Goal: Task Accomplishment & Management: Manage account settings

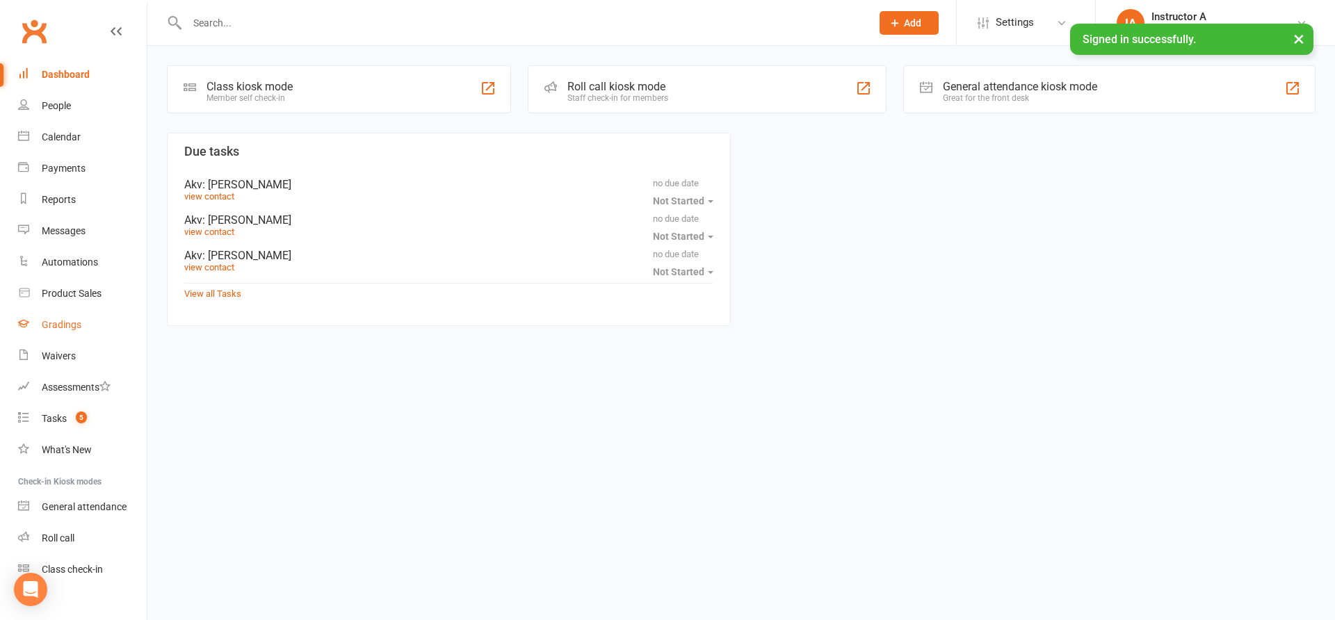
click at [60, 322] on div "Gradings" at bounding box center [62, 324] width 40 height 11
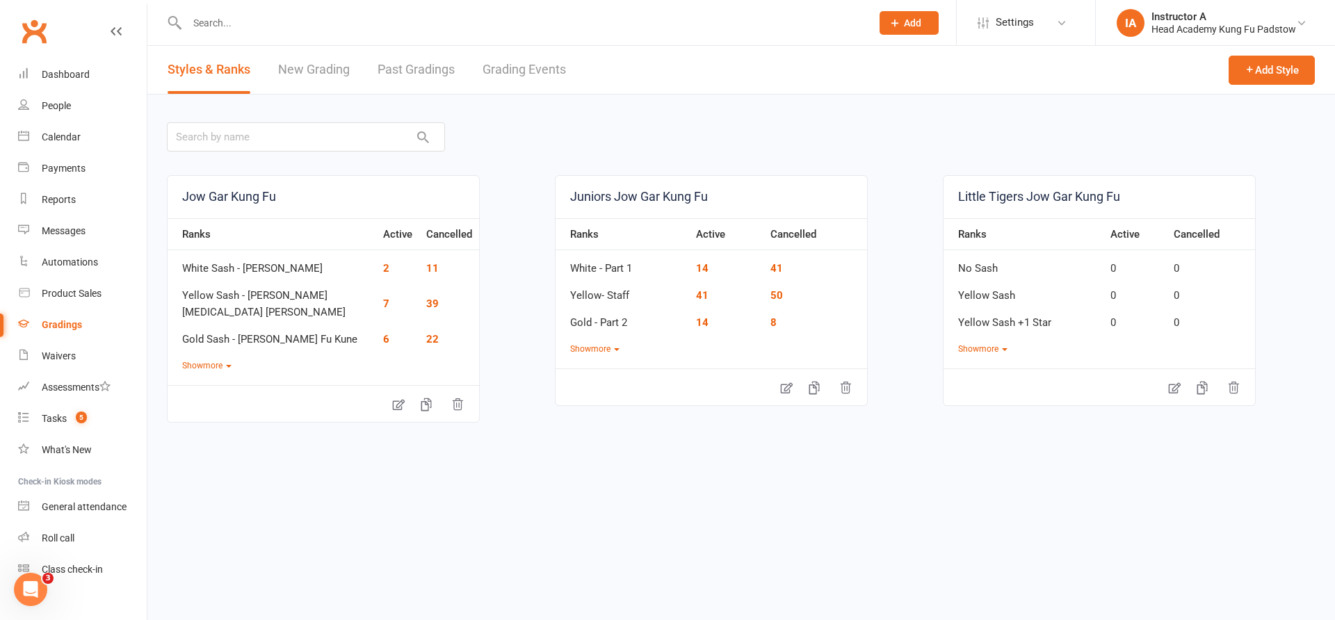
click at [453, 70] on link "Past Gradings" at bounding box center [415, 70] width 77 height 48
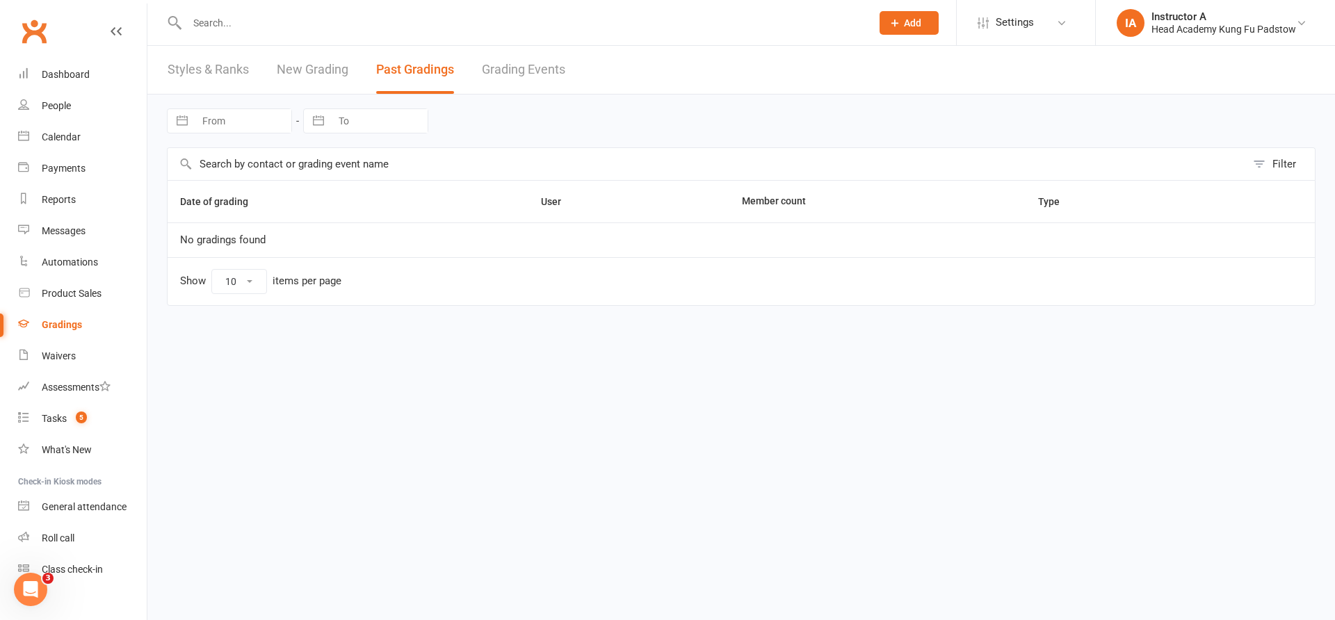
select select "50"
click at [512, 63] on link "Grading Events" at bounding box center [523, 70] width 83 height 48
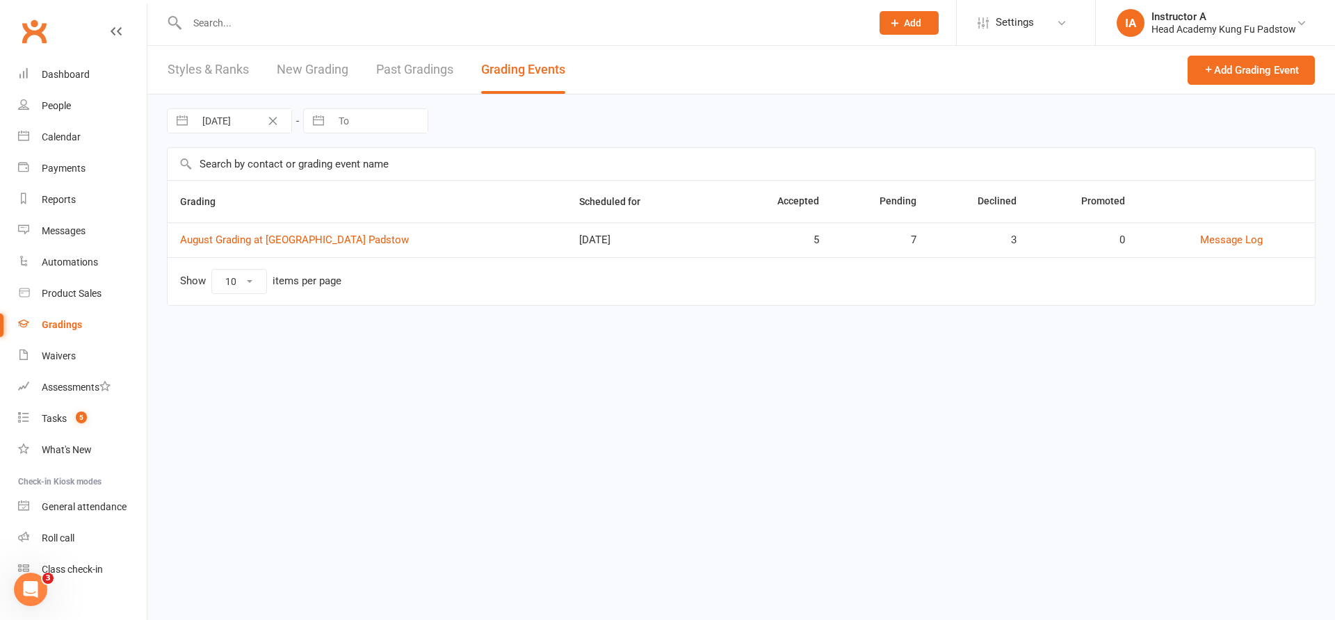
click at [341, 232] on td "August Grading at Head Academy Padstow" at bounding box center [367, 239] width 399 height 35
click at [332, 241] on link "August Grading at Head Academy Padstow" at bounding box center [294, 240] width 229 height 13
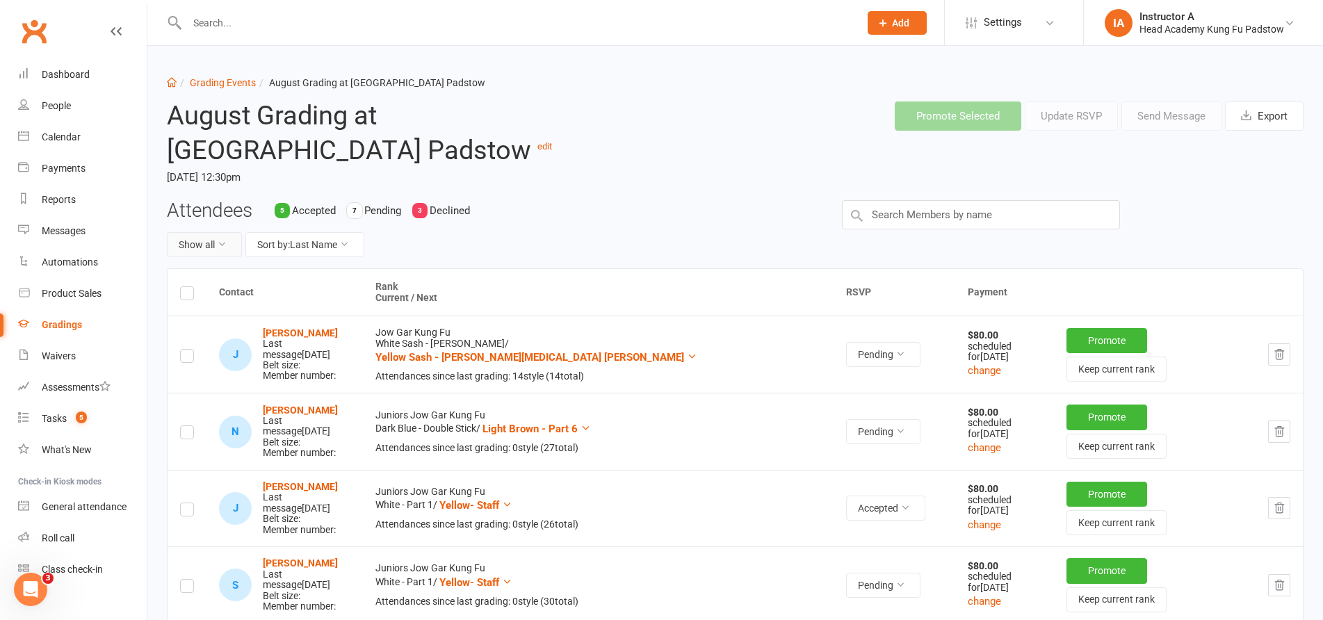
click at [225, 240] on icon at bounding box center [222, 244] width 10 height 10
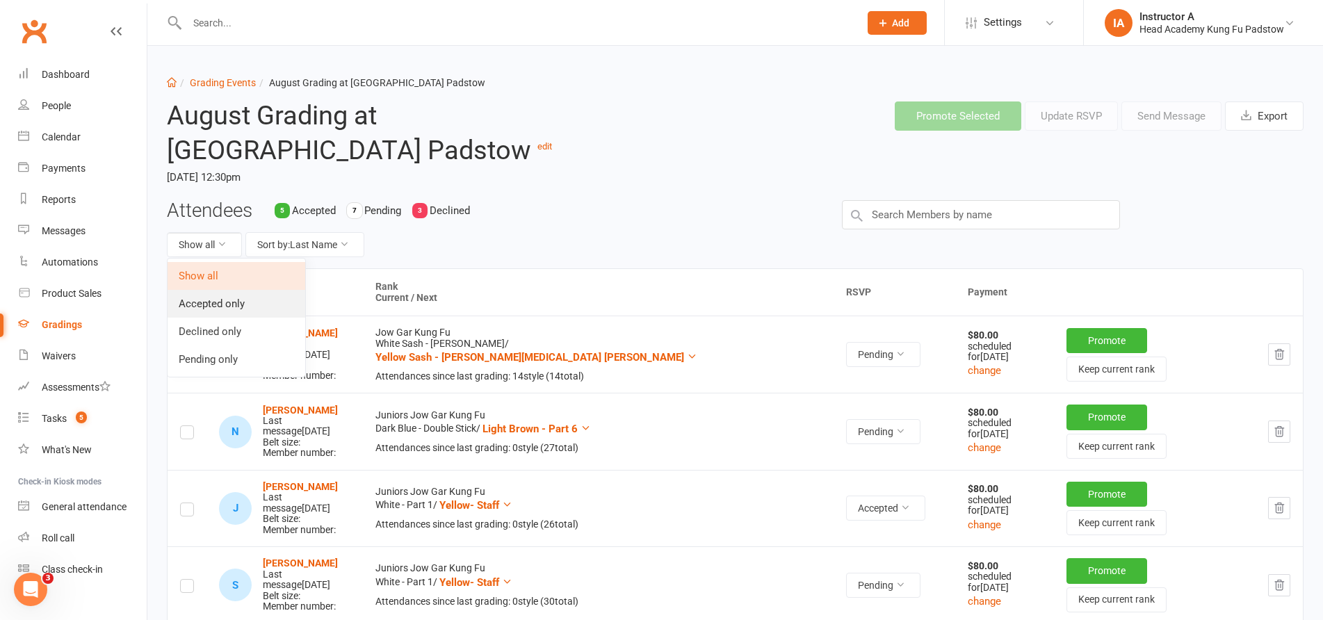
click at [238, 300] on link "Accepted only" at bounding box center [237, 304] width 138 height 28
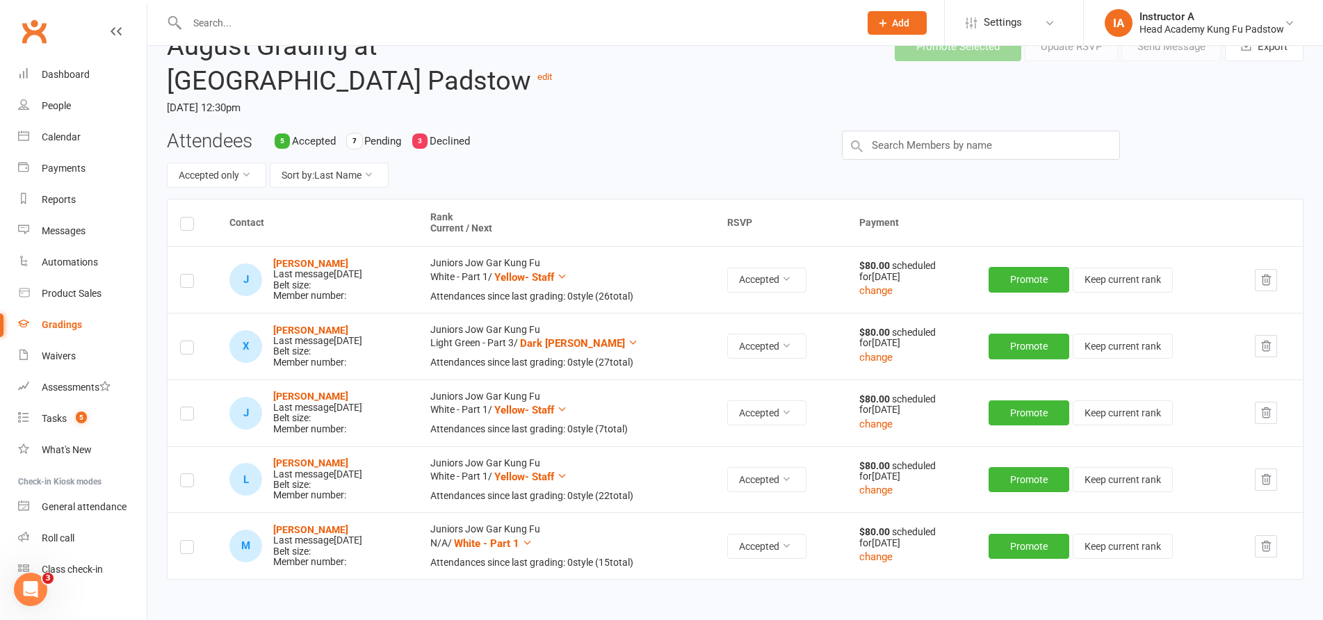
scroll to position [139, 0]
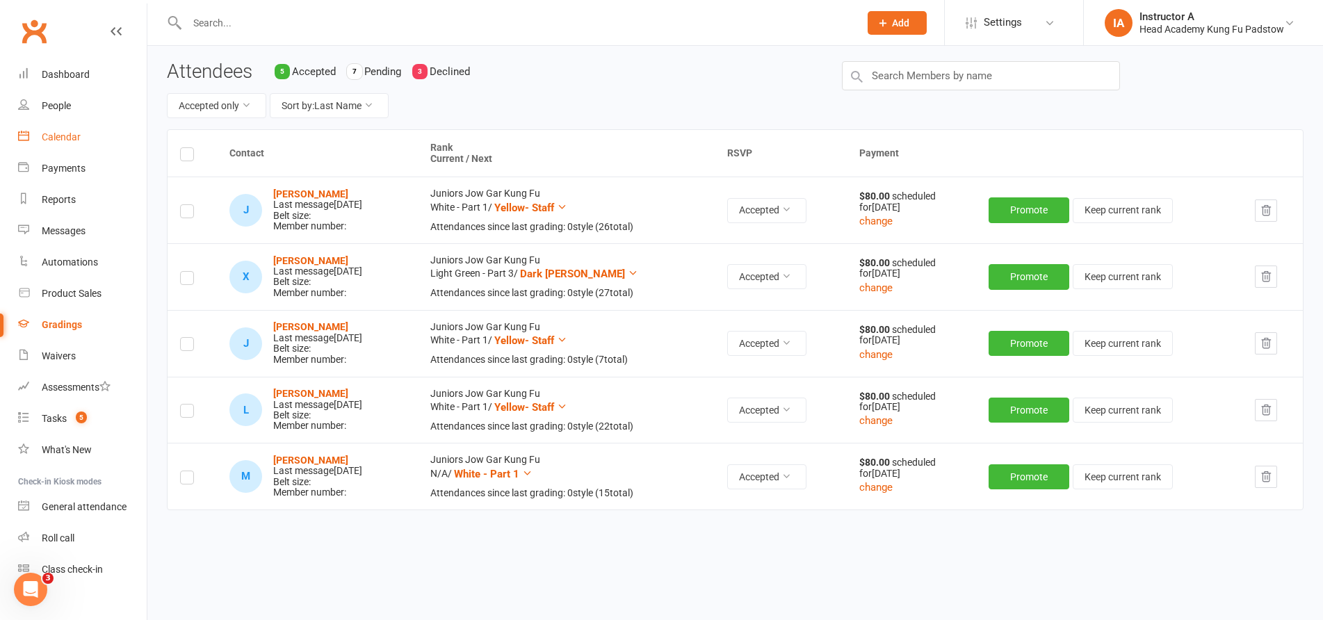
click at [70, 134] on div "Calendar" at bounding box center [61, 136] width 39 height 11
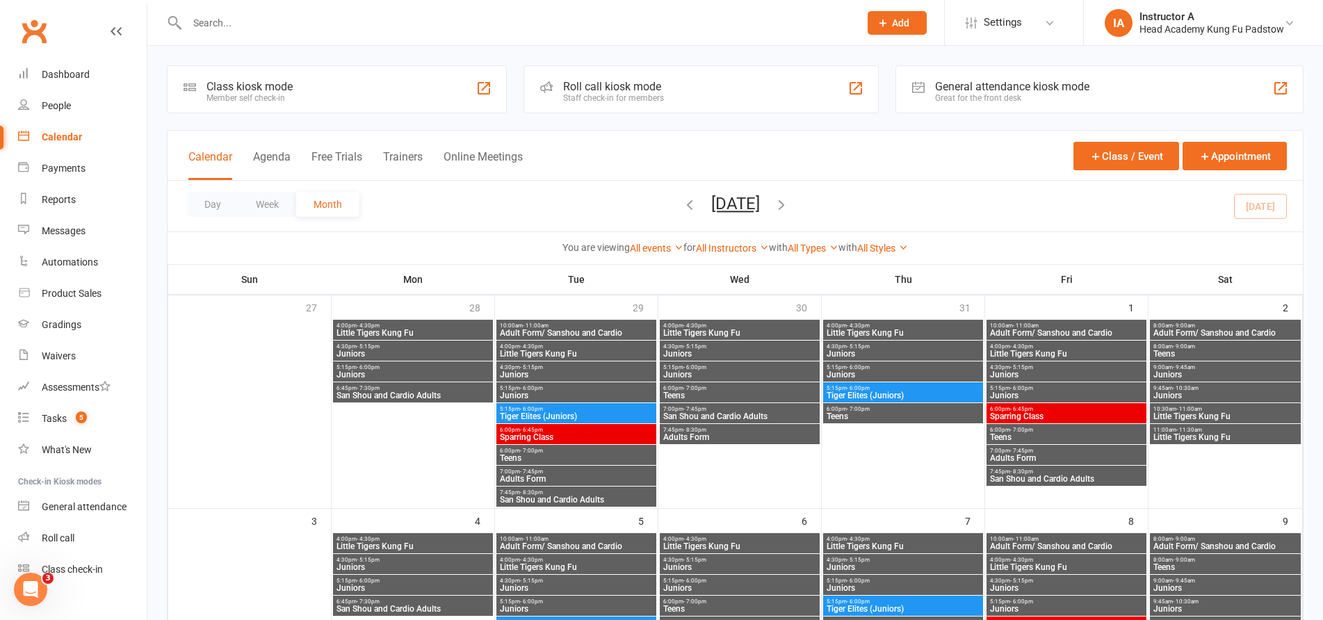
click at [633, 97] on div "Staff check-in for members" at bounding box center [613, 98] width 101 height 10
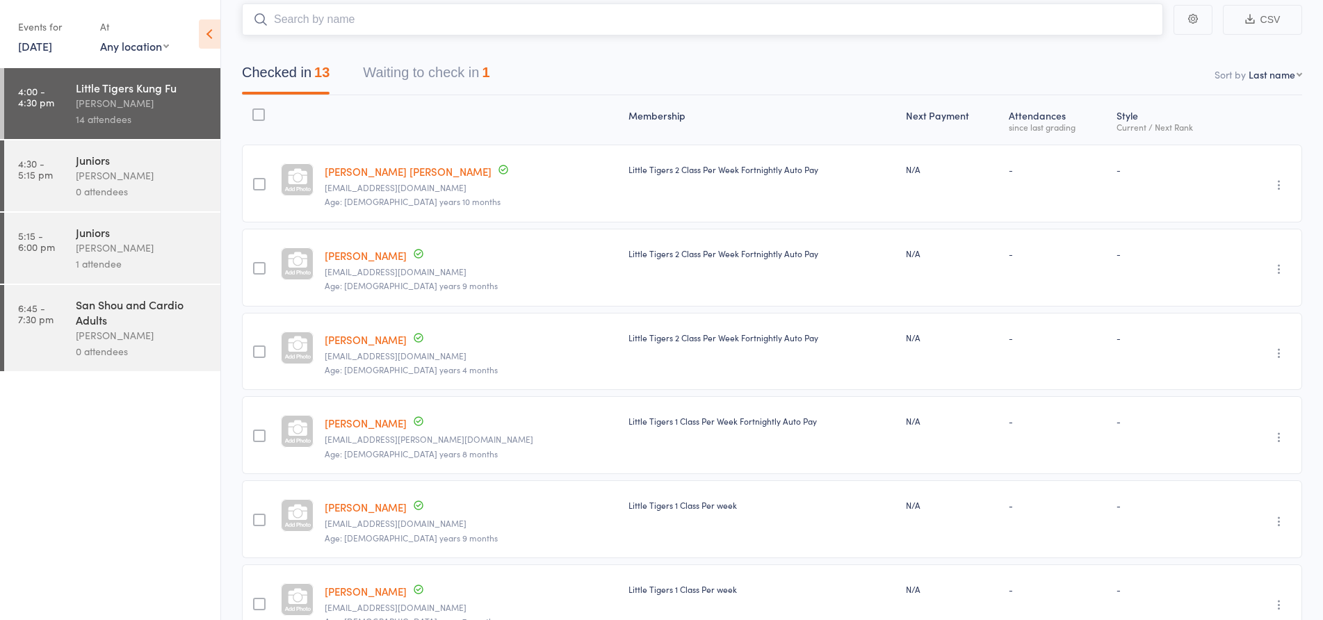
scroll to position [62, 0]
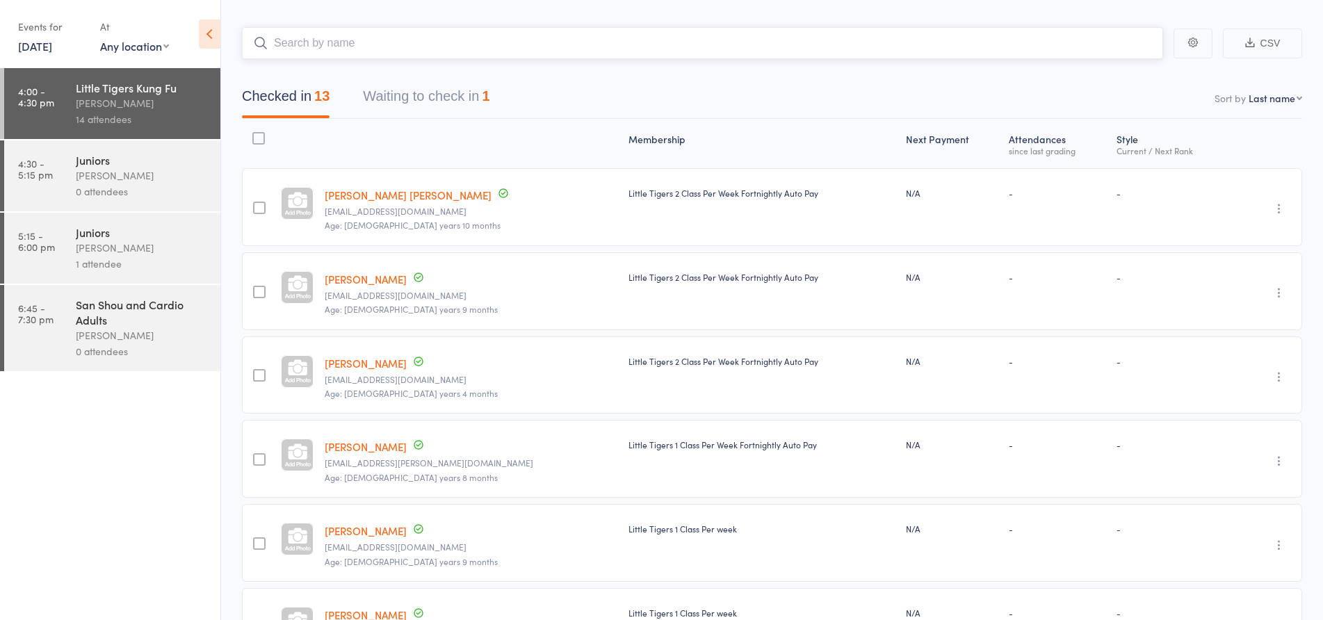
click at [589, 40] on input "search" at bounding box center [702, 43] width 921 height 32
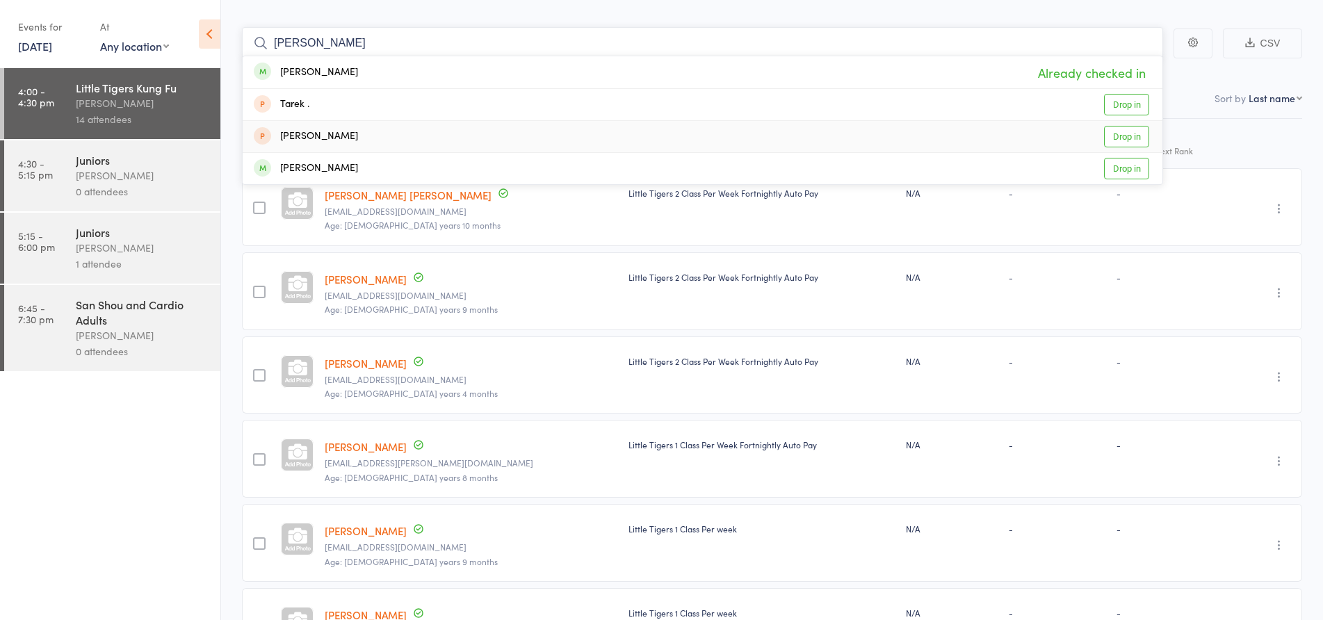
type input "TATE"
click at [503, 371] on div "Alma Chau elkhouh.13@gmail.com Age: 6 years 4 months" at bounding box center [471, 375] width 304 height 78
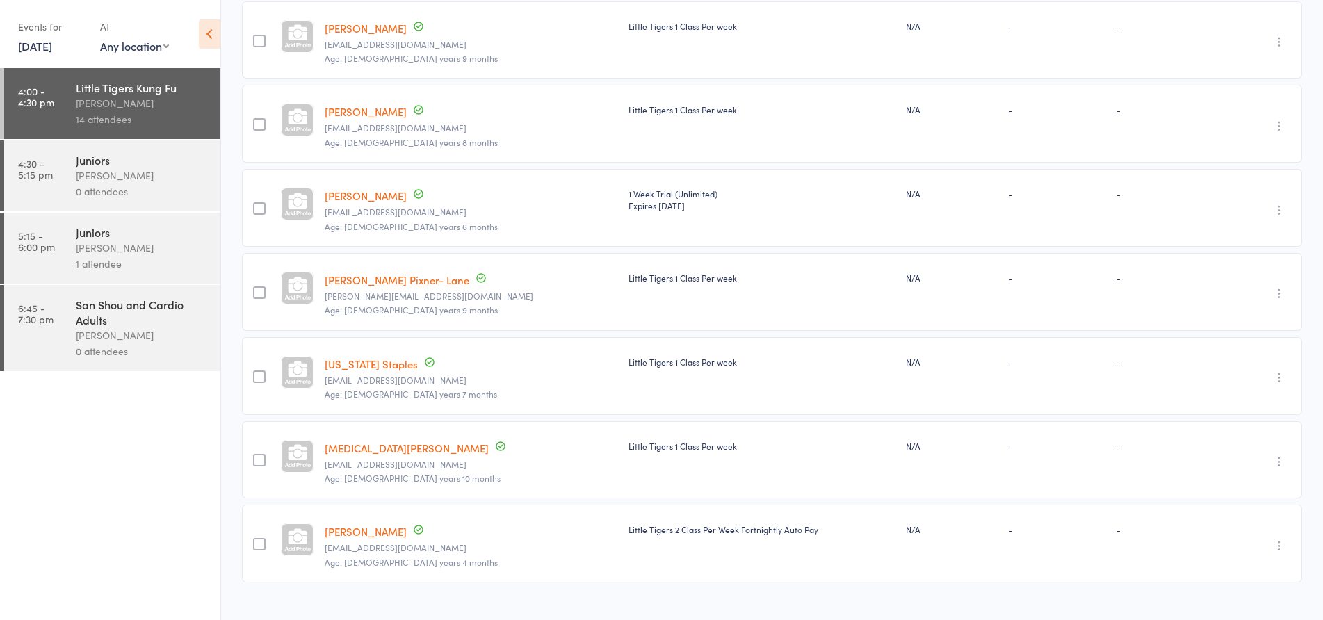
scroll to position [757, 0]
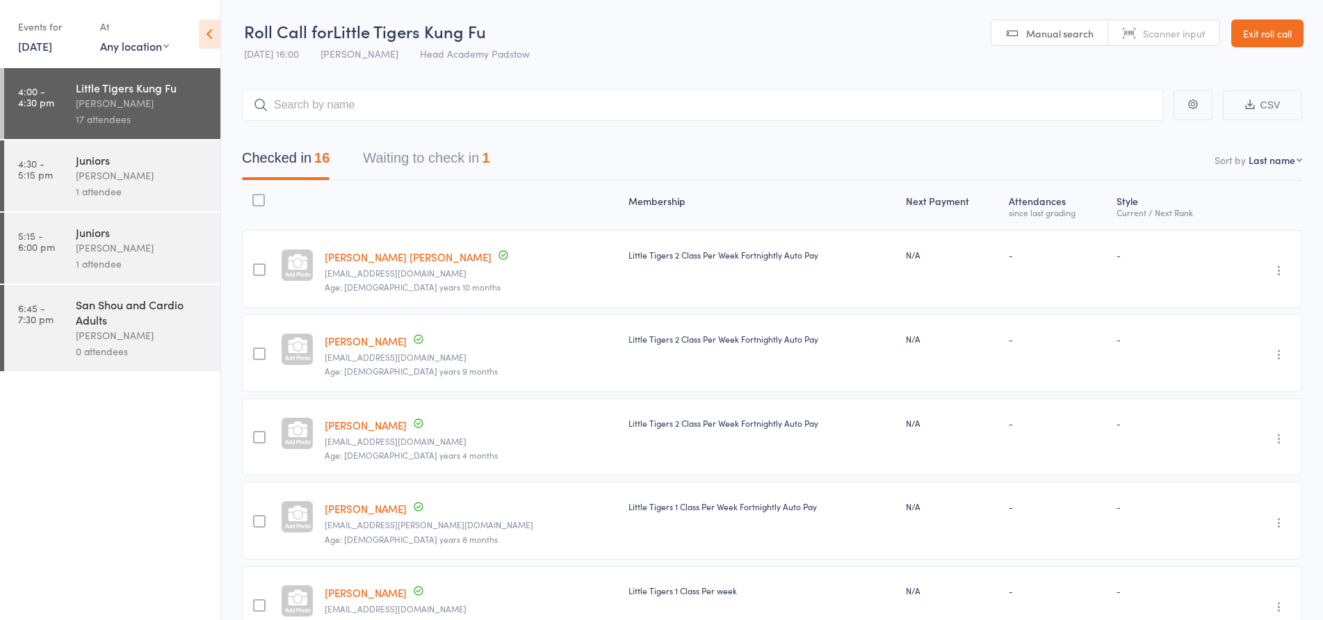
click at [430, 164] on button "Waiting to check in 1" at bounding box center [426, 161] width 127 height 37
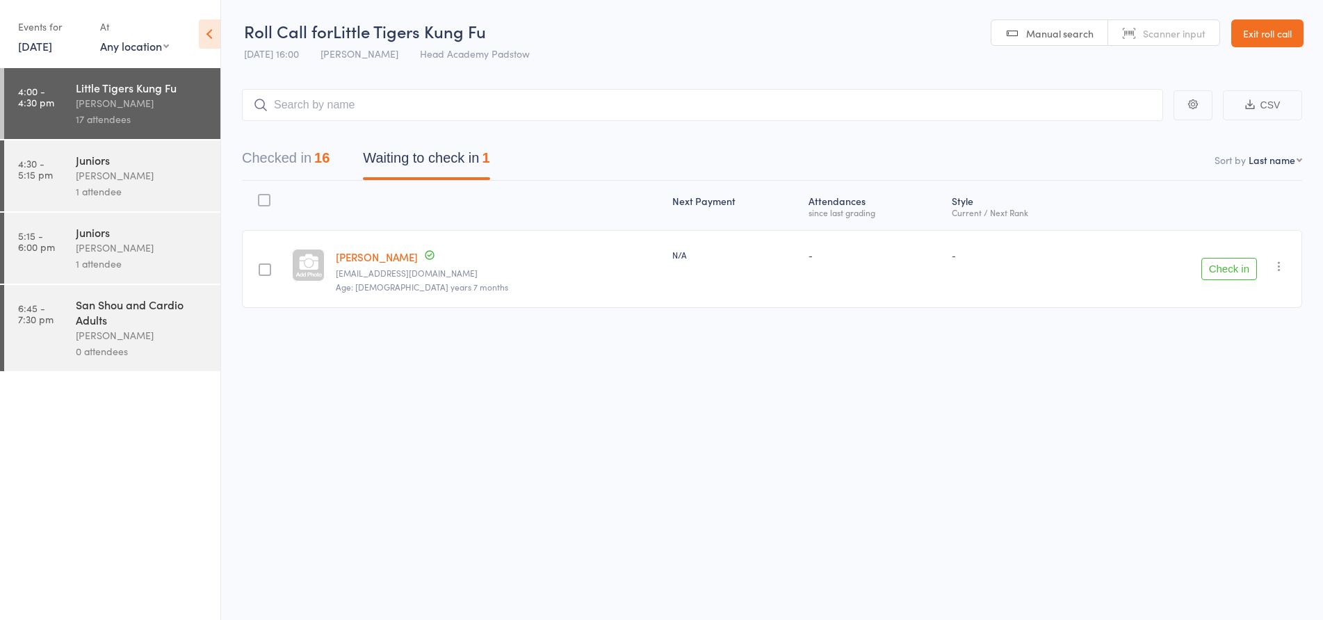
click at [277, 166] on button "Checked in 16" at bounding box center [286, 161] width 88 height 37
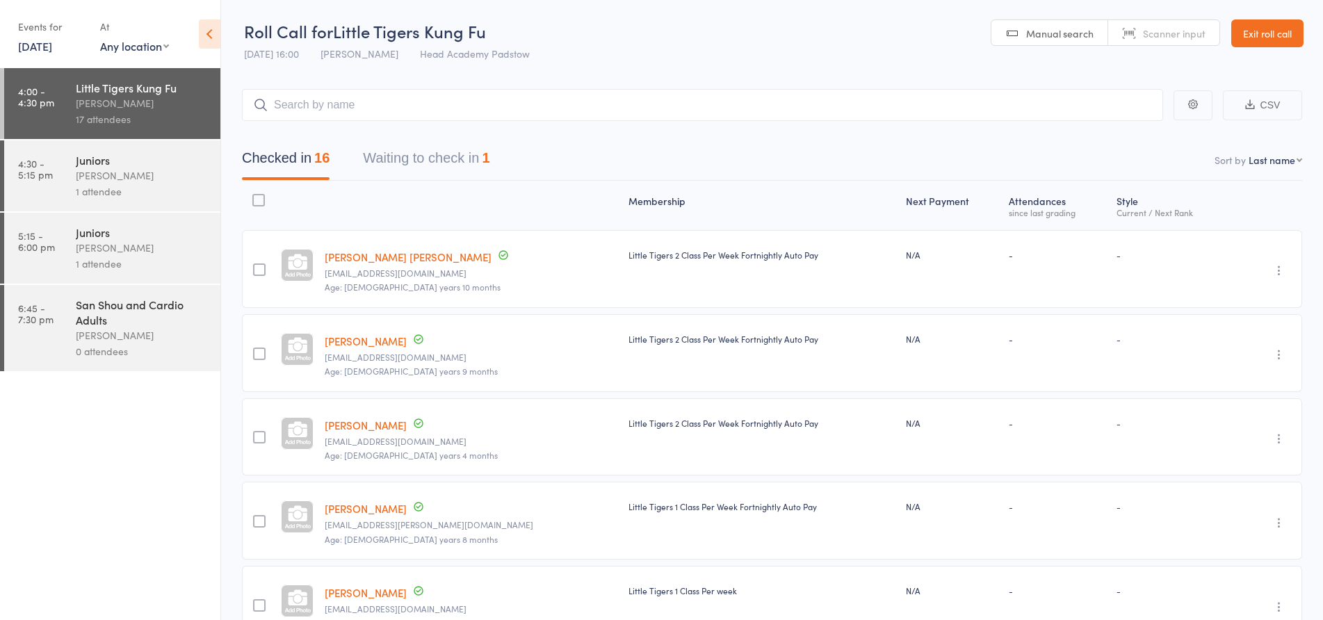
drag, startPoint x: 601, startPoint y: 63, endPoint x: 882, endPoint y: 47, distance: 282.1
click at [601, 63] on header "Roll Call for Little Tigers Kung Fu 11 Aug 16:00 James Agius Head Academy Padst…" at bounding box center [772, 34] width 1102 height 68
click at [1269, 33] on link "Exit roll call" at bounding box center [1267, 33] width 72 height 28
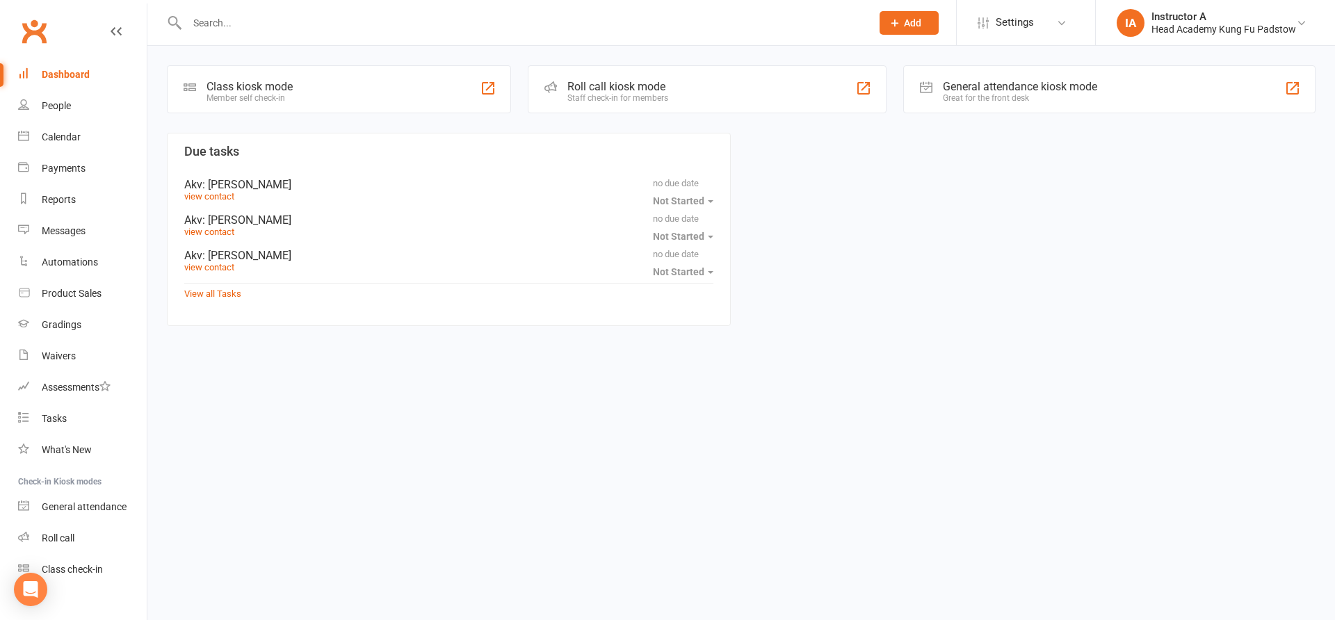
click at [405, 24] on input "text" at bounding box center [522, 22] width 679 height 19
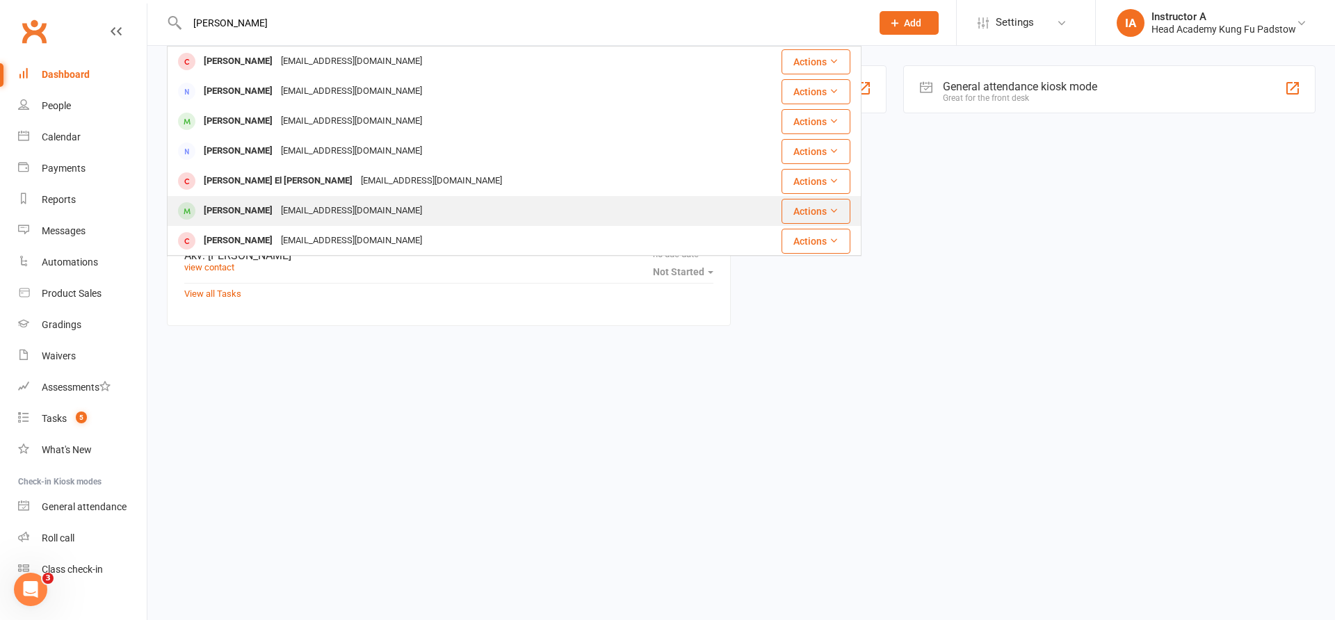
type input "[PERSON_NAME]"
click at [345, 210] on div "[EMAIL_ADDRESS][DOMAIN_NAME]" at bounding box center [351, 211] width 149 height 20
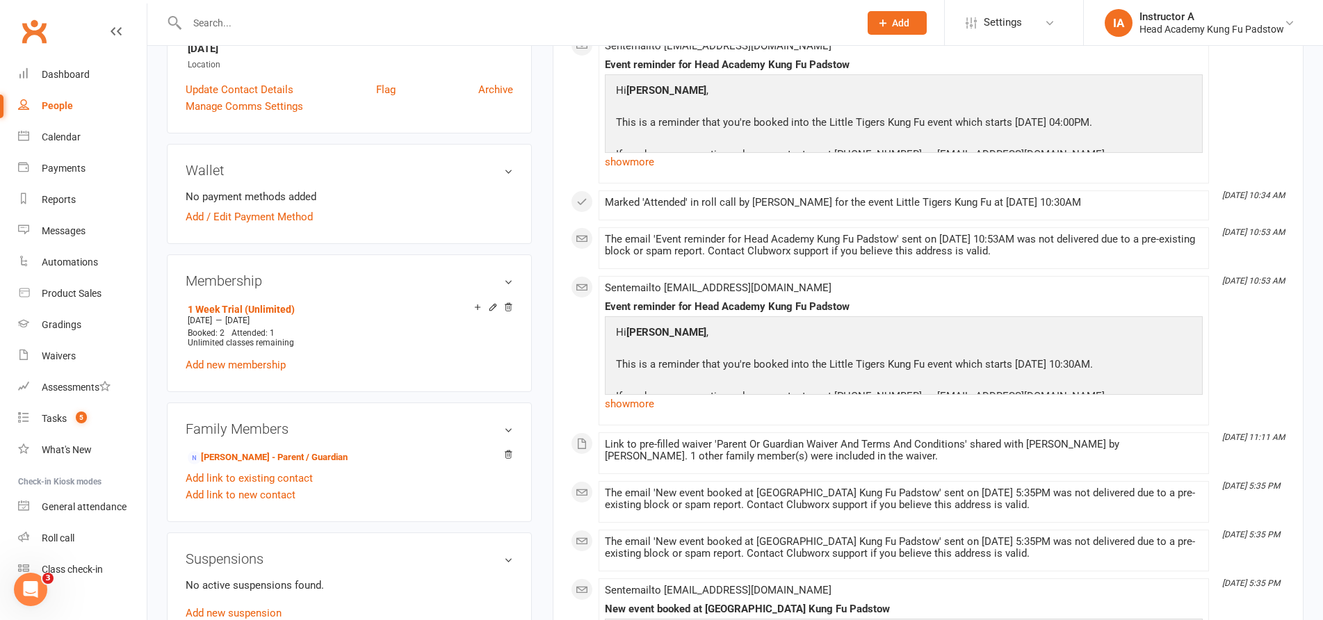
scroll to position [417, 0]
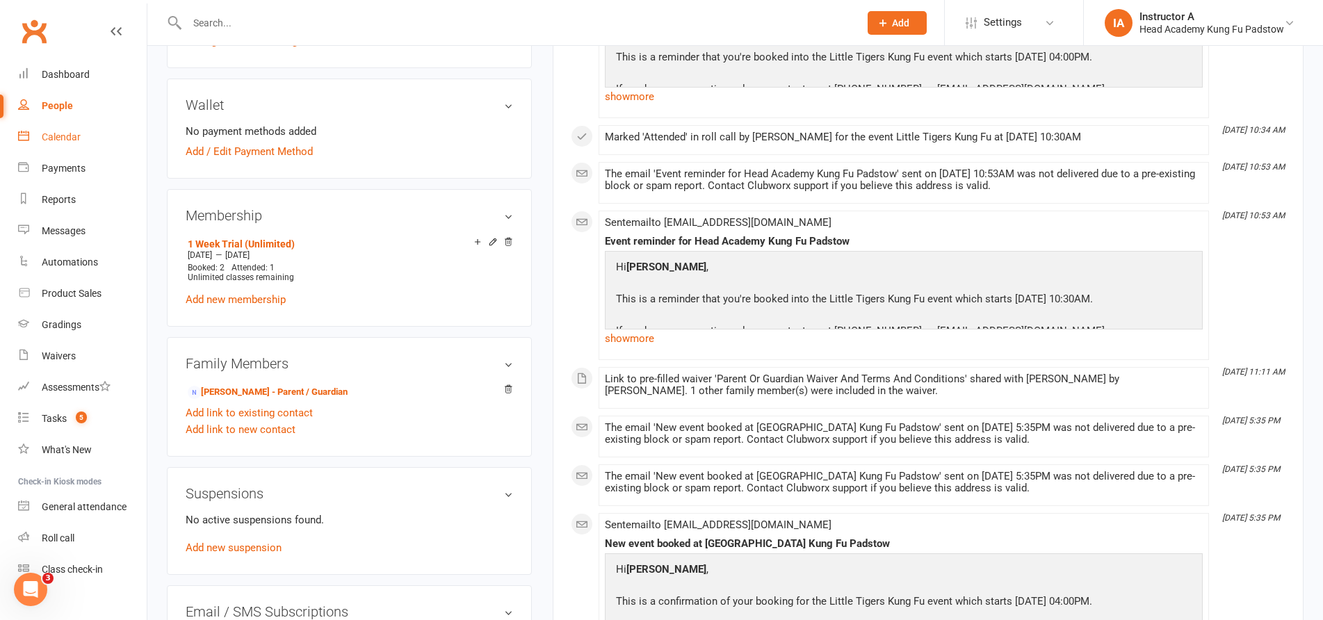
click at [68, 140] on div "Calendar" at bounding box center [61, 136] width 39 height 11
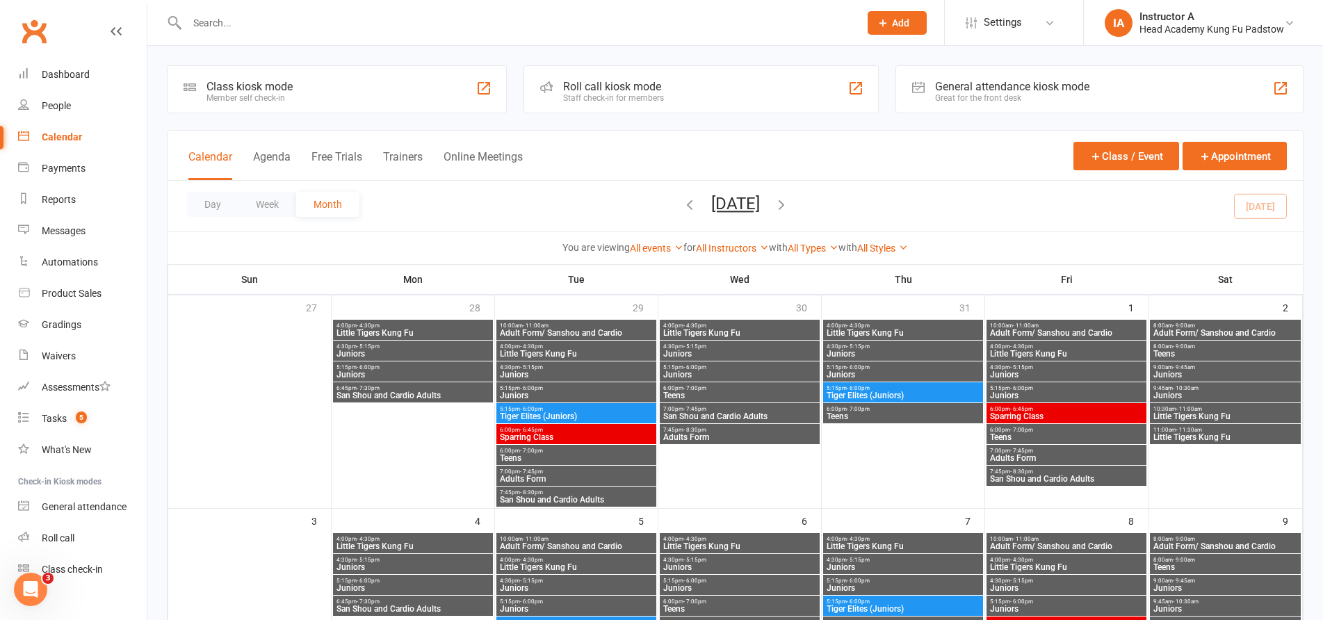
click at [653, 86] on div "Roll call kiosk mode" at bounding box center [613, 86] width 101 height 13
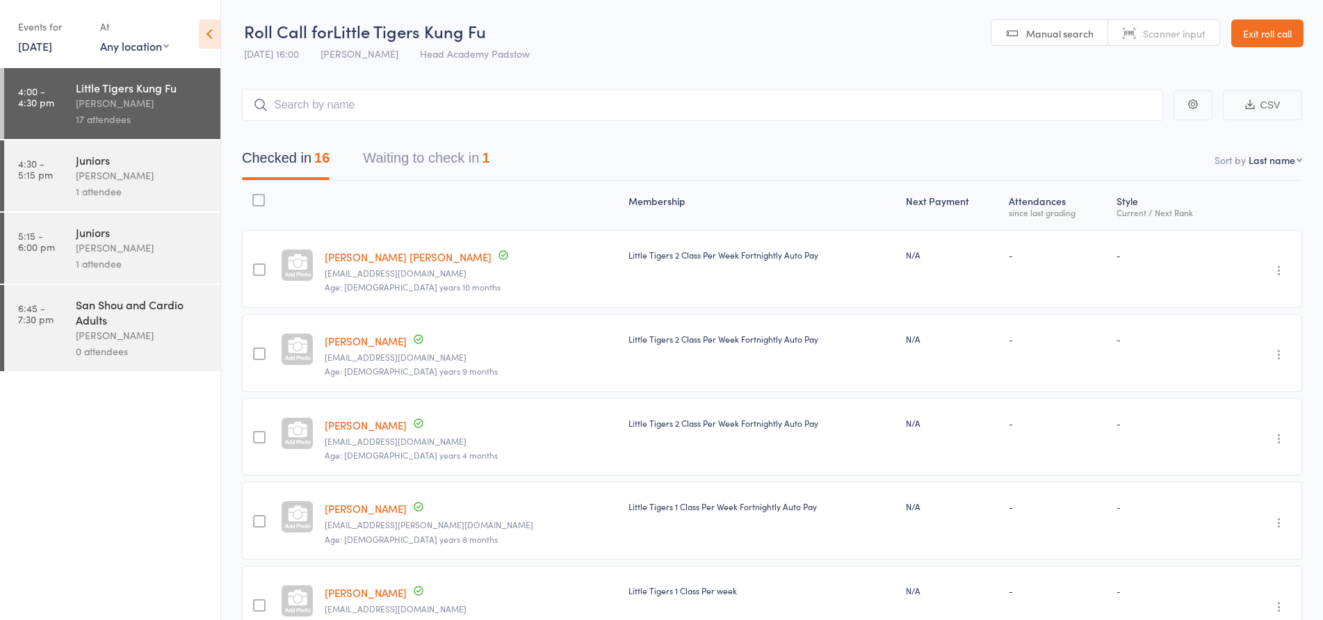
click at [476, 166] on button "Waiting to check in 1" at bounding box center [426, 161] width 127 height 37
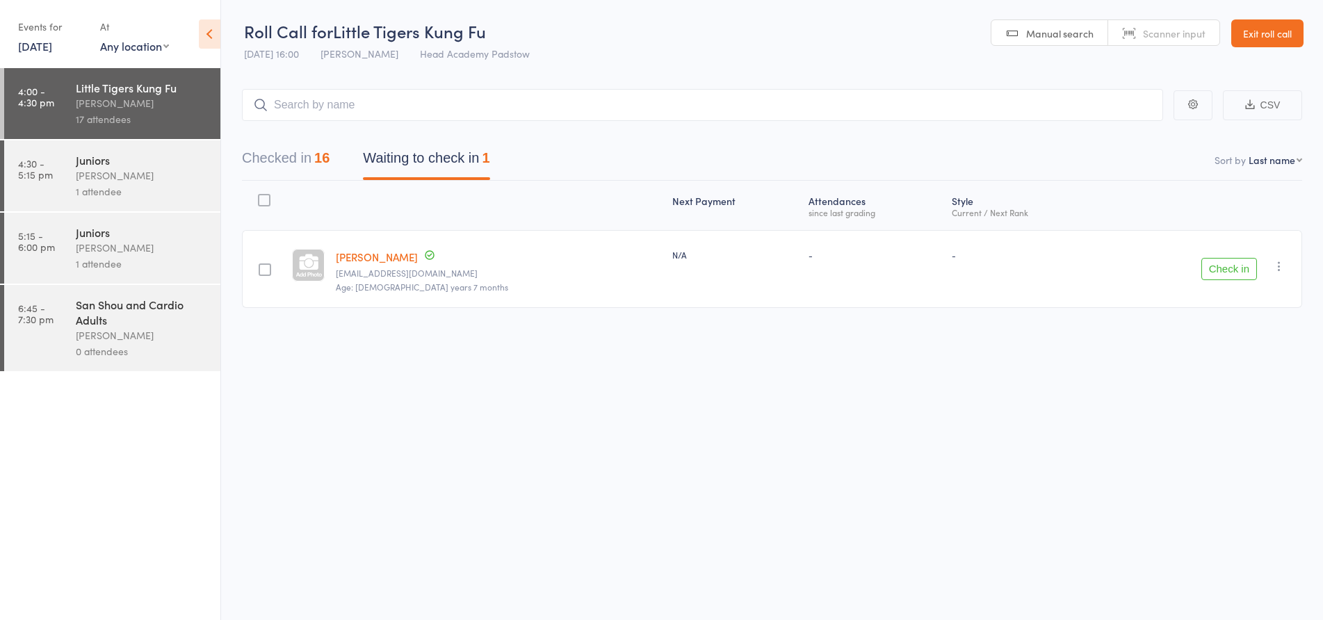
click at [1282, 267] on icon "button" at bounding box center [1279, 266] width 14 height 14
click at [1223, 409] on li "Mark absent" at bounding box center [1229, 405] width 115 height 19
click at [911, 505] on div "Roll Call for Little Tigers Kung Fu 11 Aug 16:00 James Agius Head Academy Padst…" at bounding box center [661, 310] width 1323 height 620
click at [114, 192] on div "1 attendee" at bounding box center [142, 192] width 133 height 16
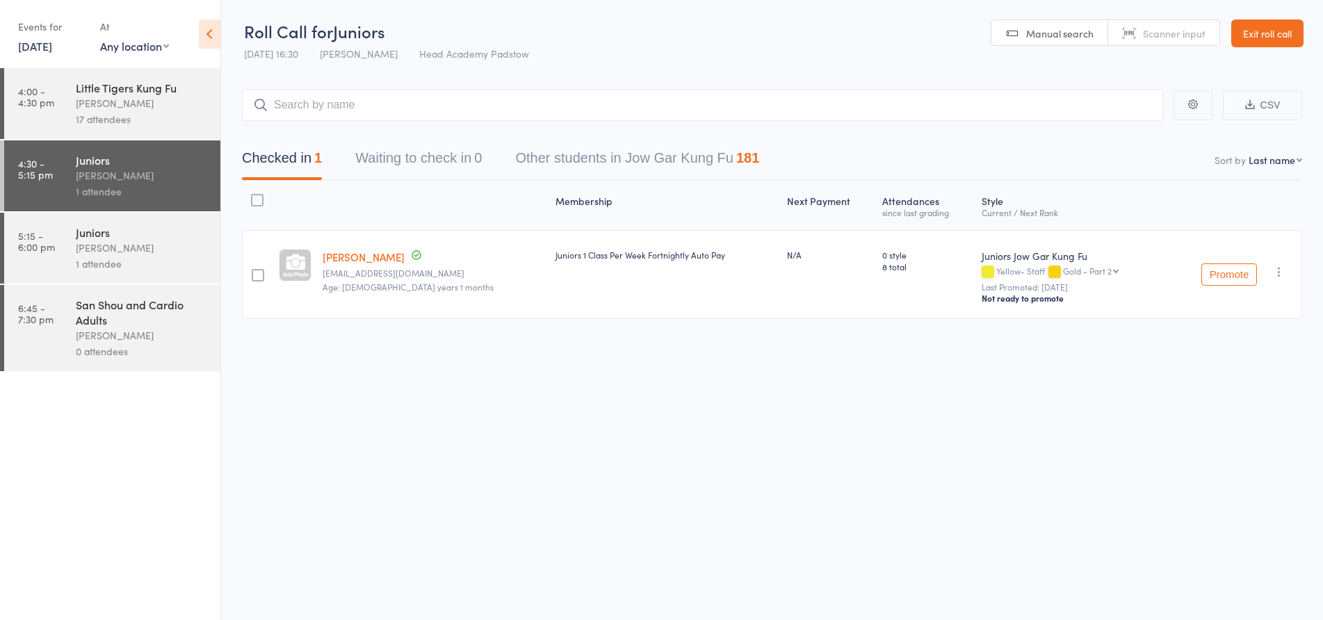
click at [539, 406] on div "Roll Call for Juniors 11 Aug 16:30 James Agius Head Academy Padstow Manual sear…" at bounding box center [661, 310] width 1323 height 620
click at [391, 105] on input "search" at bounding box center [702, 105] width 921 height 32
type input "C"
click at [727, 51] on header "Roll Call for Juniors 11 Aug 16:30 James Agius Head Academy Padstow Manual sear…" at bounding box center [772, 34] width 1102 height 68
click at [793, 51] on header "Roll Call for Juniors 11 Aug 16:30 James Agius Head Academy Padstow Manual sear…" at bounding box center [772, 34] width 1102 height 68
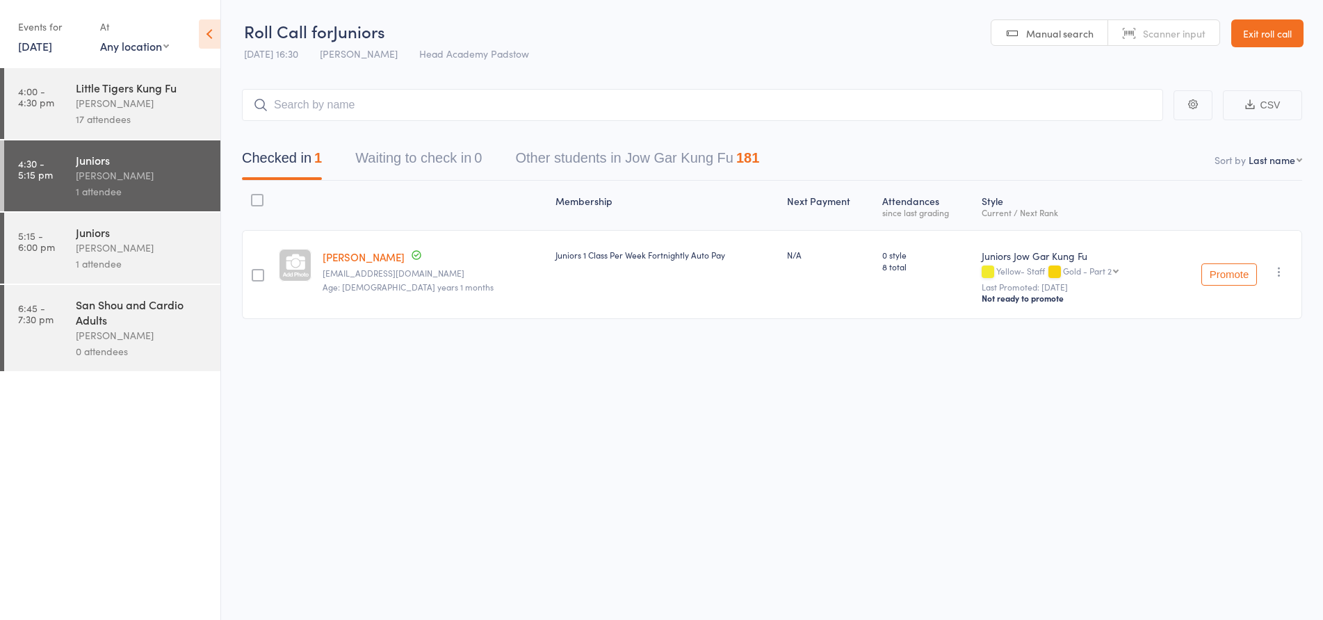
click at [1267, 37] on link "Exit roll call" at bounding box center [1267, 33] width 72 height 28
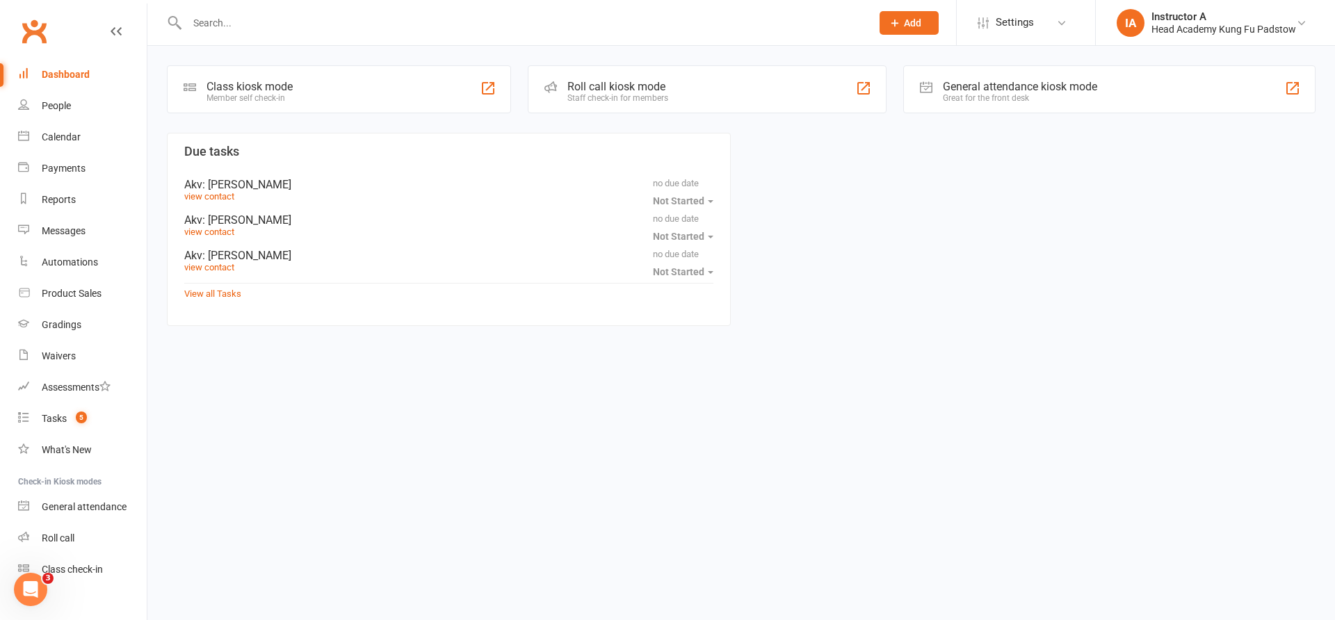
click at [559, 26] on input "text" at bounding box center [522, 22] width 679 height 19
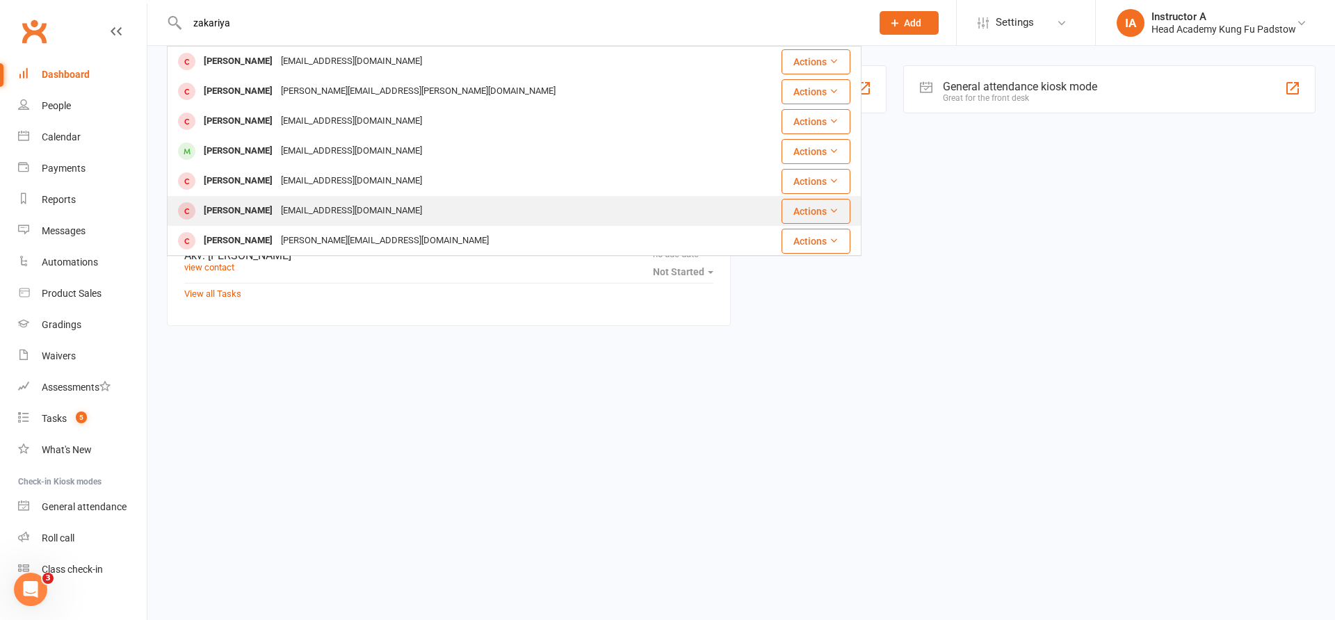
type input "zakariya"
click at [336, 213] on div "jennyroxagain@gmail.com" at bounding box center [351, 211] width 149 height 20
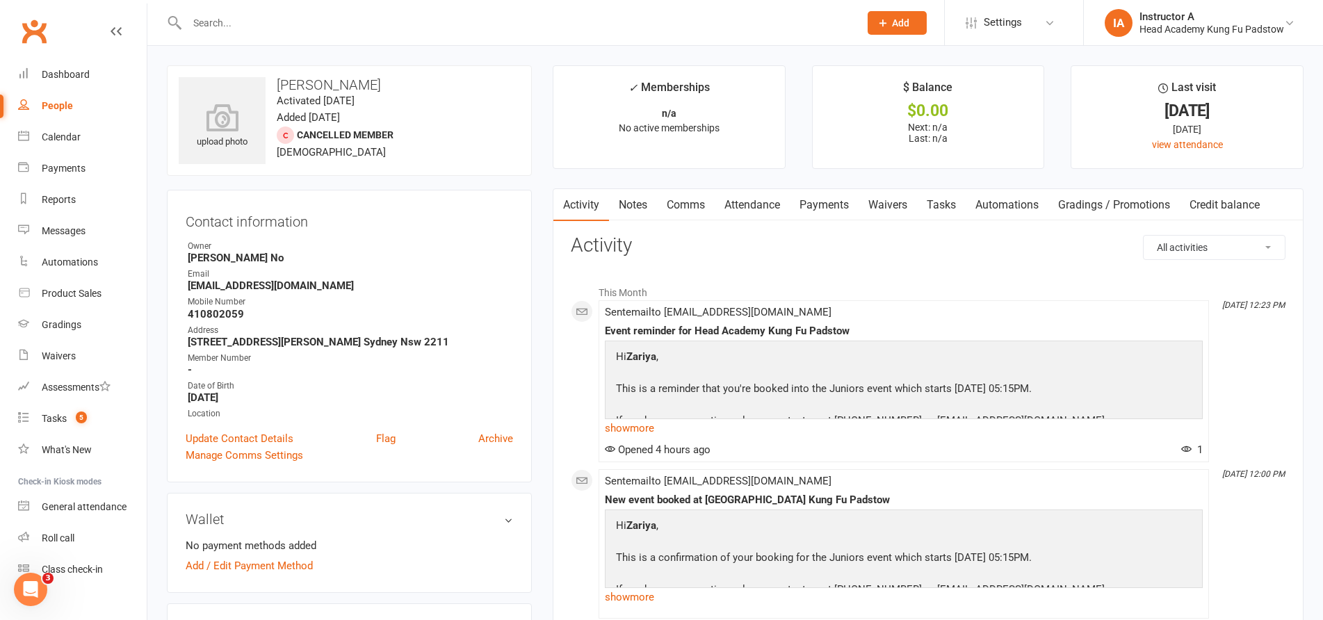
click at [745, 202] on link "Attendance" at bounding box center [752, 205] width 75 height 32
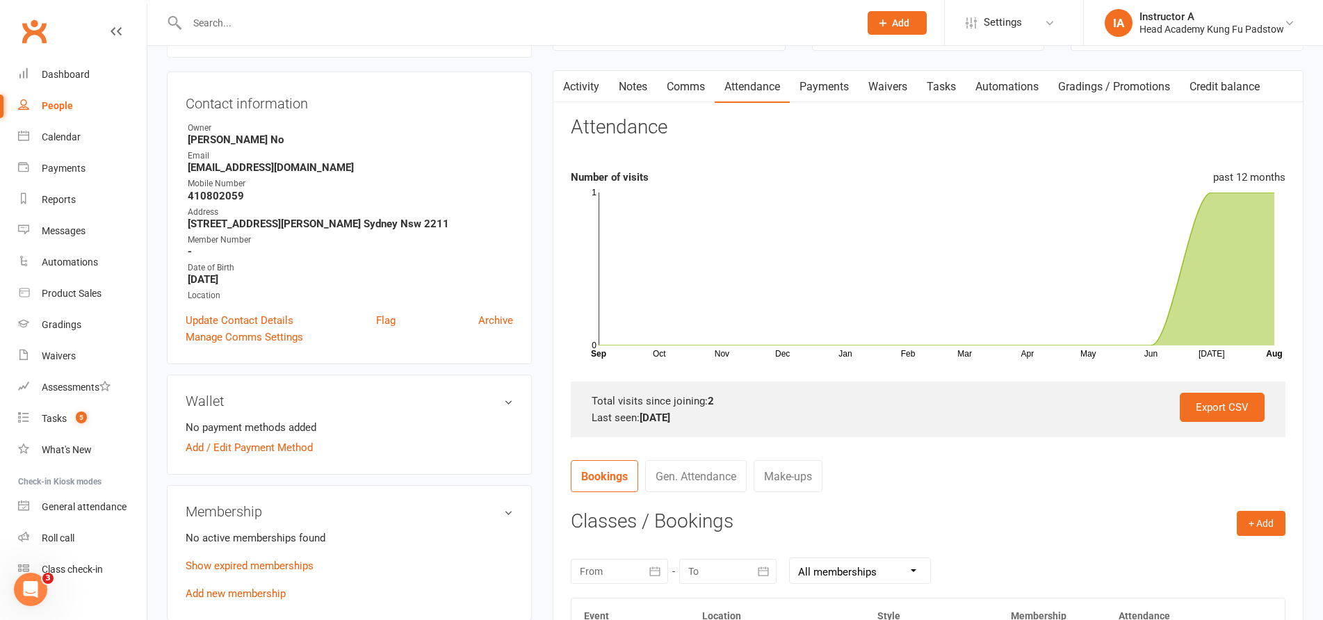
scroll to position [348, 0]
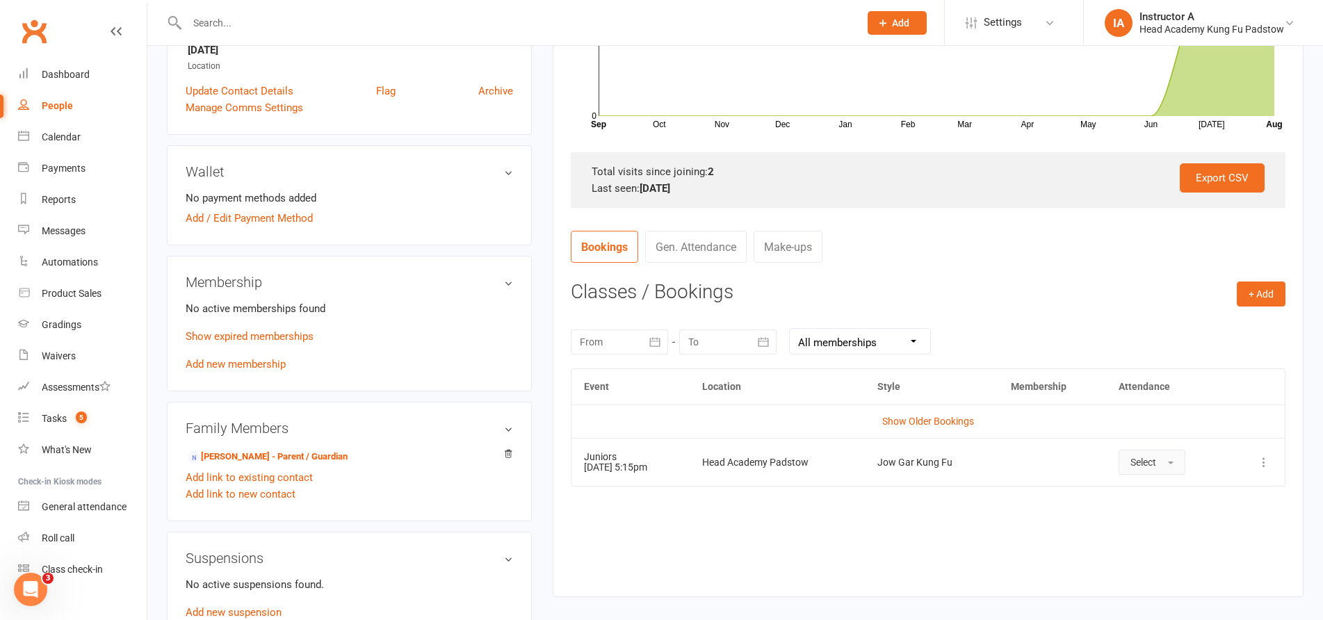
click at [1155, 460] on span "Select" at bounding box center [1143, 462] width 26 height 11
click at [1187, 485] on link "Attended" at bounding box center [1188, 494] width 138 height 28
click at [996, 305] on div "+ Add Book Event Add Appointment Book a Friend Classes / Bookings August 2025 S…" at bounding box center [928, 429] width 715 height 295
click at [688, 506] on div "Event Location Style Membership Attendance Show Older Bookings Juniors 11 Aug 2…" at bounding box center [928, 472] width 715 height 208
click at [1171, 472] on button "Attended" at bounding box center [1145, 462] width 81 height 25
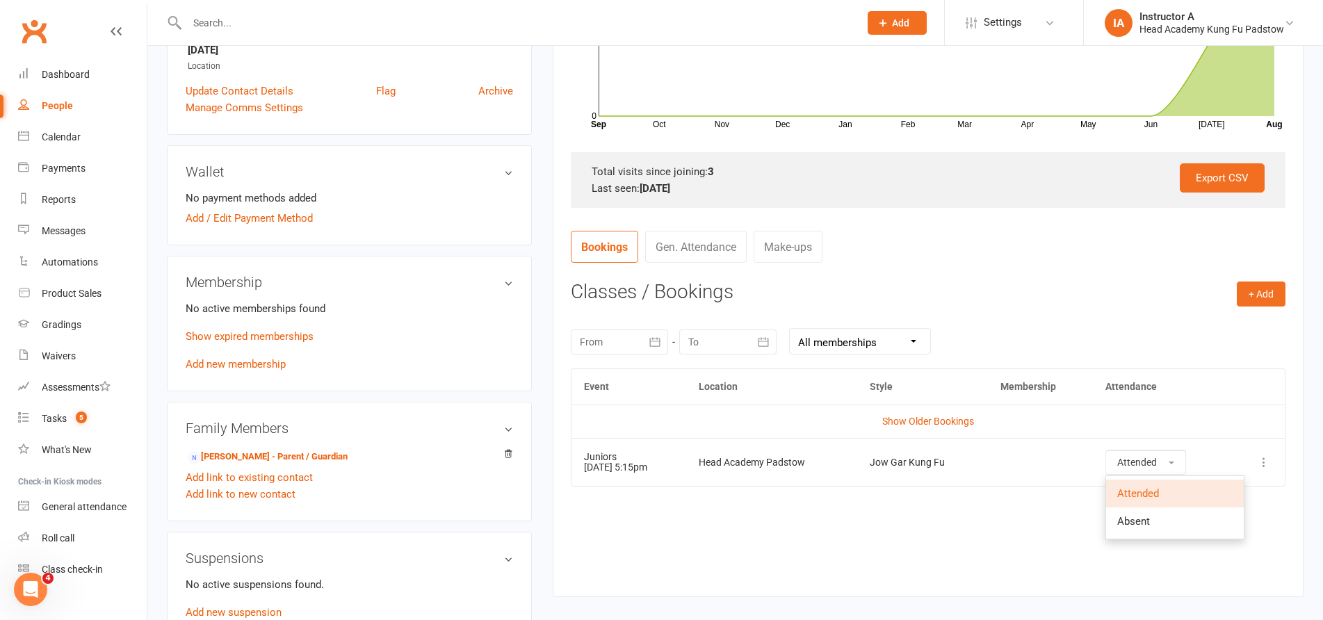
click at [1266, 466] on icon at bounding box center [1264, 462] width 14 height 14
click at [1228, 546] on link "Remove booking" at bounding box center [1203, 545] width 138 height 28
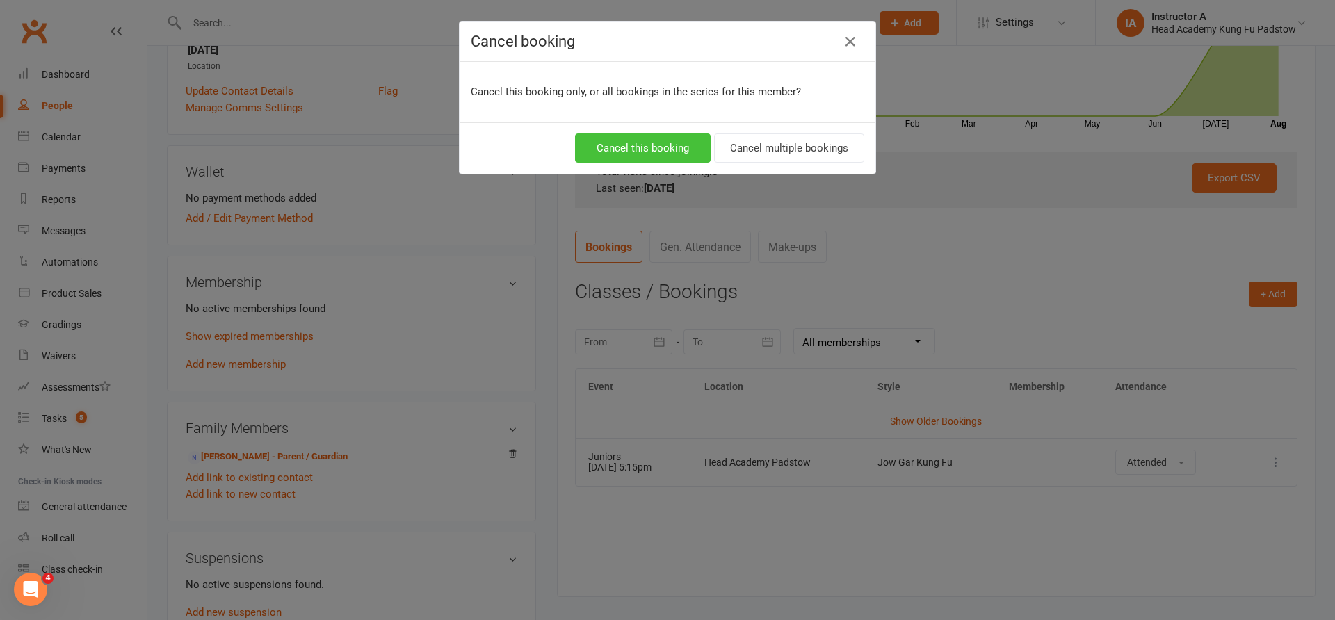
click at [634, 148] on button "Cancel this booking" at bounding box center [643, 147] width 136 height 29
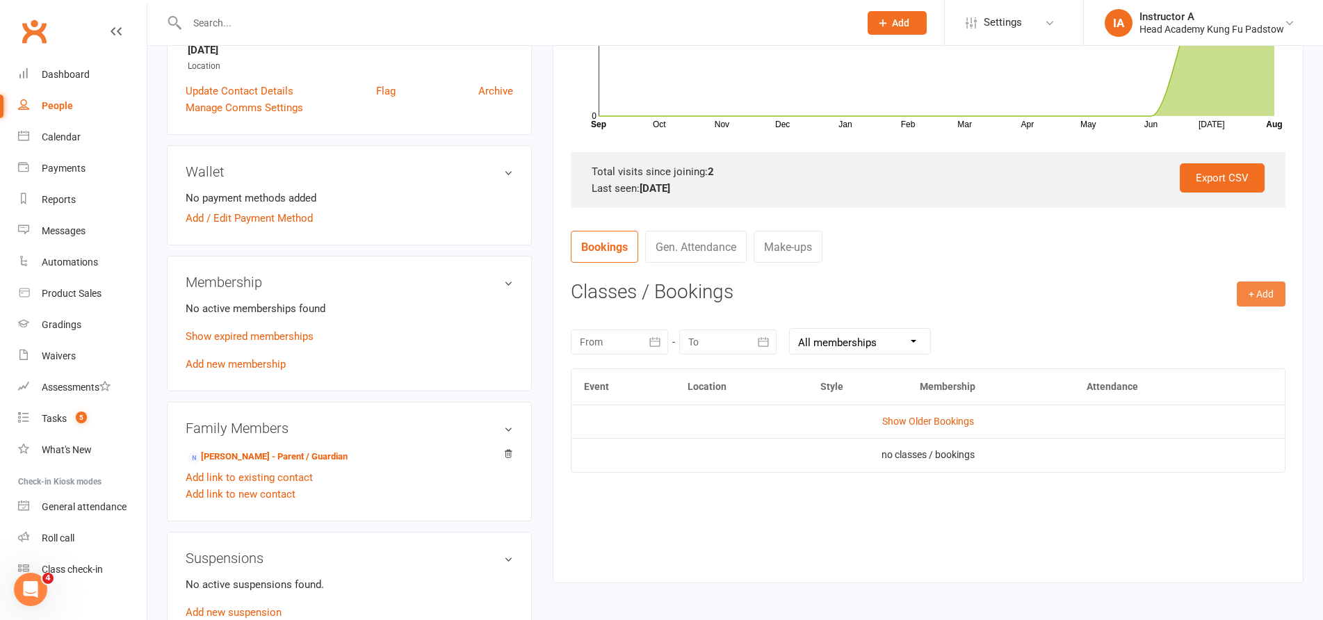
click at [1249, 293] on button "+ Add" at bounding box center [1261, 294] width 49 height 25
click at [1213, 318] on link "Book Event" at bounding box center [1216, 325] width 138 height 28
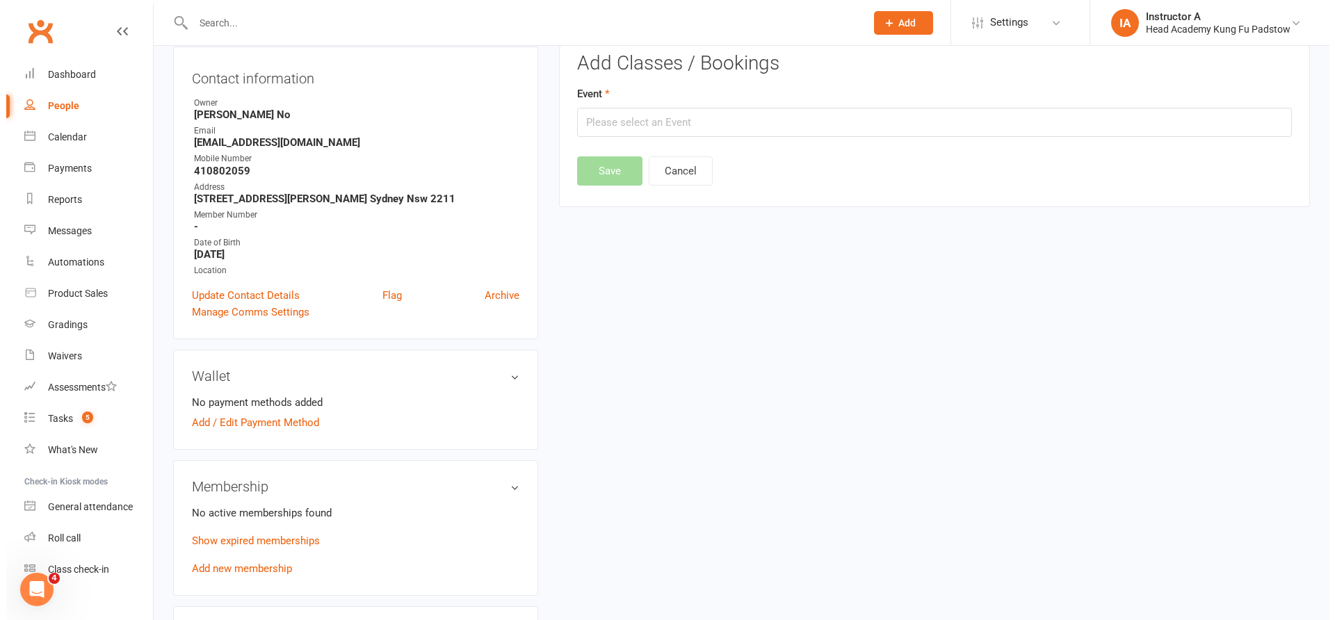
scroll to position [119, 0]
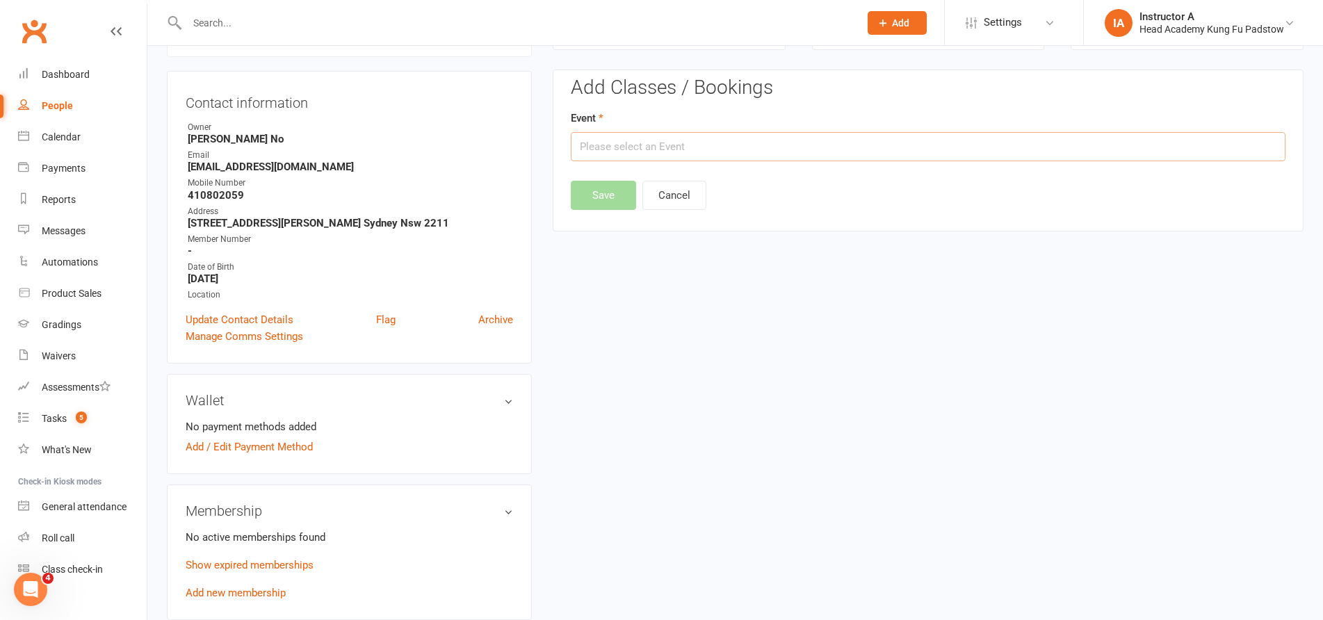
click at [701, 151] on input "text" at bounding box center [928, 146] width 715 height 29
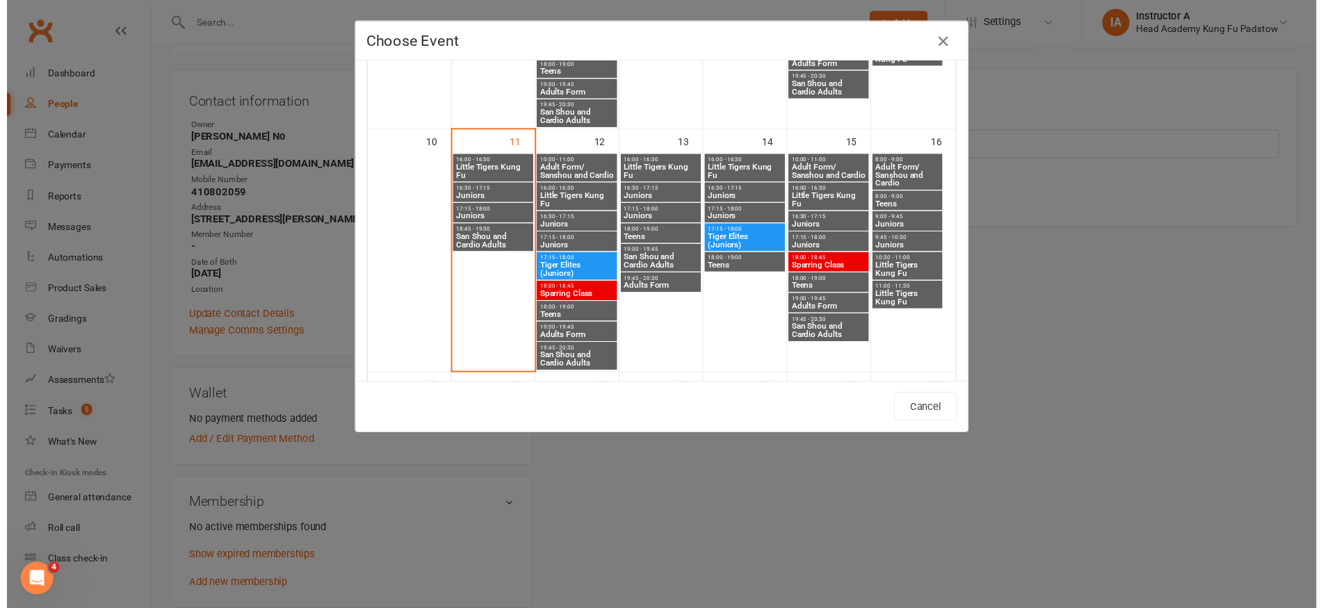
scroll to position [556, 0]
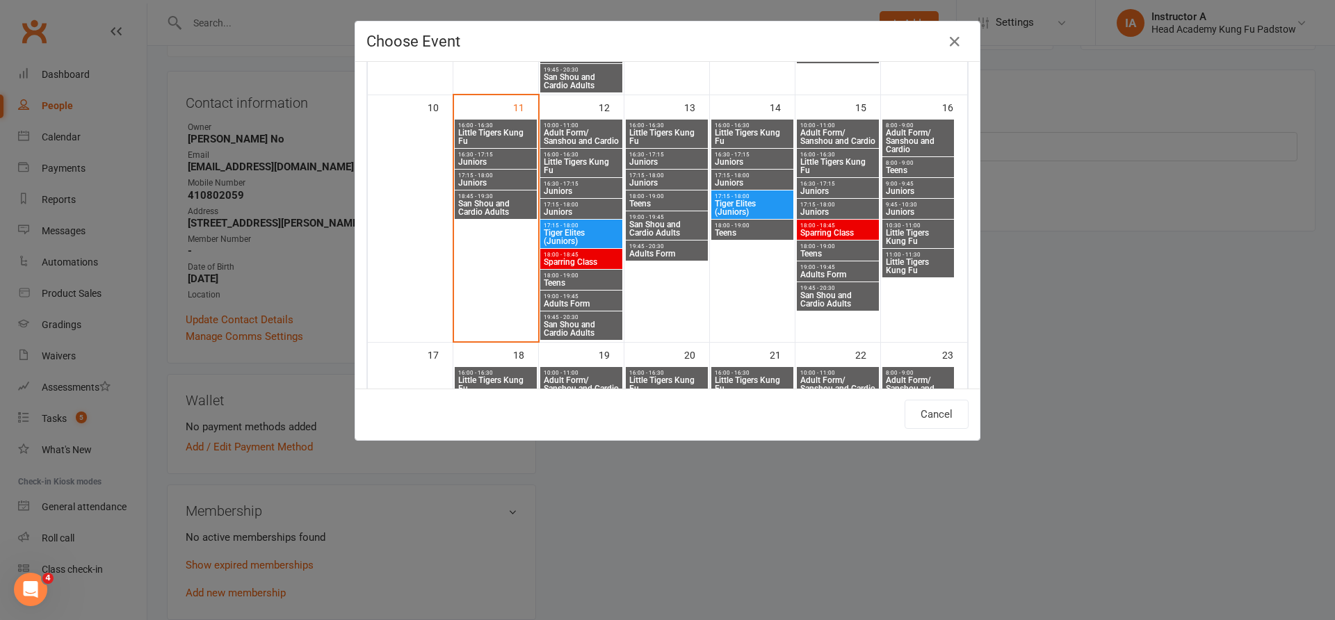
click at [476, 161] on span "Juniors" at bounding box center [495, 162] width 76 height 8
type input "Juniors - Aug 11, 2025 4:30:00 PM"
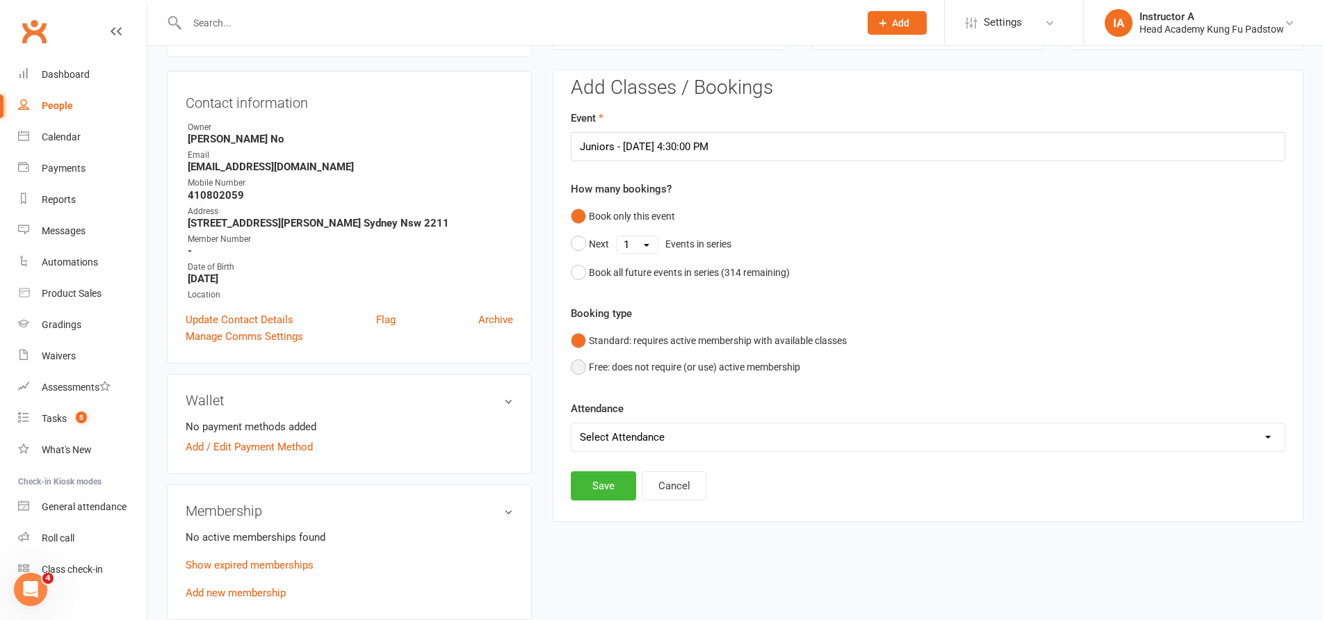
click at [612, 367] on button "Free: does not require (or use) active membership" at bounding box center [685, 367] width 229 height 26
click at [612, 489] on button "Save" at bounding box center [603, 485] width 65 height 29
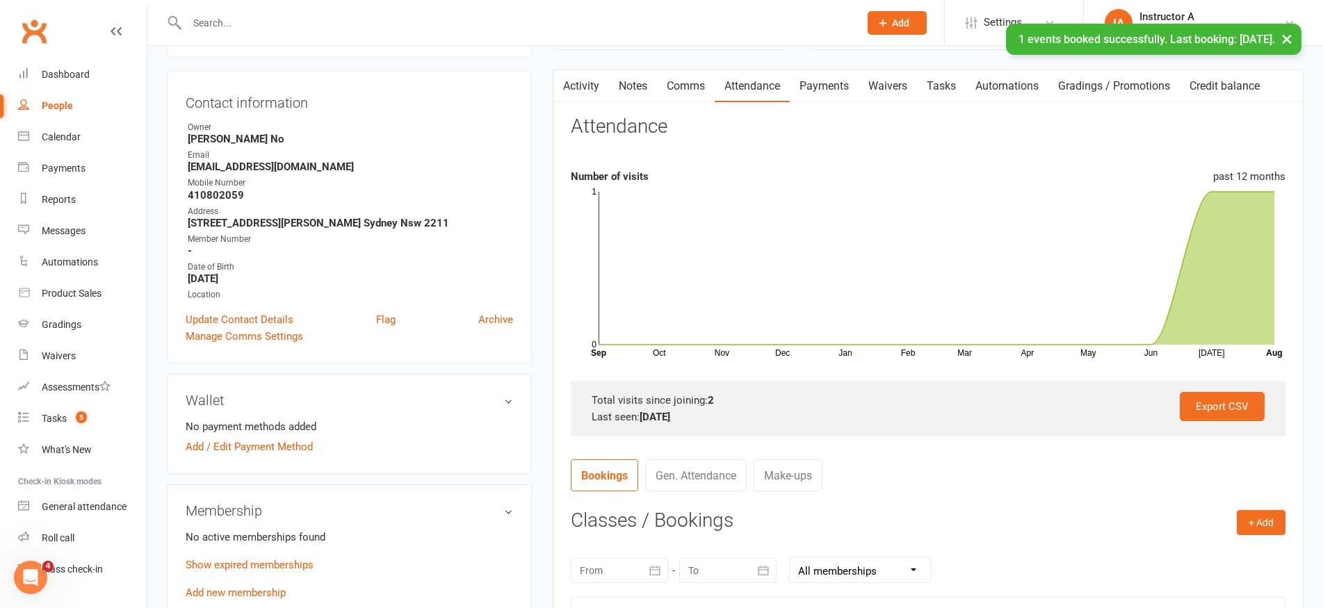
click at [967, 468] on nav "Bookings Gen. Attendance Make-ups" at bounding box center [928, 481] width 715 height 42
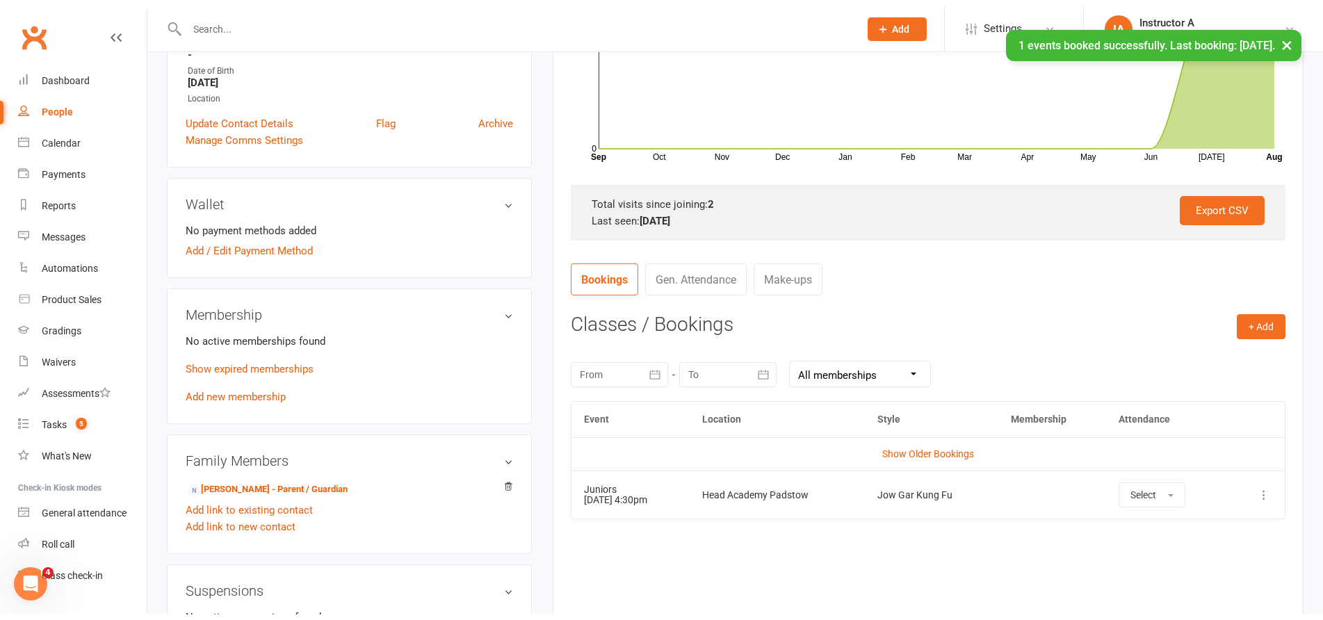
scroll to position [466, 0]
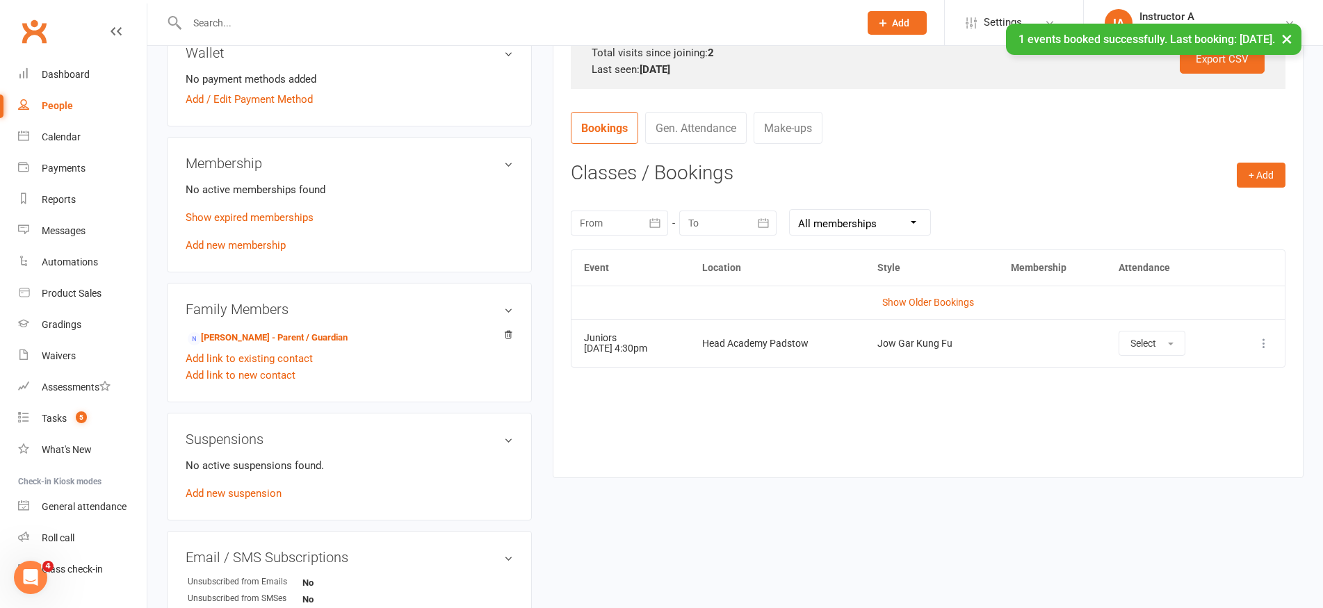
click at [967, 468] on div "Activity Notes Comms Attendance Payments Waivers Tasks Automations Gradings / P…" at bounding box center [928, 100] width 751 height 756
click at [1172, 338] on button "Select" at bounding box center [1152, 343] width 67 height 25
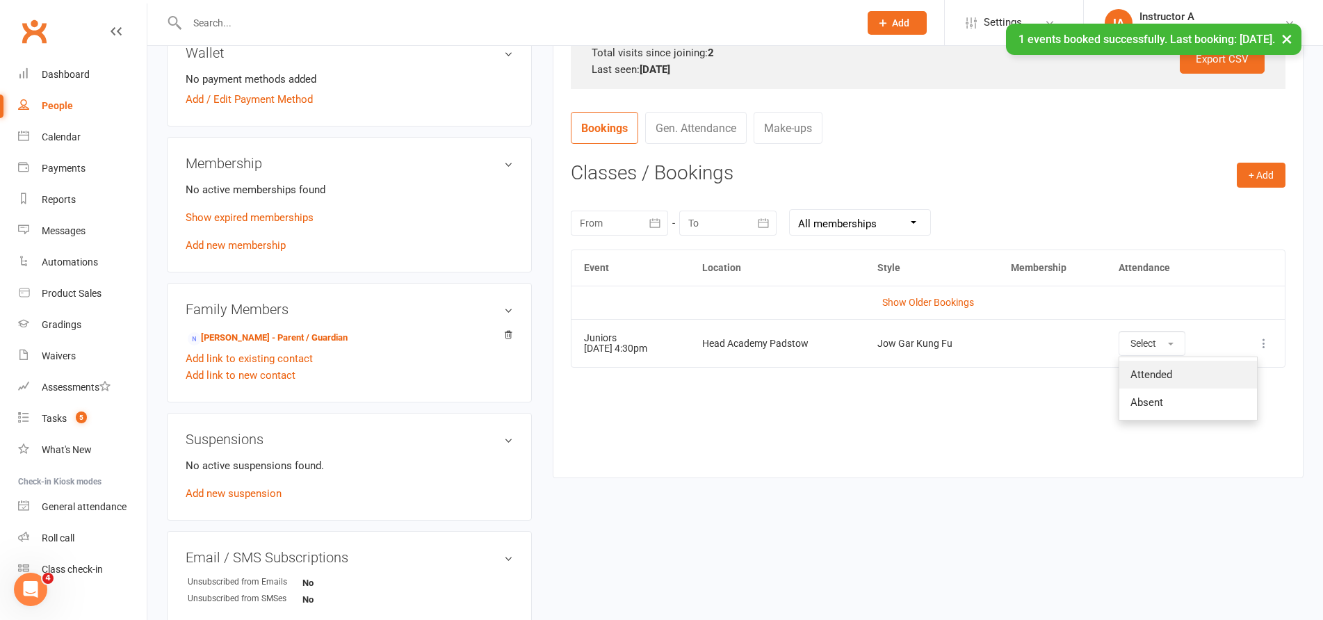
click at [1151, 377] on span "Attended" at bounding box center [1151, 374] width 42 height 13
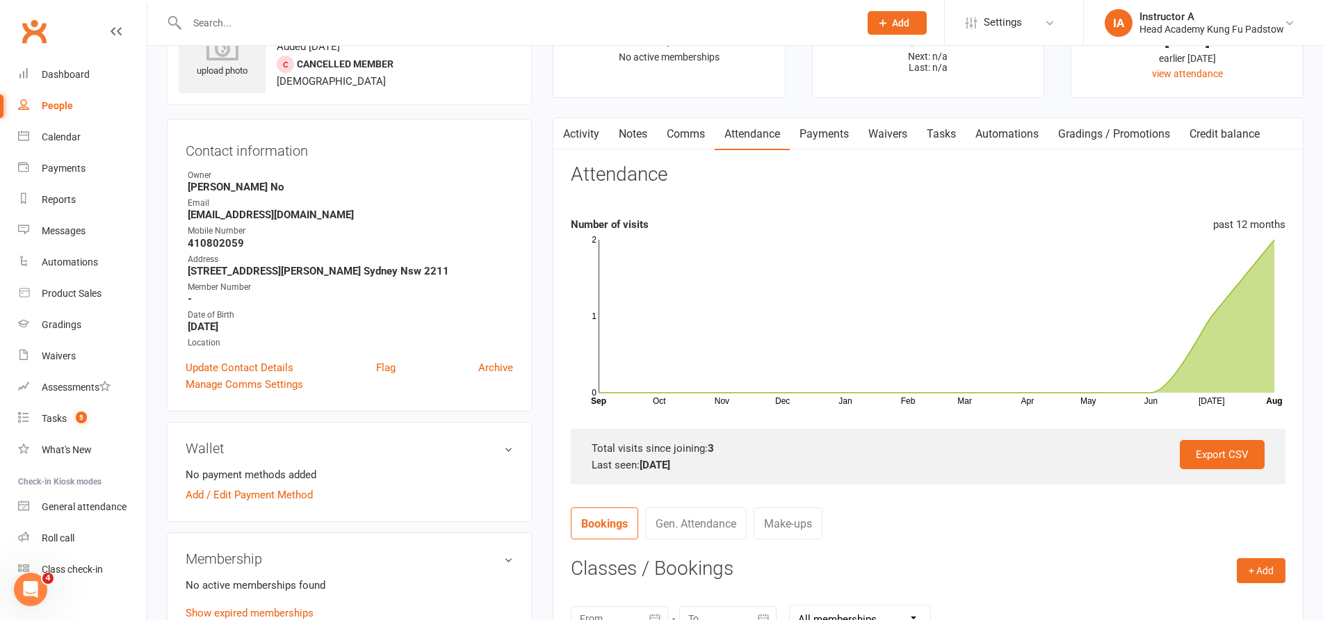
scroll to position [49, 0]
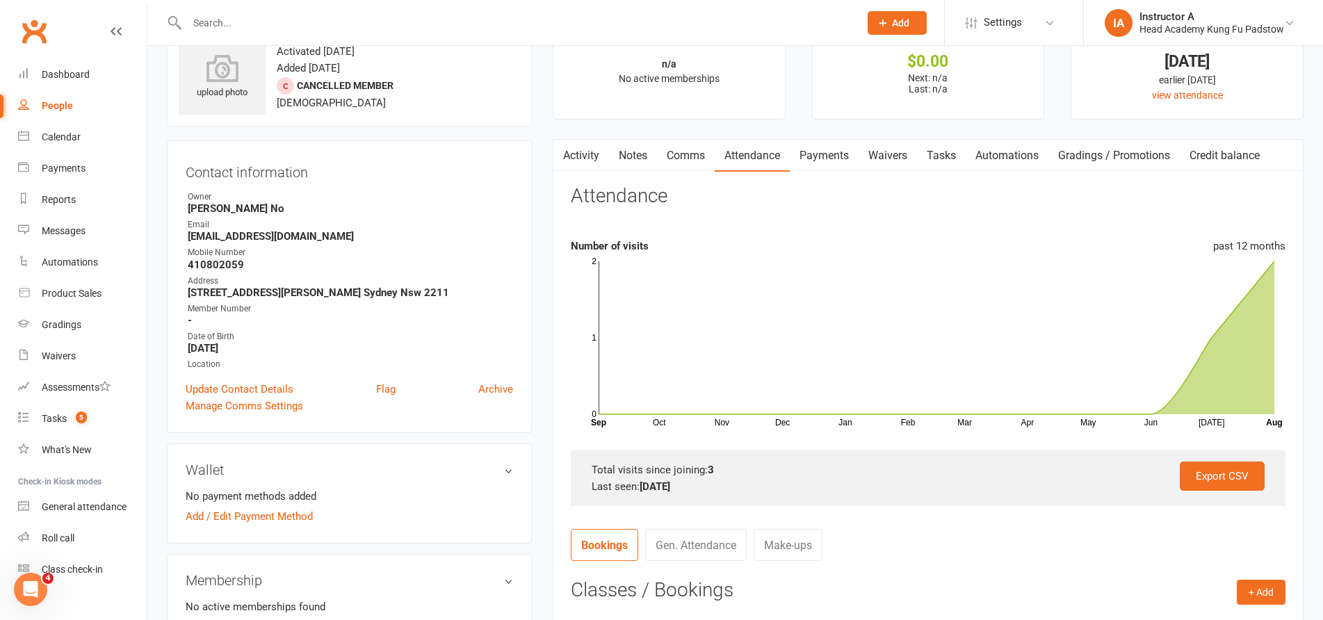
click at [392, 20] on input "text" at bounding box center [516, 22] width 667 height 19
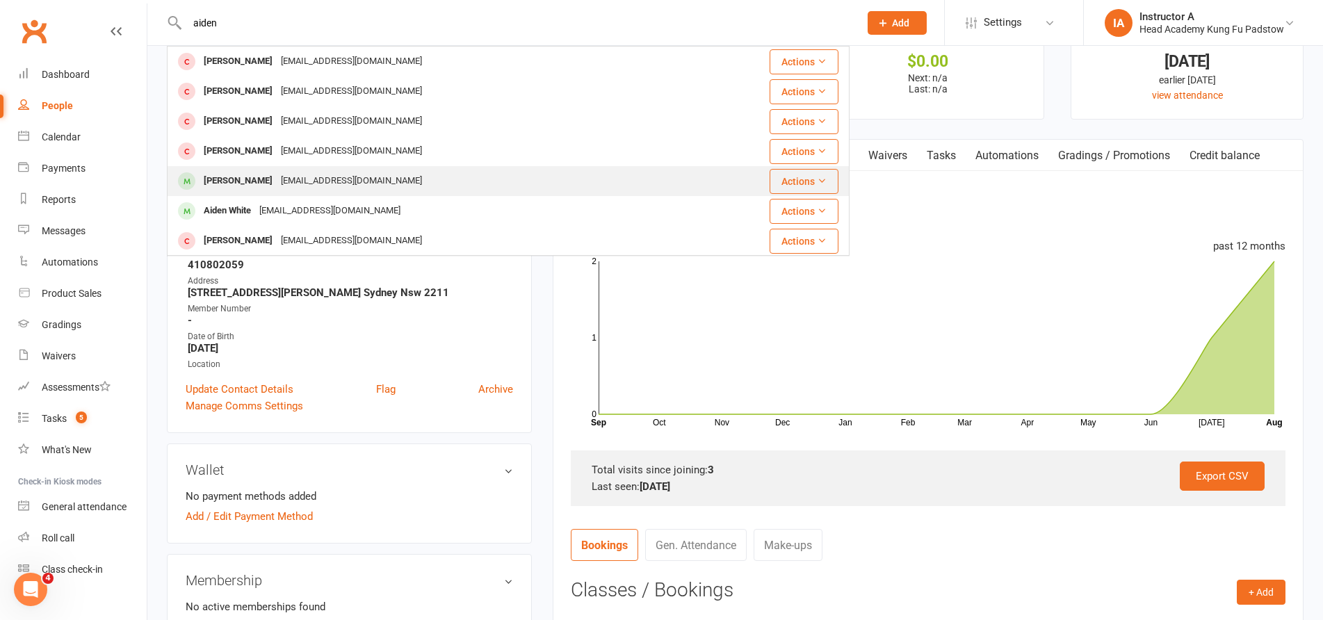
type input "aiden"
click at [277, 189] on div "annieduong_@hotmail.com" at bounding box center [351, 181] width 149 height 20
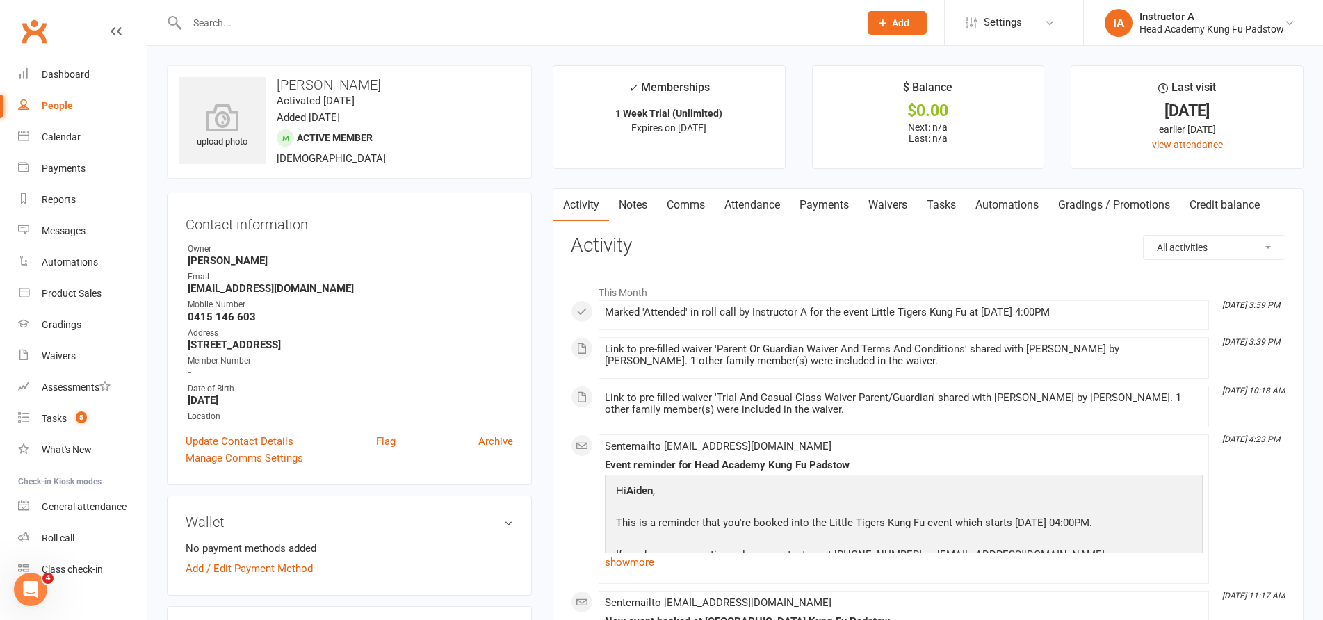
click at [749, 208] on link "Attendance" at bounding box center [752, 205] width 75 height 32
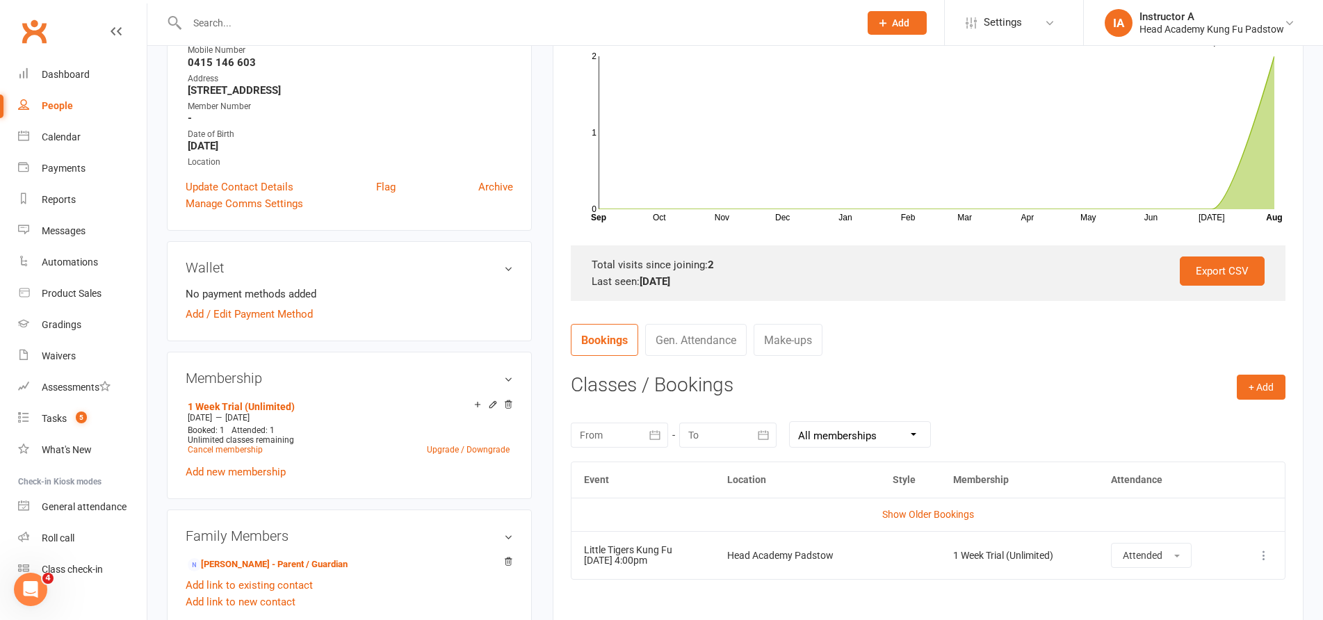
scroll to position [278, 0]
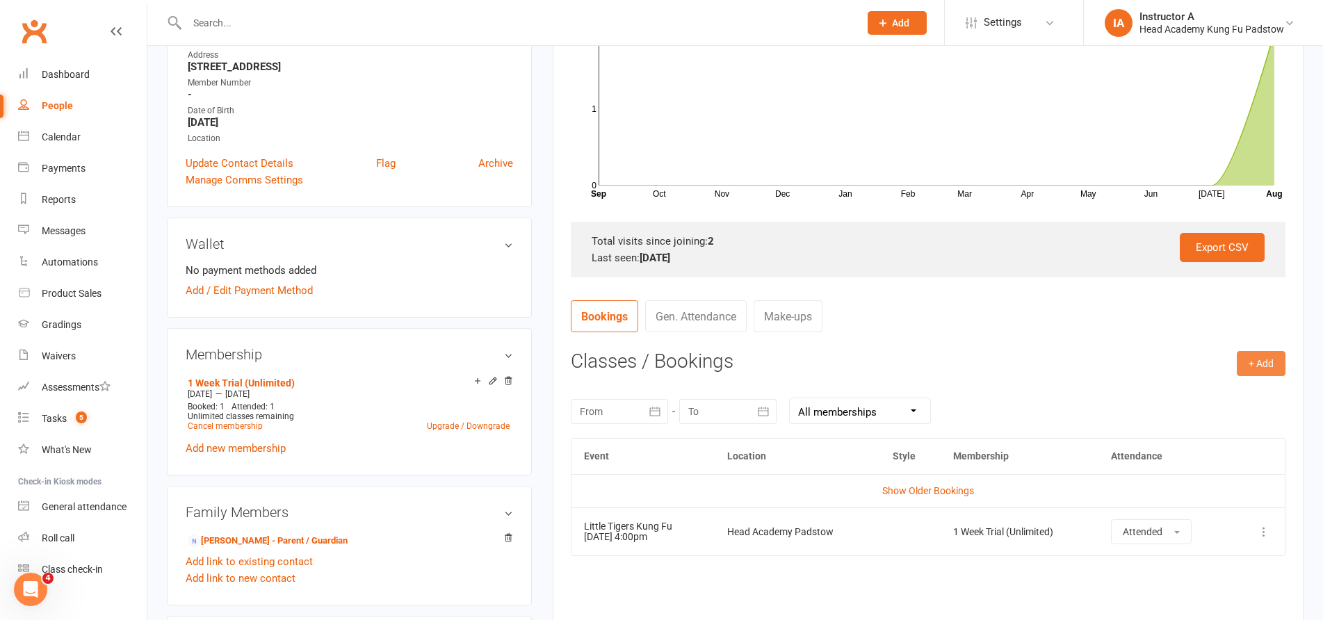
click at [1258, 364] on button "+ Add" at bounding box center [1261, 363] width 49 height 25
click at [1221, 391] on link "Book Event" at bounding box center [1216, 395] width 138 height 28
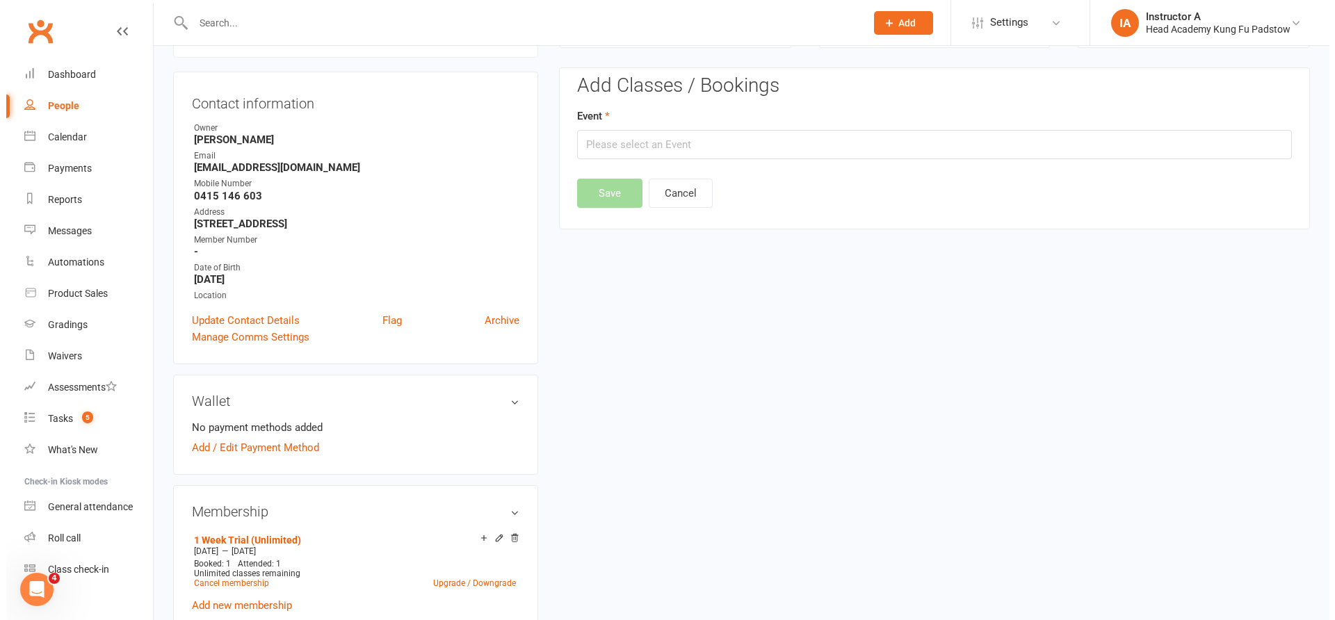
scroll to position [119, 0]
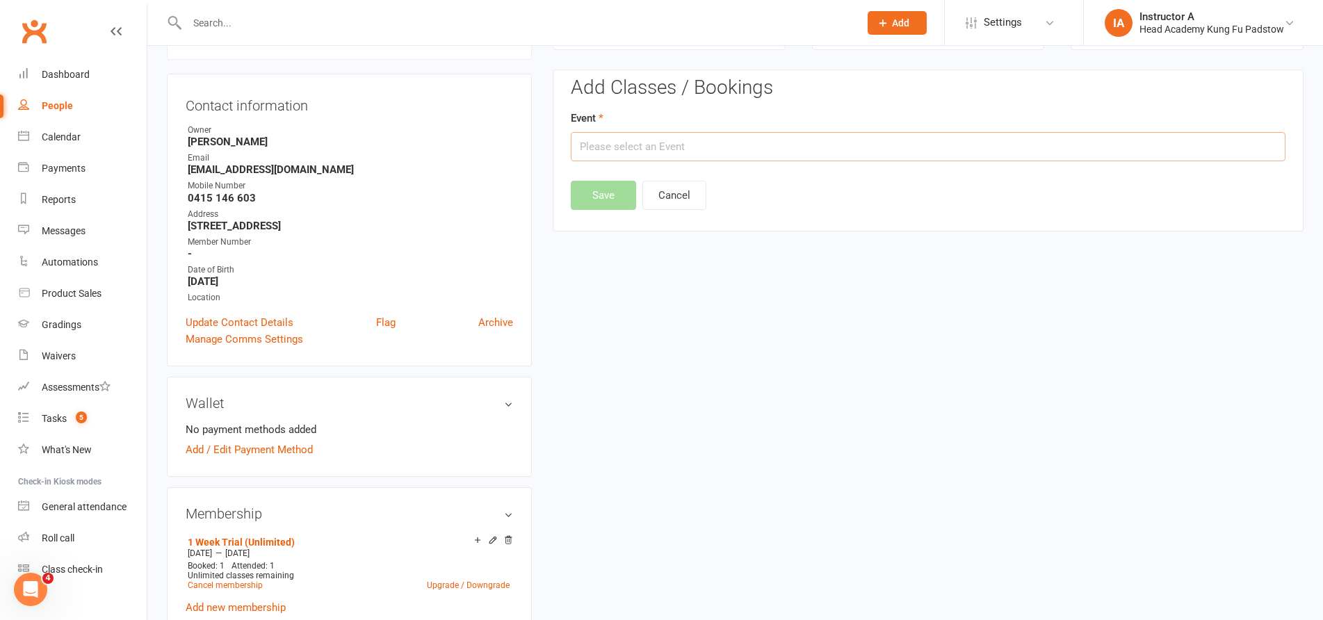
click at [802, 155] on input "text" at bounding box center [928, 146] width 715 height 29
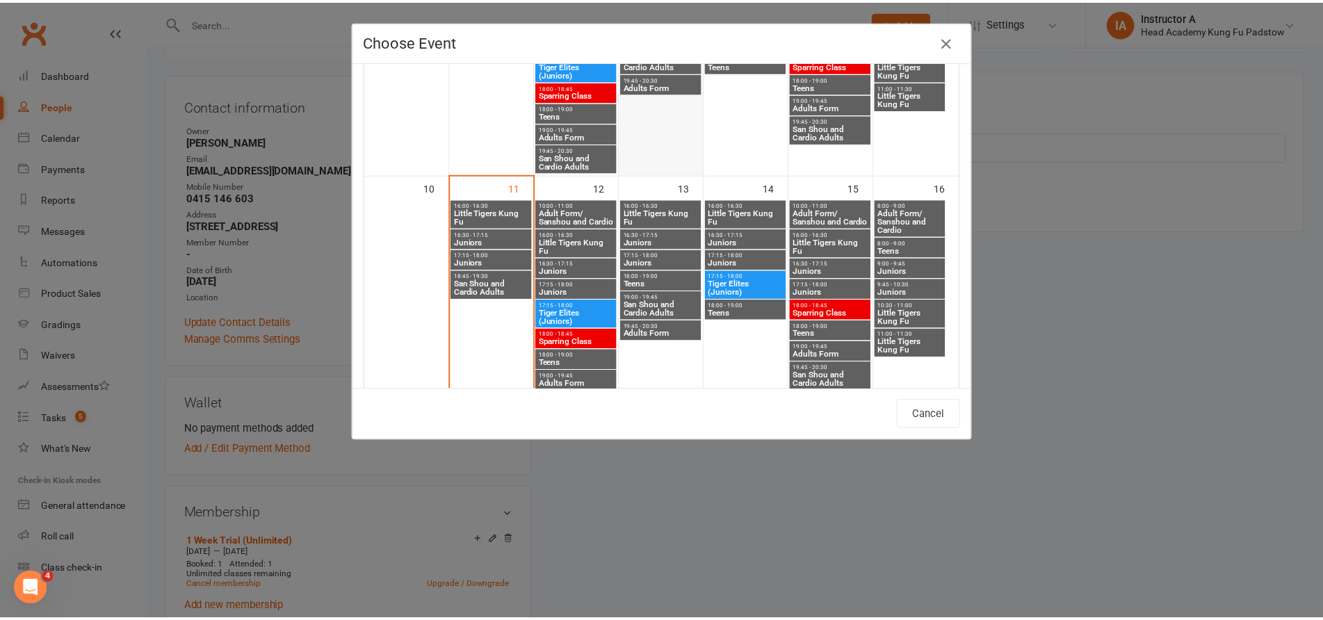
scroll to position [487, 0]
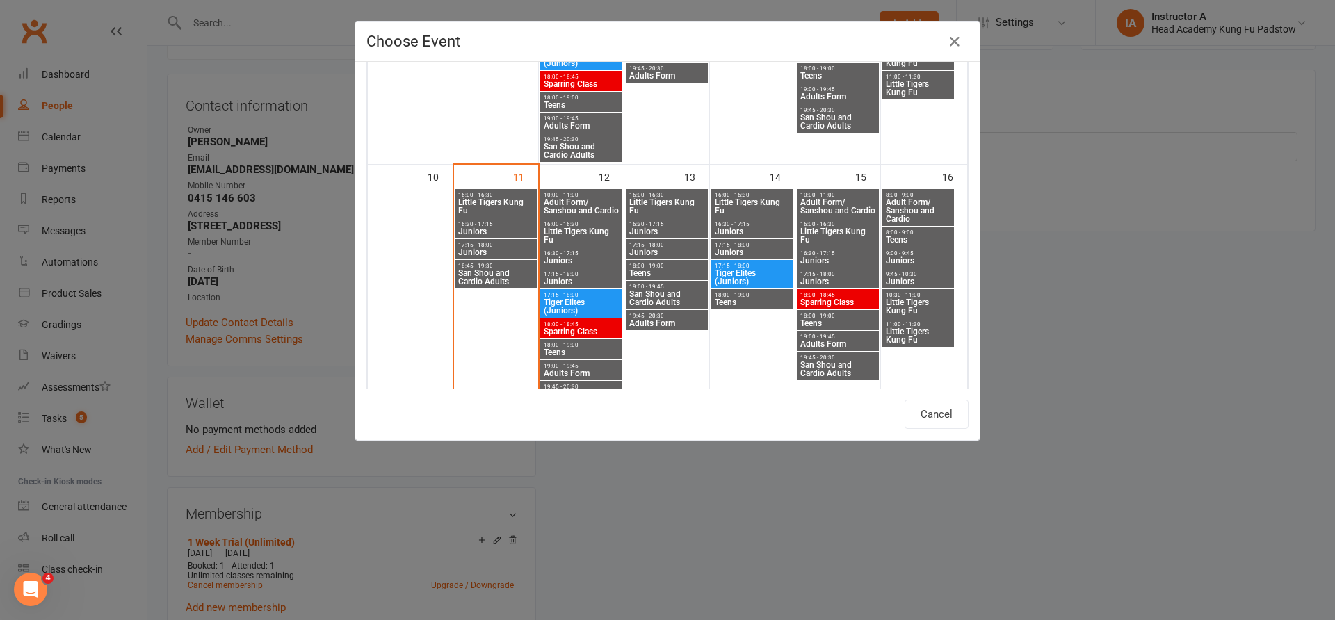
click at [678, 202] on span "Little Tigers Kung Fu" at bounding box center [666, 206] width 76 height 17
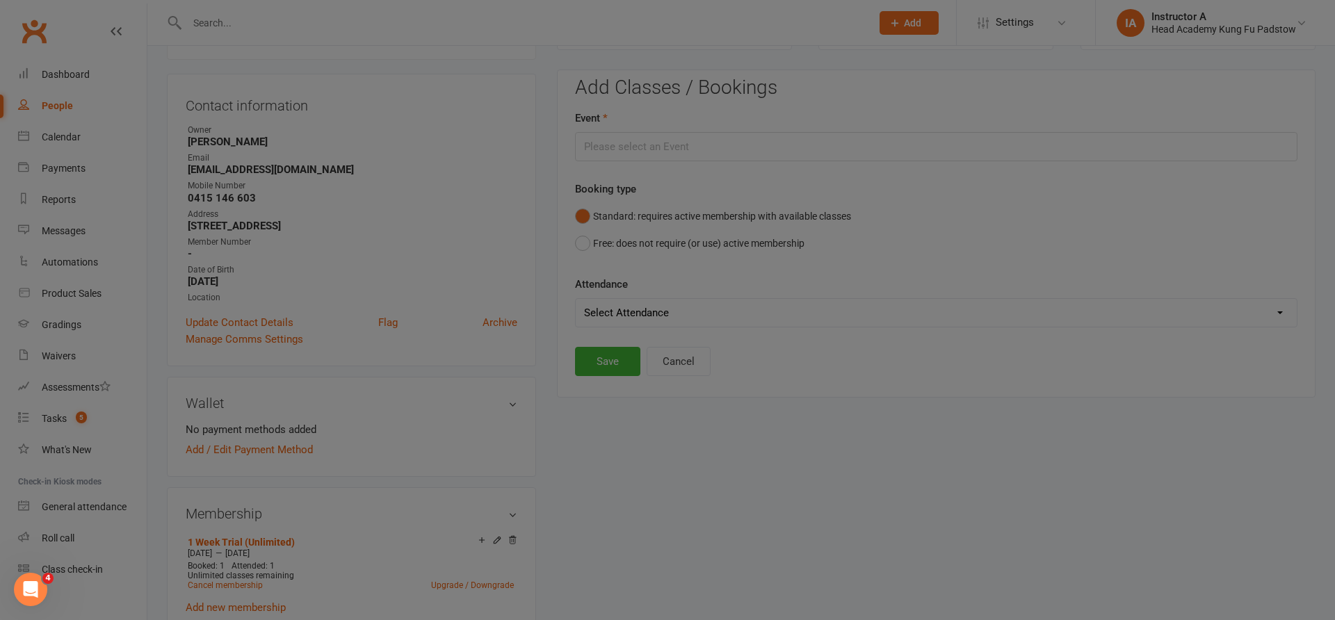
type input "Little Tigers Kung Fu - Aug 13, 2025 4:00:00 PM"
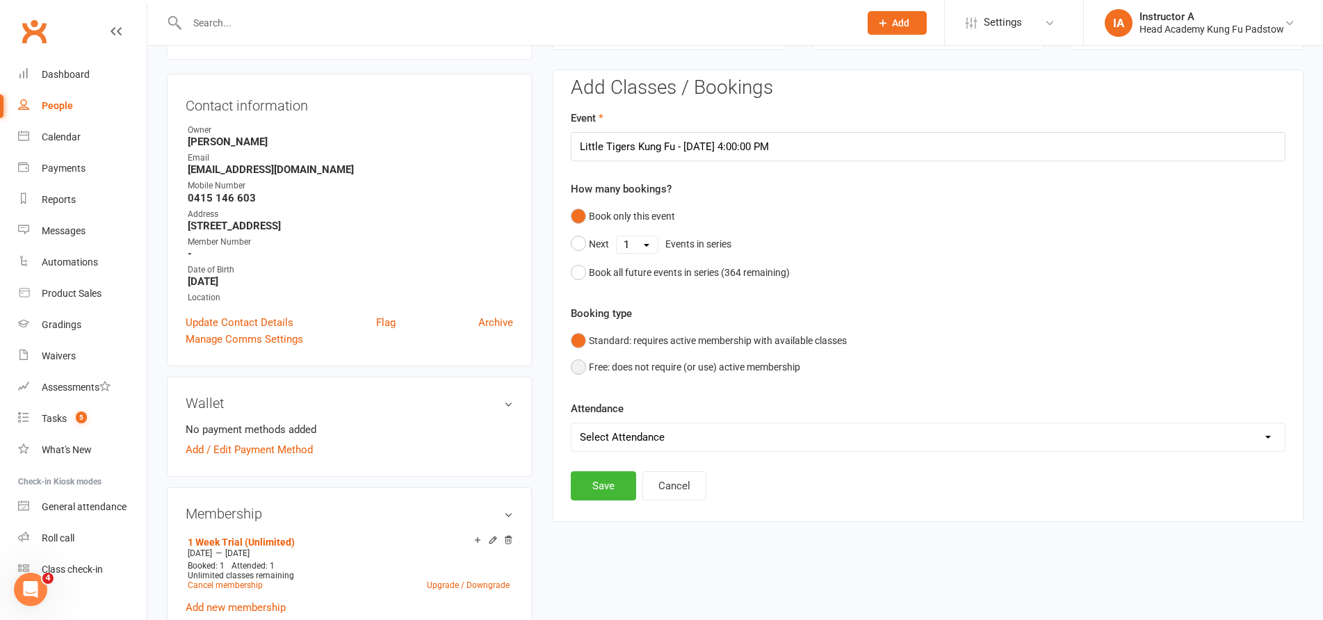
click at [634, 370] on button "Free: does not require (or use) active membership" at bounding box center [685, 367] width 229 height 26
click at [648, 333] on button "Standard: requires active membership with available classes" at bounding box center [709, 340] width 276 height 26
click at [610, 487] on button "Save" at bounding box center [603, 485] width 65 height 29
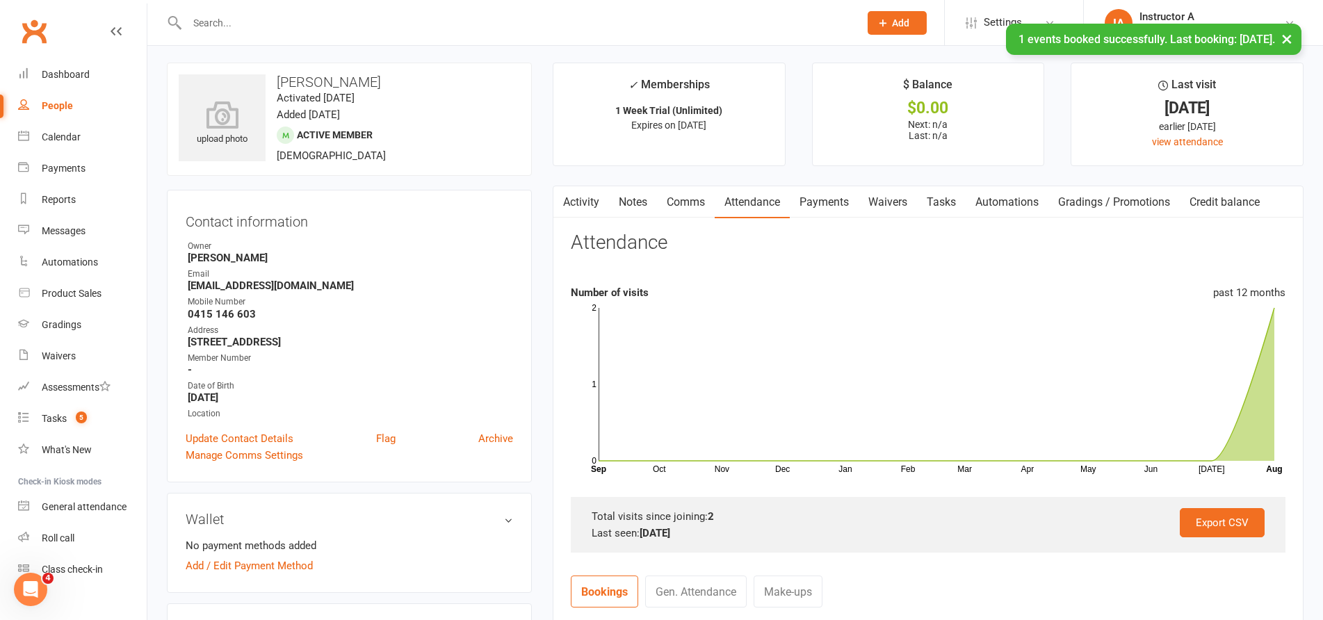
scroll to position [0, 0]
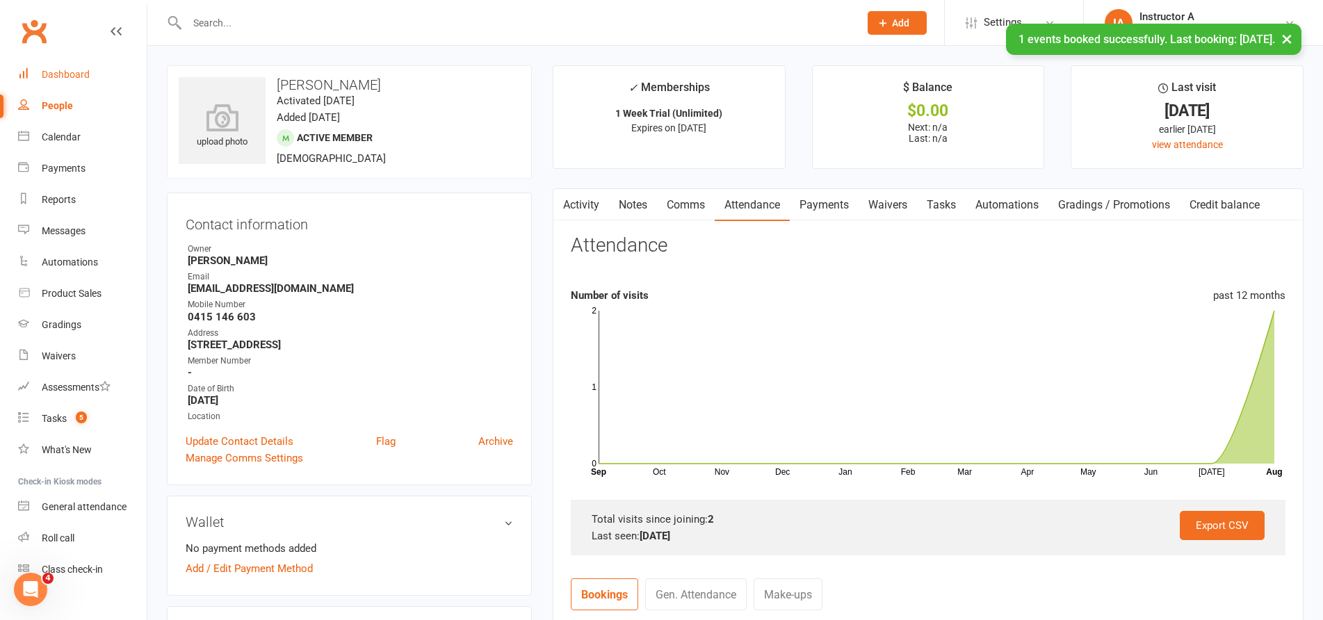
click at [83, 79] on div "Dashboard" at bounding box center [66, 74] width 48 height 11
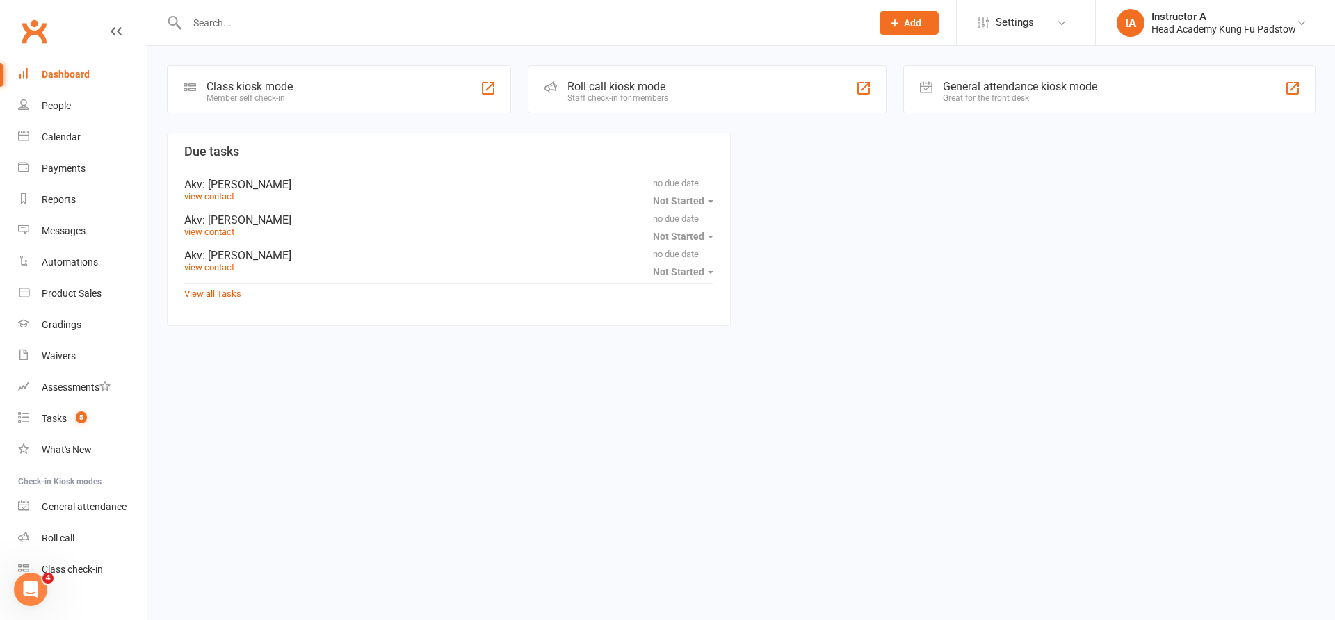
click at [660, 368] on html "Prospect Member Non-attending contact Class / event Appointment Grading event T…" at bounding box center [667, 184] width 1335 height 368
click at [58, 428] on link "Tasks 5" at bounding box center [82, 418] width 129 height 31
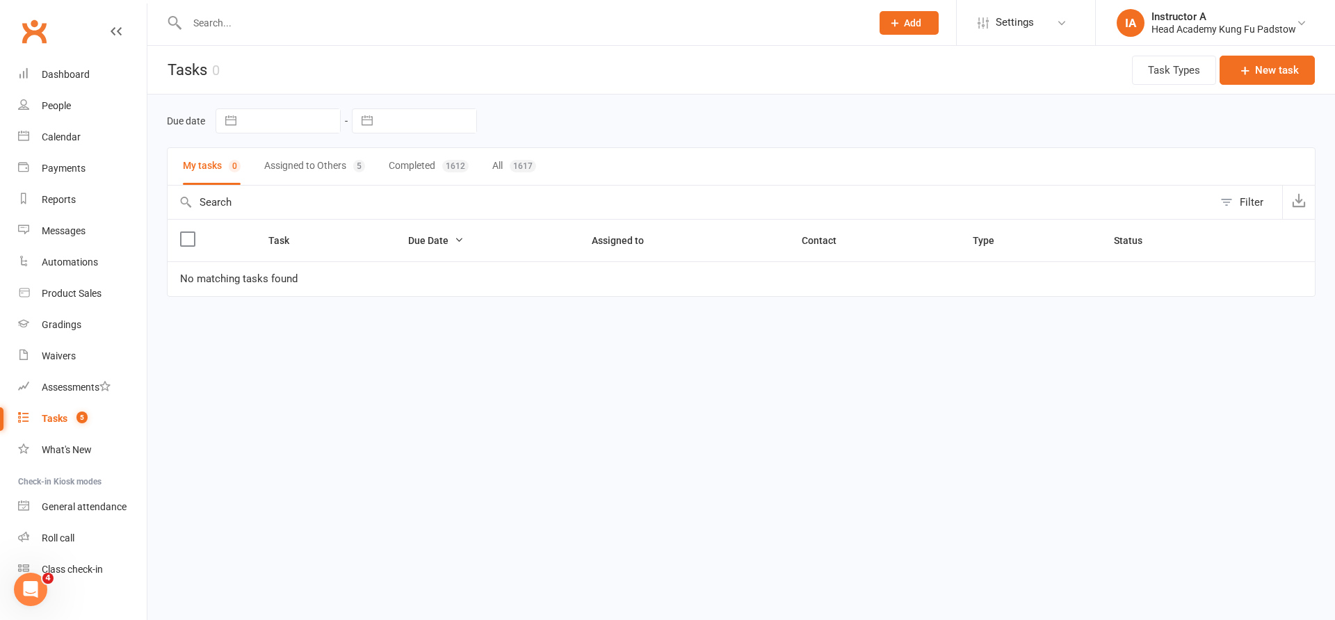
click at [311, 173] on button "Assigned to Others 5" at bounding box center [314, 166] width 101 height 37
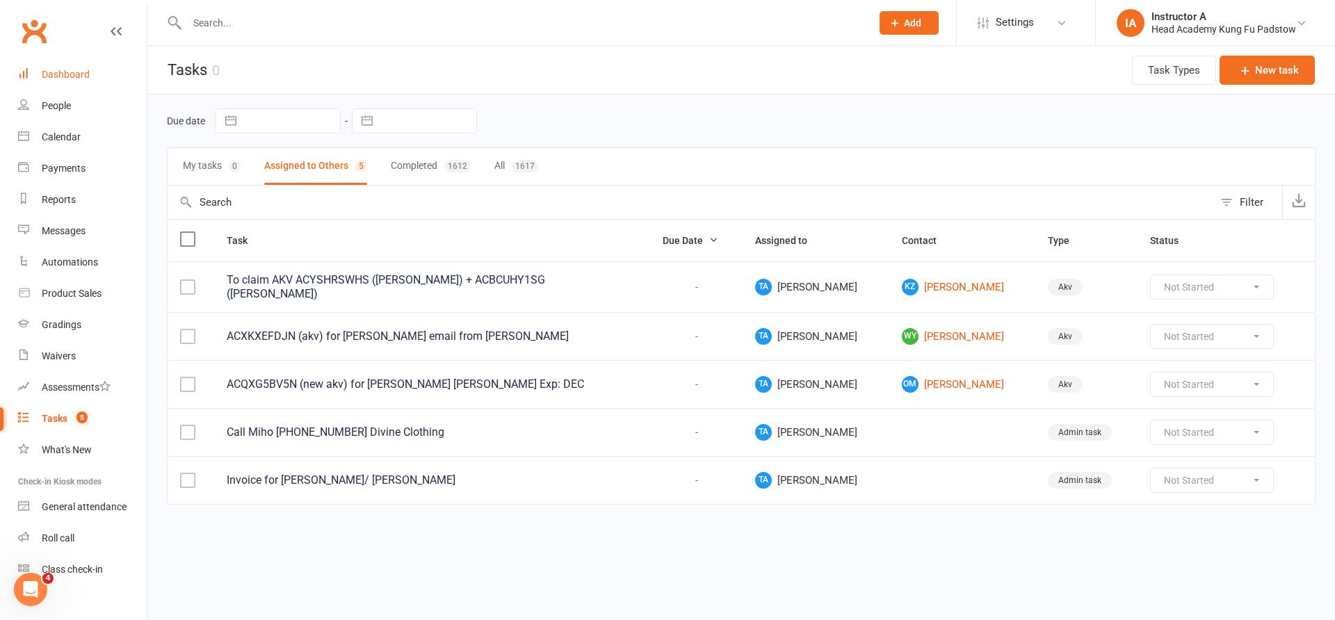
click at [72, 72] on div "Dashboard" at bounding box center [66, 74] width 48 height 11
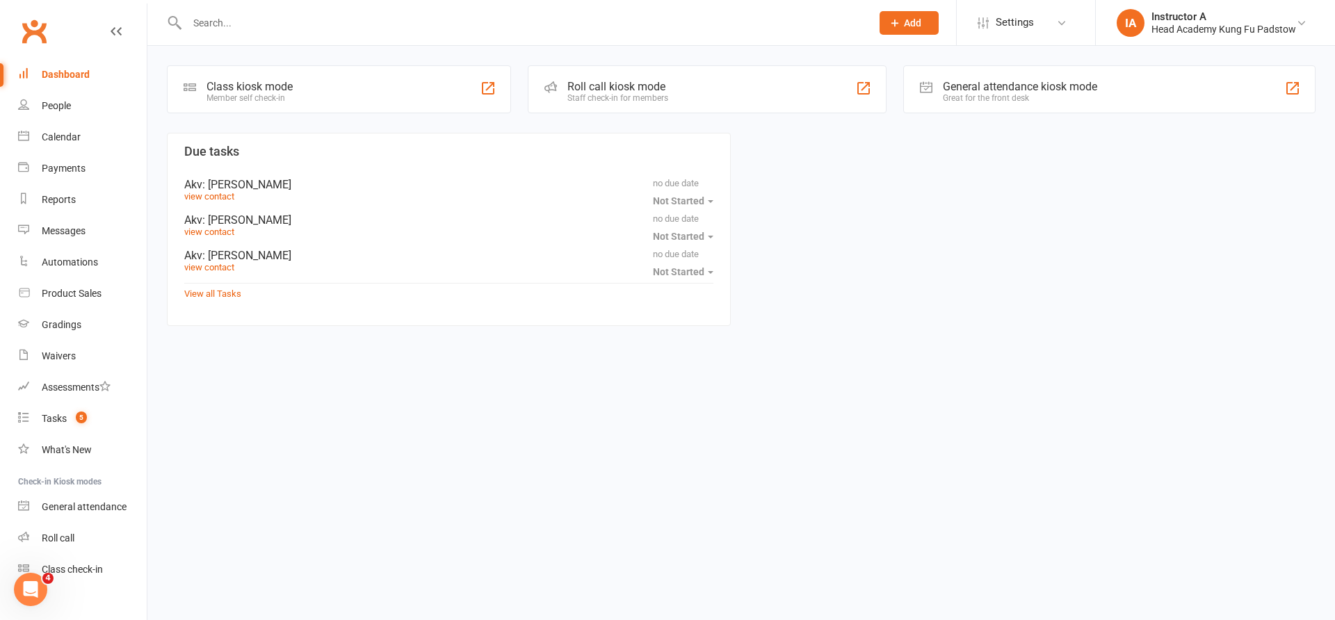
click at [304, 17] on input "text" at bounding box center [522, 22] width 679 height 19
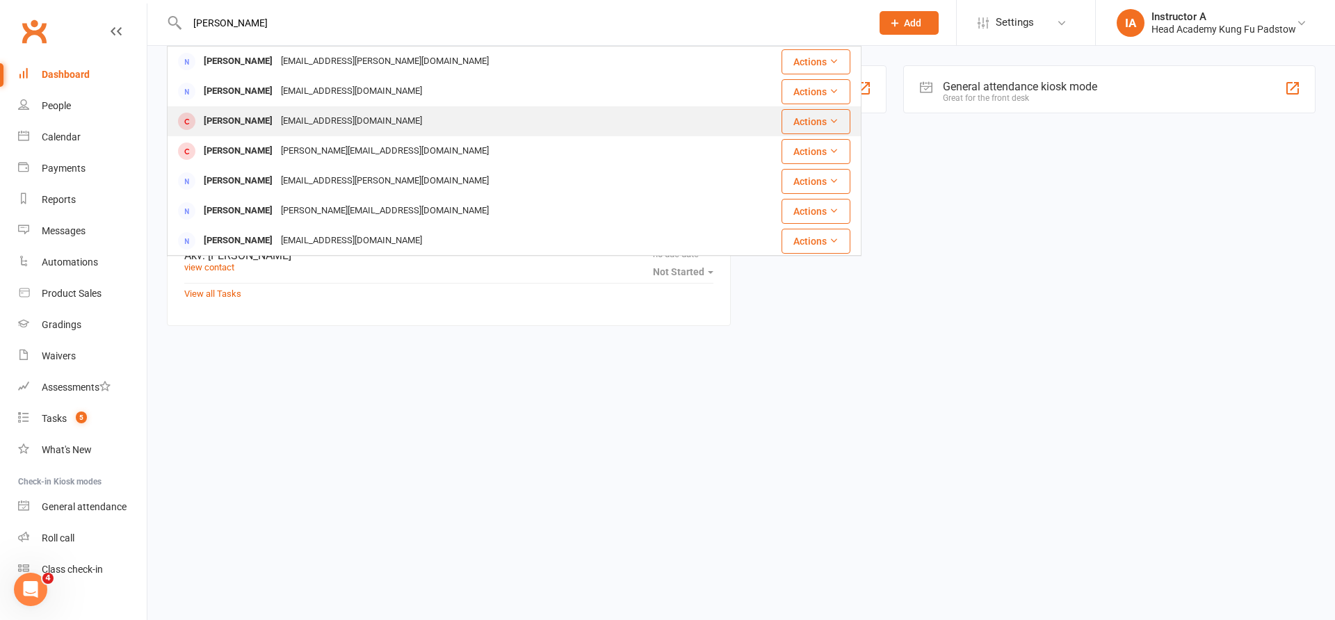
type input "tom j"
click at [254, 117] on div "Tomce Janusevski" at bounding box center [238, 121] width 77 height 20
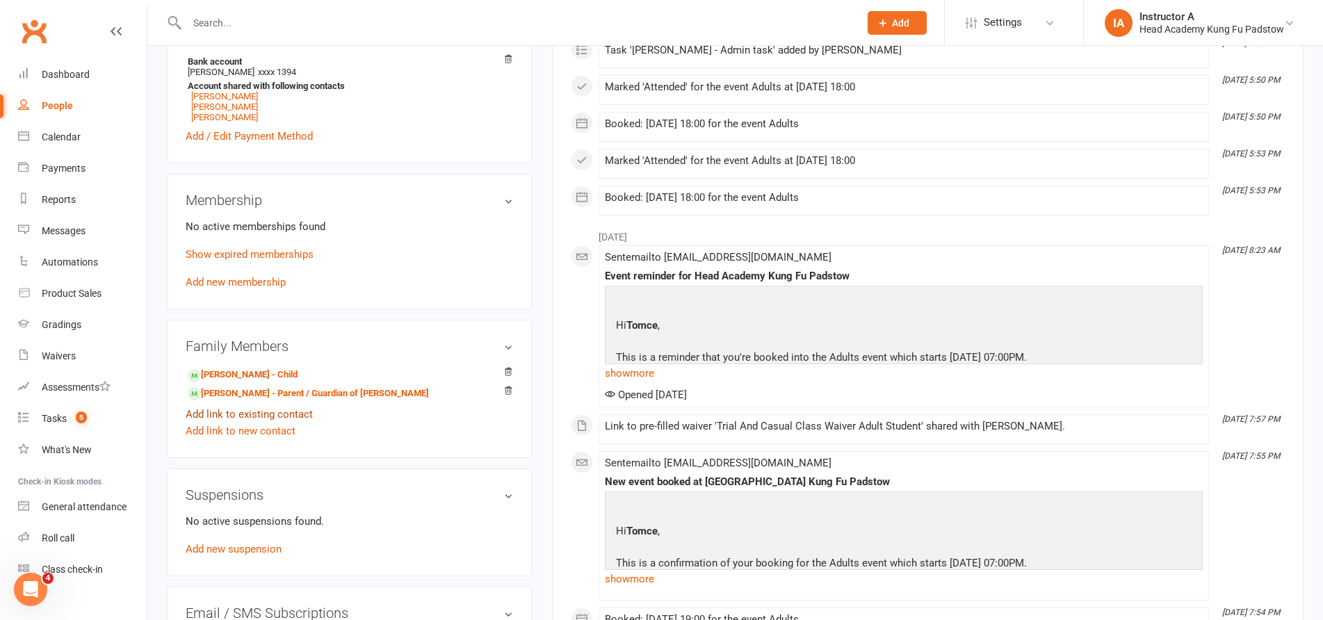
scroll to position [487, 0]
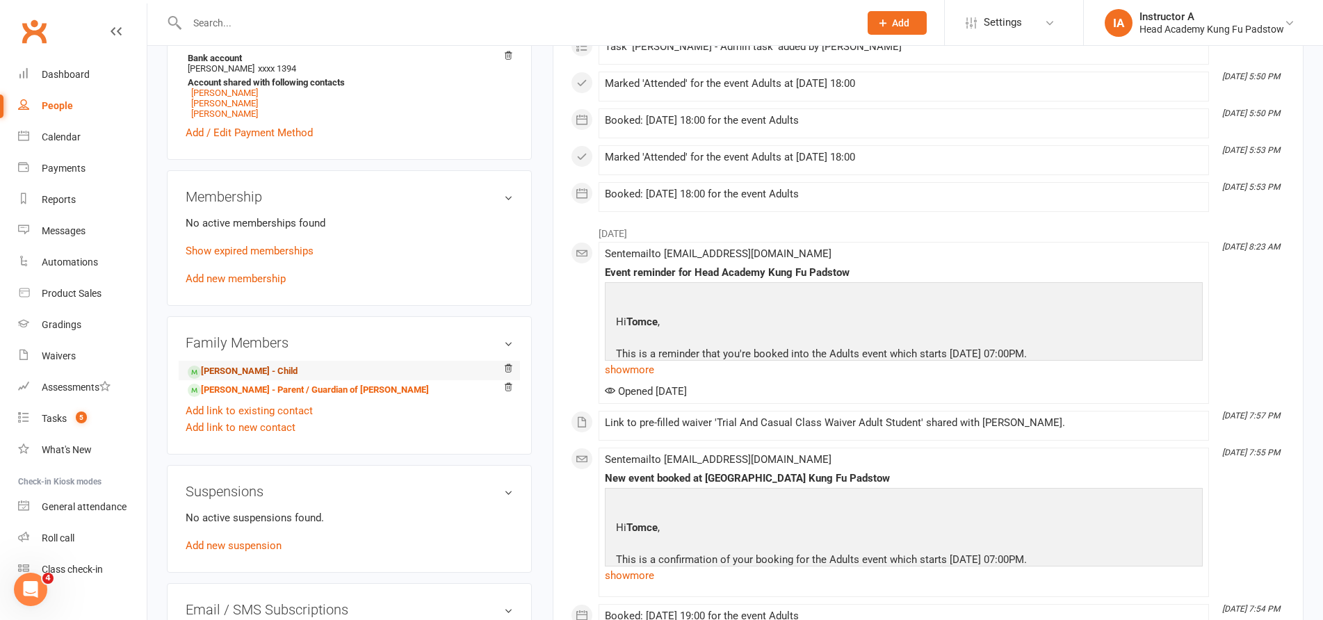
click at [246, 369] on link "Chloe Janusevski - Child" at bounding box center [243, 371] width 110 height 15
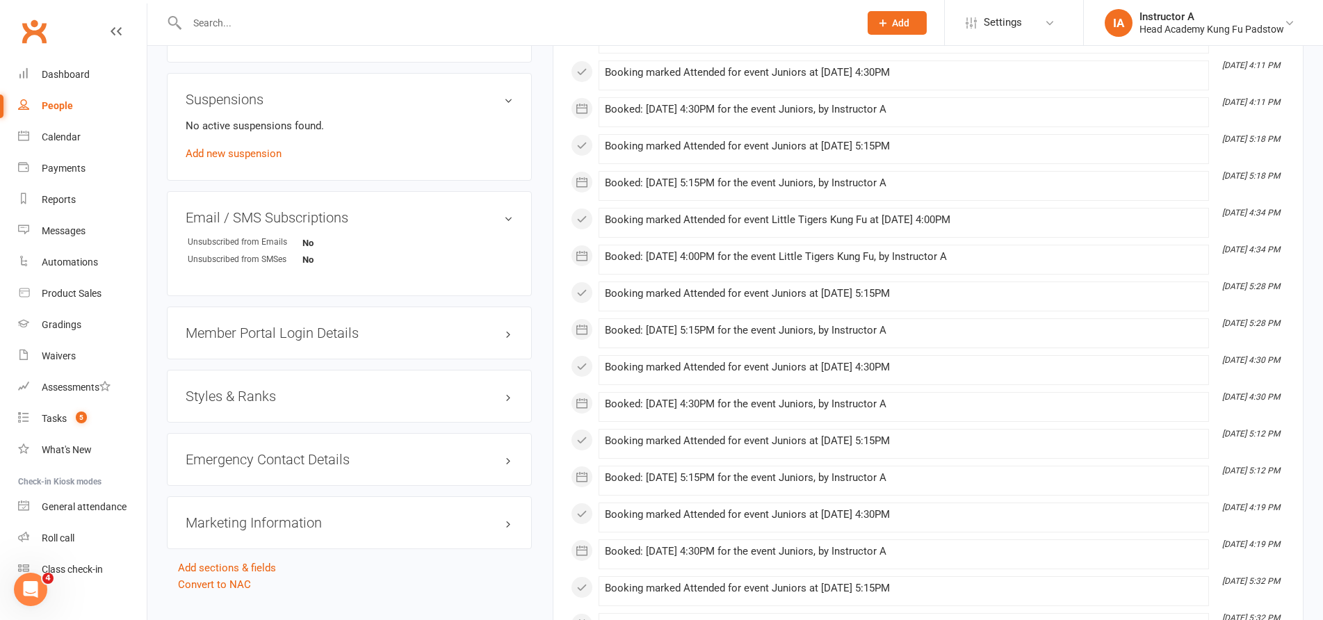
scroll to position [973, 0]
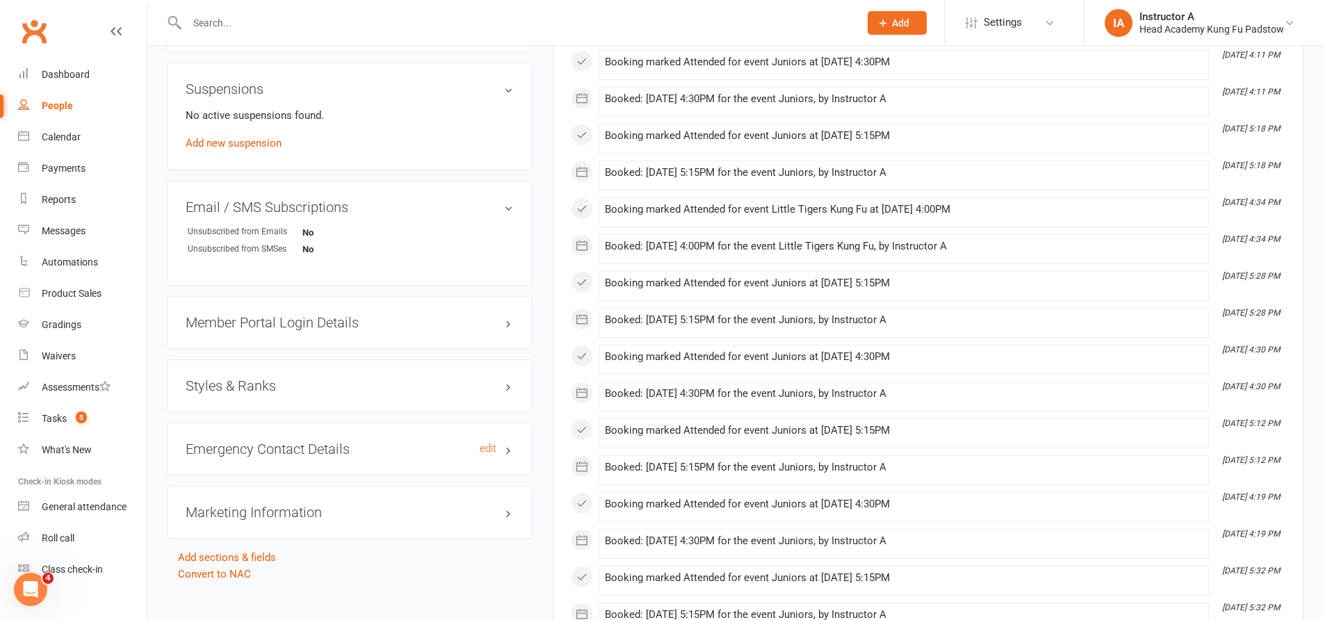
click at [315, 441] on h3 "Emergency Contact Details edit" at bounding box center [349, 448] width 327 height 15
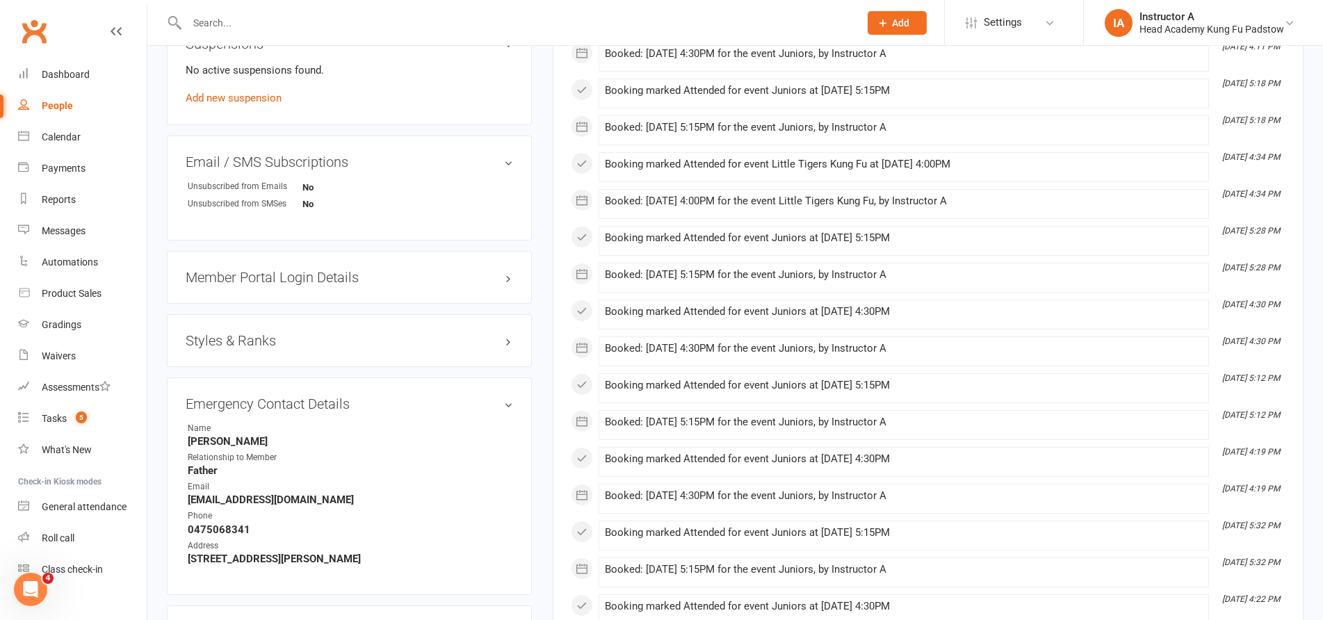
scroll to position [1043, 0]
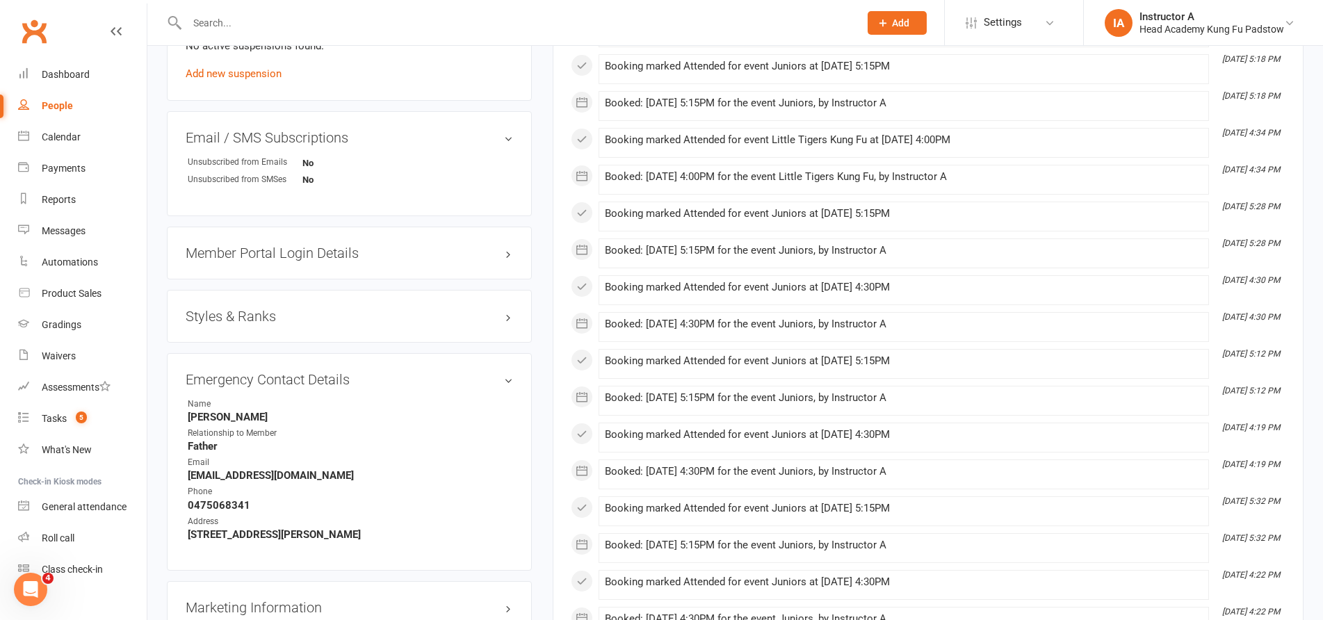
click at [239, 8] on div at bounding box center [508, 22] width 683 height 45
click at [239, 13] on input "text" at bounding box center [516, 22] width 667 height 19
click at [30, 22] on link "Clubworx" at bounding box center [34, 31] width 35 height 35
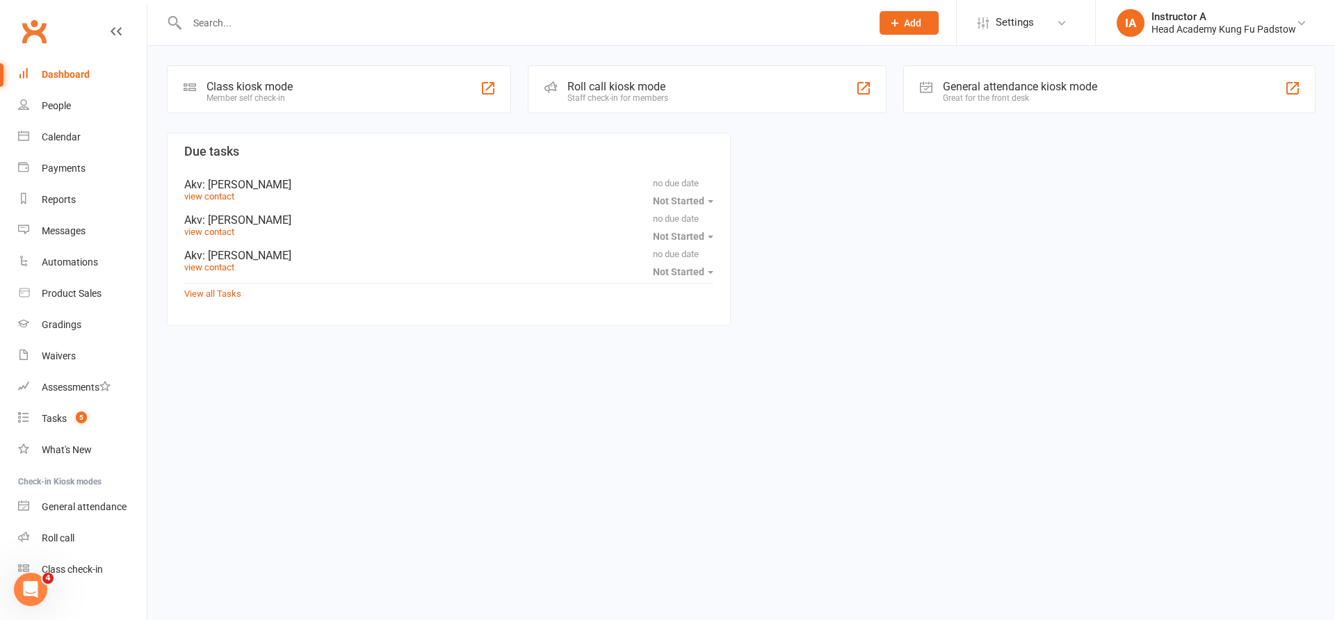
click at [613, 81] on div "Roll call kiosk mode" at bounding box center [617, 86] width 101 height 13
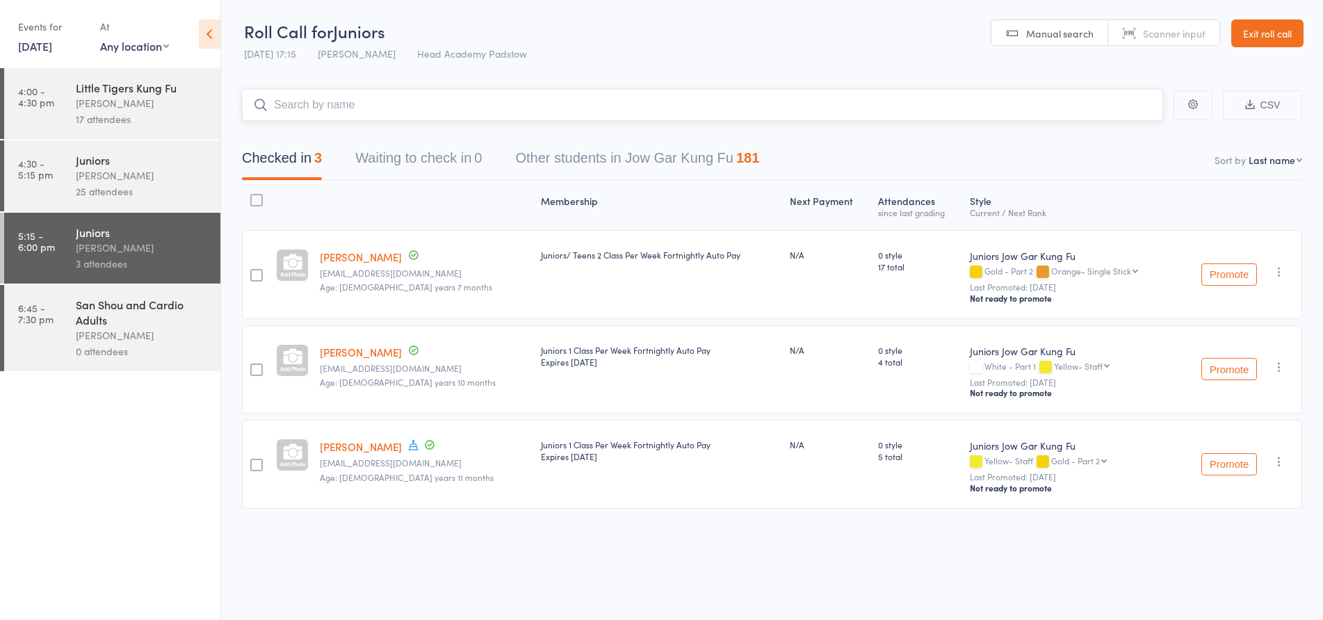
click at [435, 103] on input "search" at bounding box center [702, 105] width 921 height 32
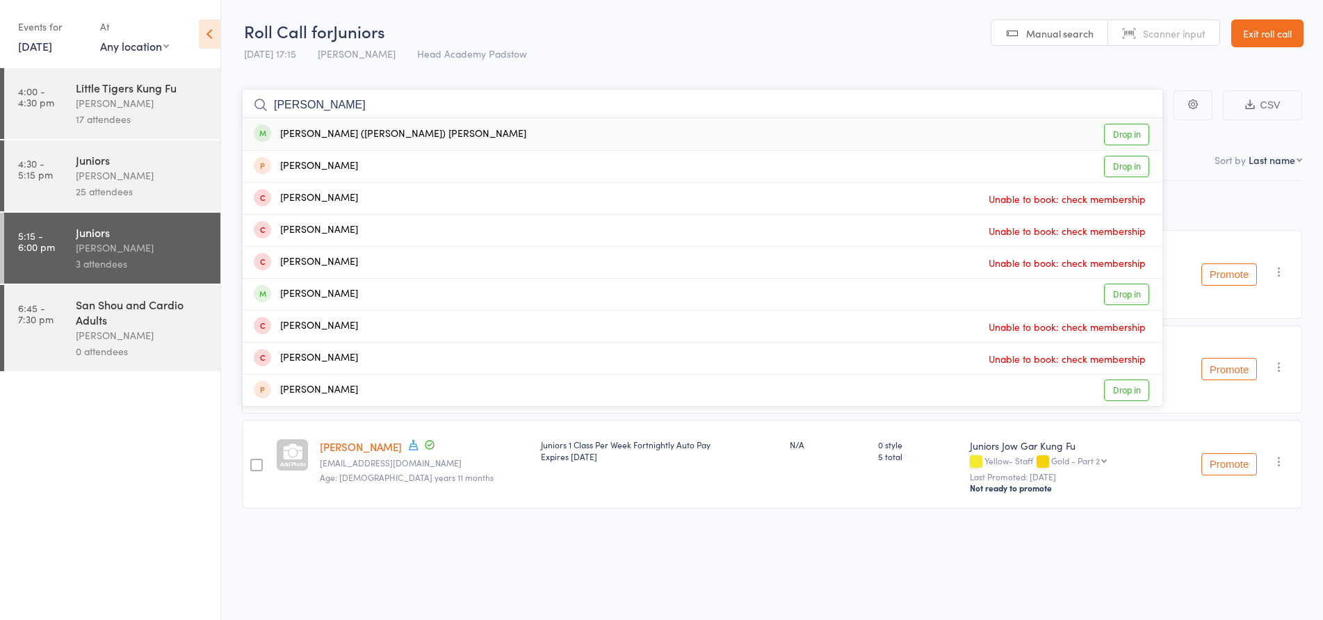
type input "[PERSON_NAME]"
click at [301, 143] on div "[PERSON_NAME] ([PERSON_NAME]) [PERSON_NAME] Drop in" at bounding box center [703, 134] width 920 height 32
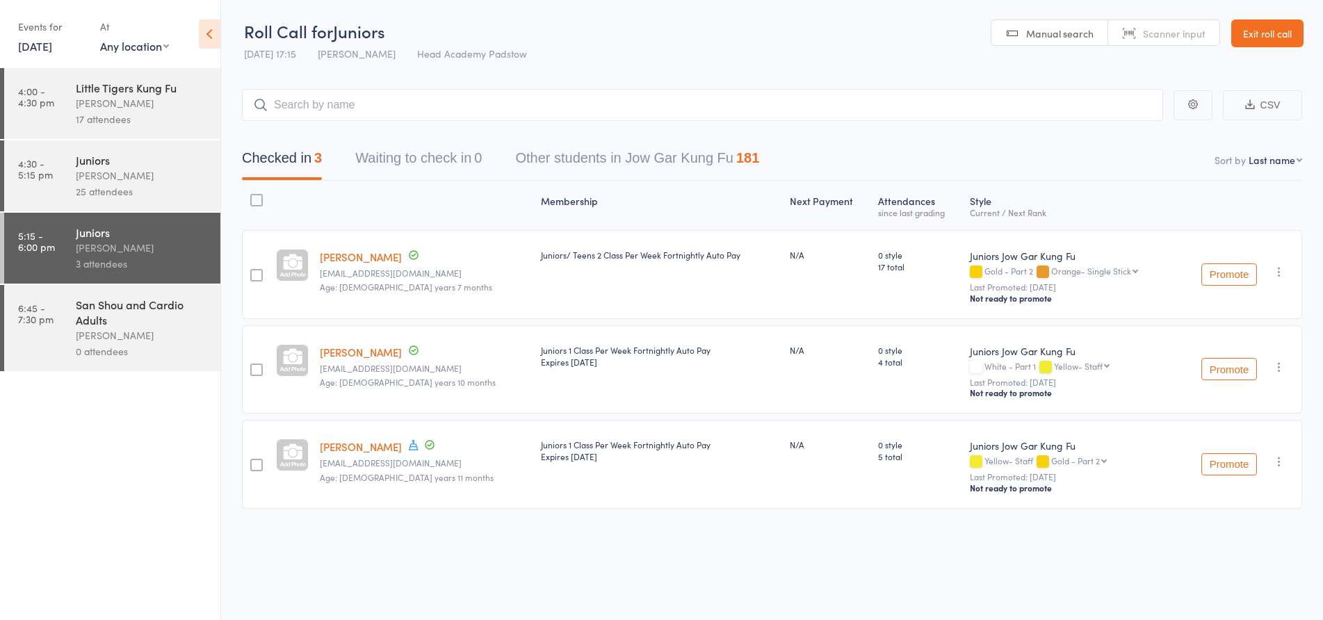
click at [300, 86] on main "CSV Checked in 3 Waiting to check in 0 Other students in Jow Gar Kung Fu 181 So…" at bounding box center [772, 319] width 1102 height 503
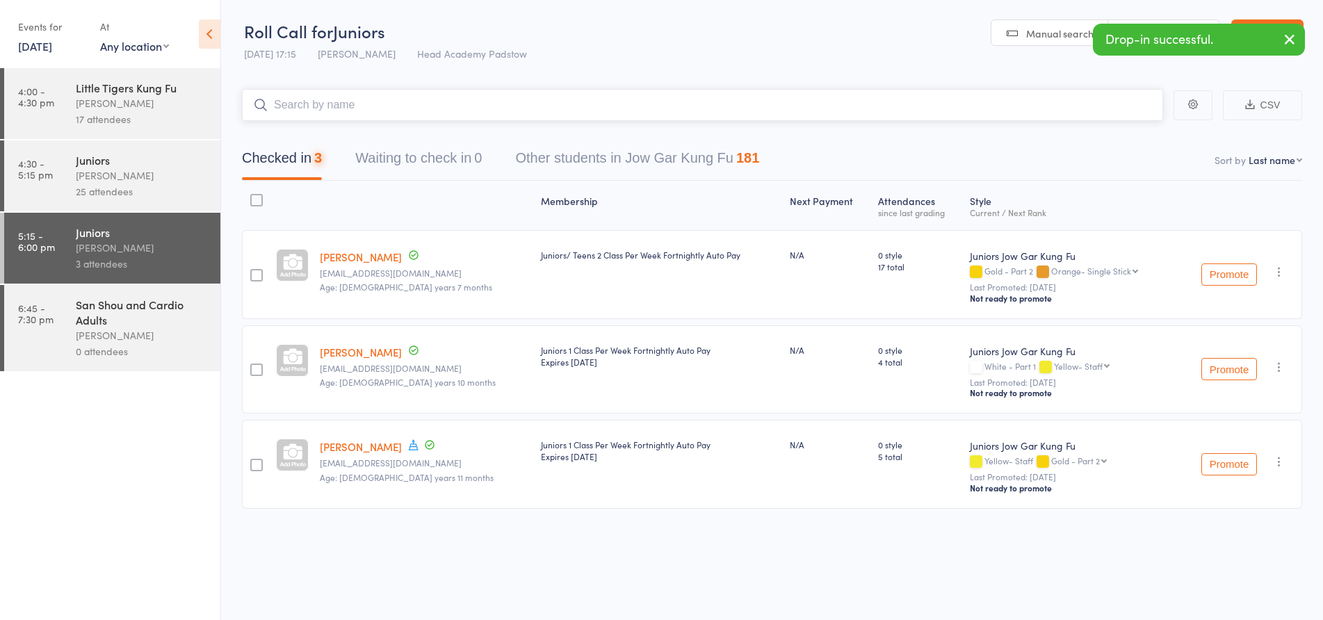
click at [307, 93] on input "search" at bounding box center [702, 105] width 921 height 32
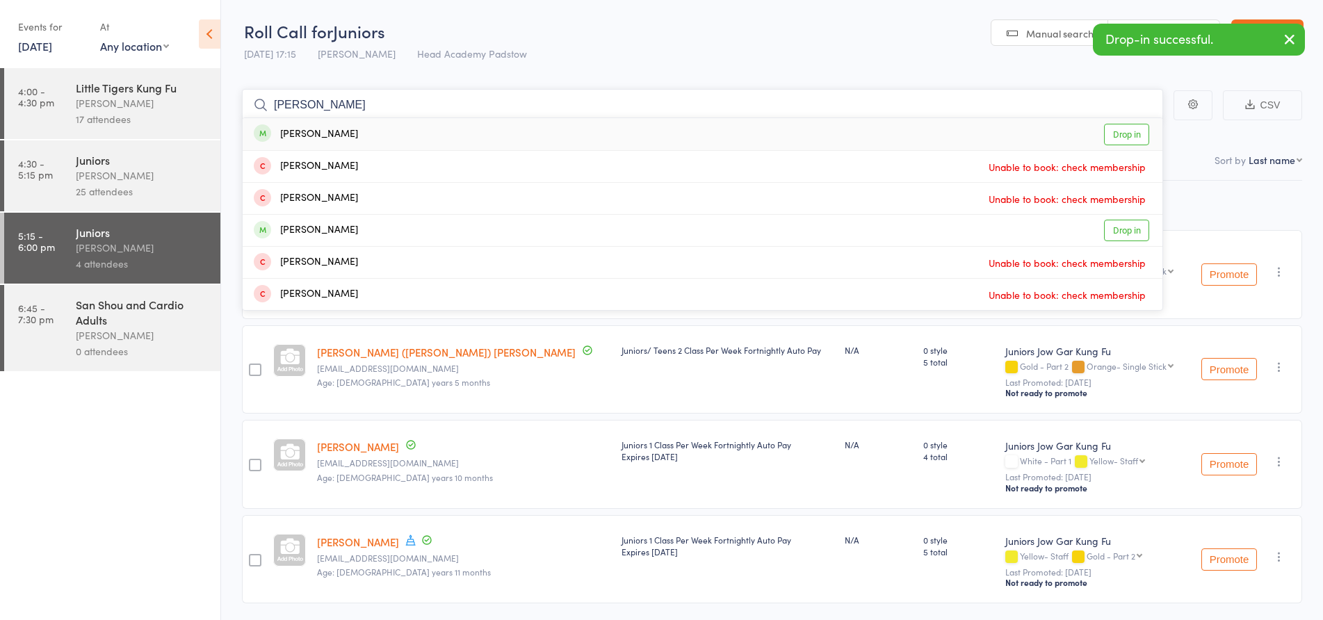
type input "[PERSON_NAME]"
drag, startPoint x: 312, startPoint y: 134, endPoint x: 311, endPoint y: 118, distance: 16.1
click at [312, 132] on div "[PERSON_NAME]" at bounding box center [306, 135] width 104 height 16
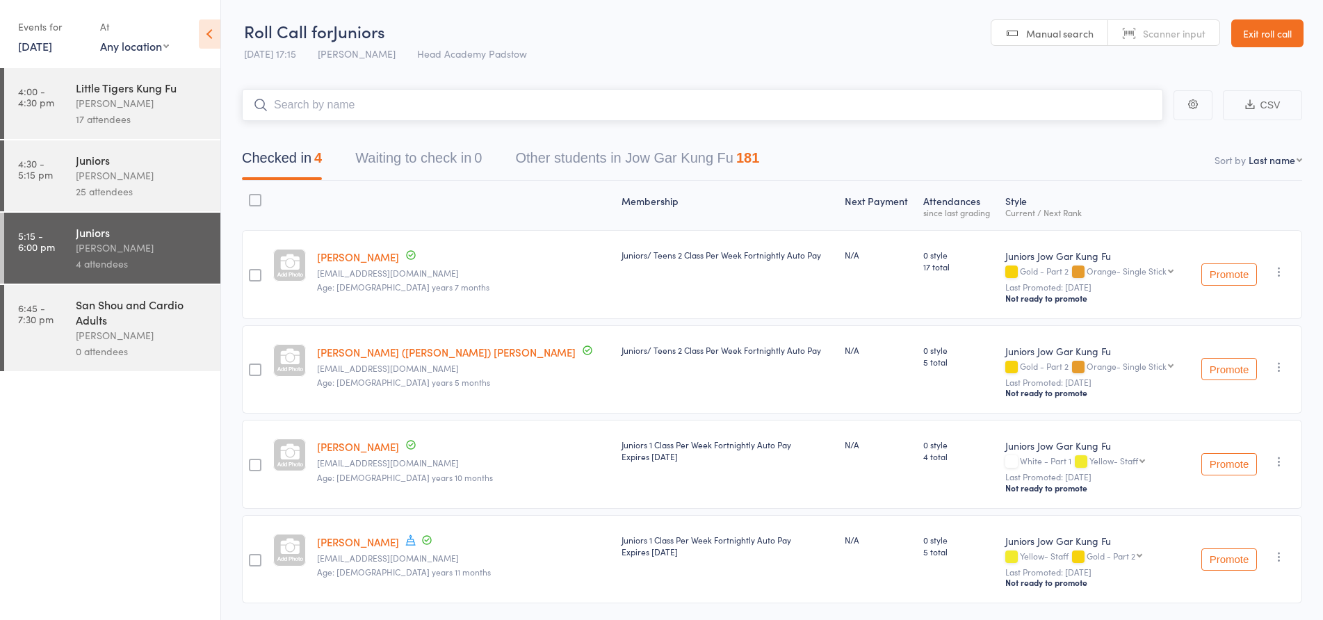
click at [311, 108] on input "search" at bounding box center [702, 105] width 921 height 32
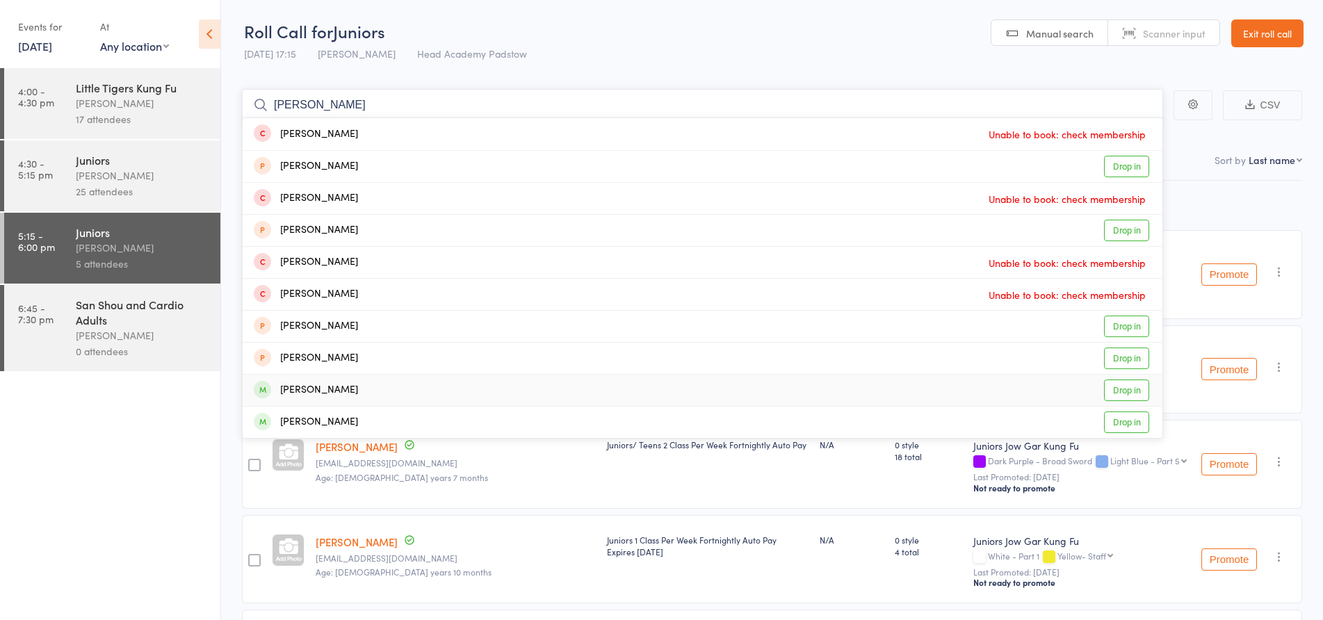
type input "[PERSON_NAME]"
click at [332, 392] on div "[PERSON_NAME]" at bounding box center [306, 390] width 104 height 16
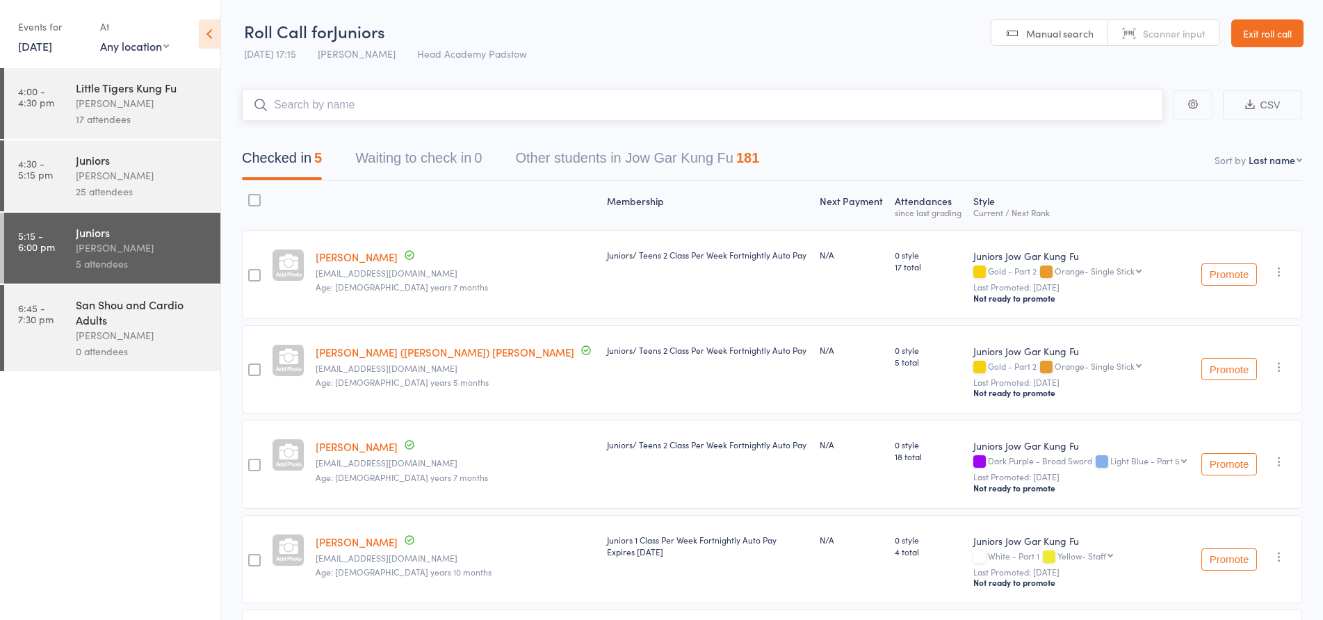
click at [334, 106] on input "search" at bounding box center [702, 105] width 921 height 32
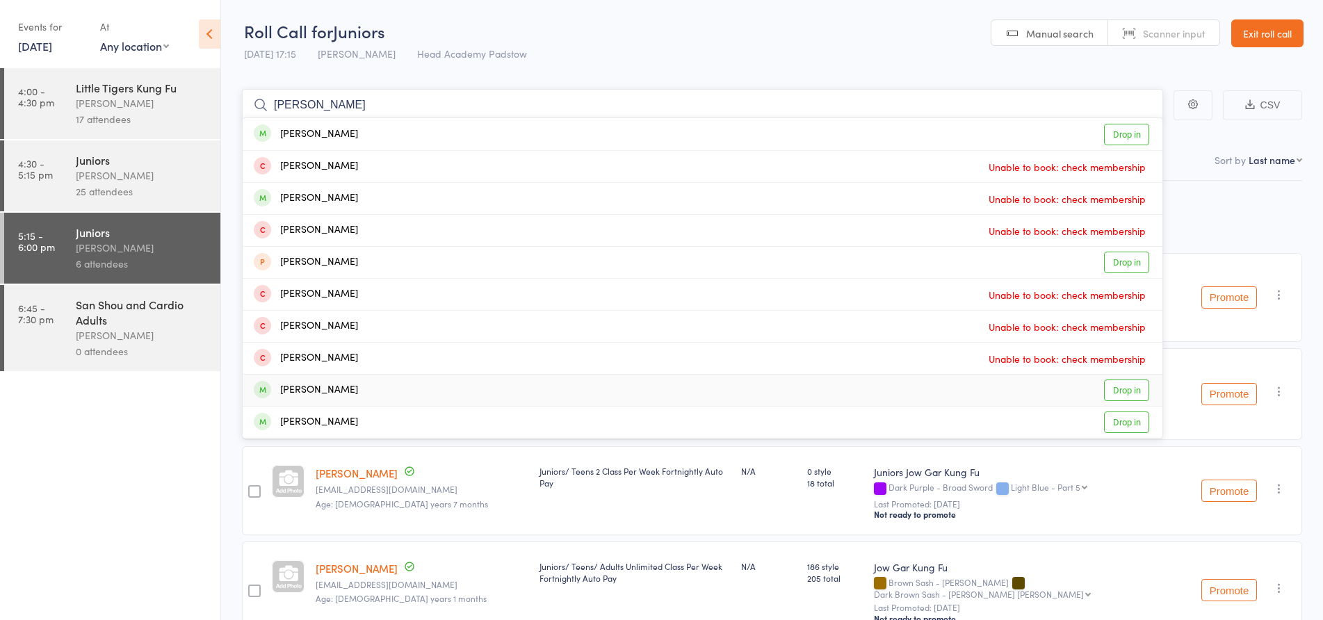
type input "[PERSON_NAME]"
click at [319, 382] on div "[PERSON_NAME]" at bounding box center [306, 390] width 104 height 16
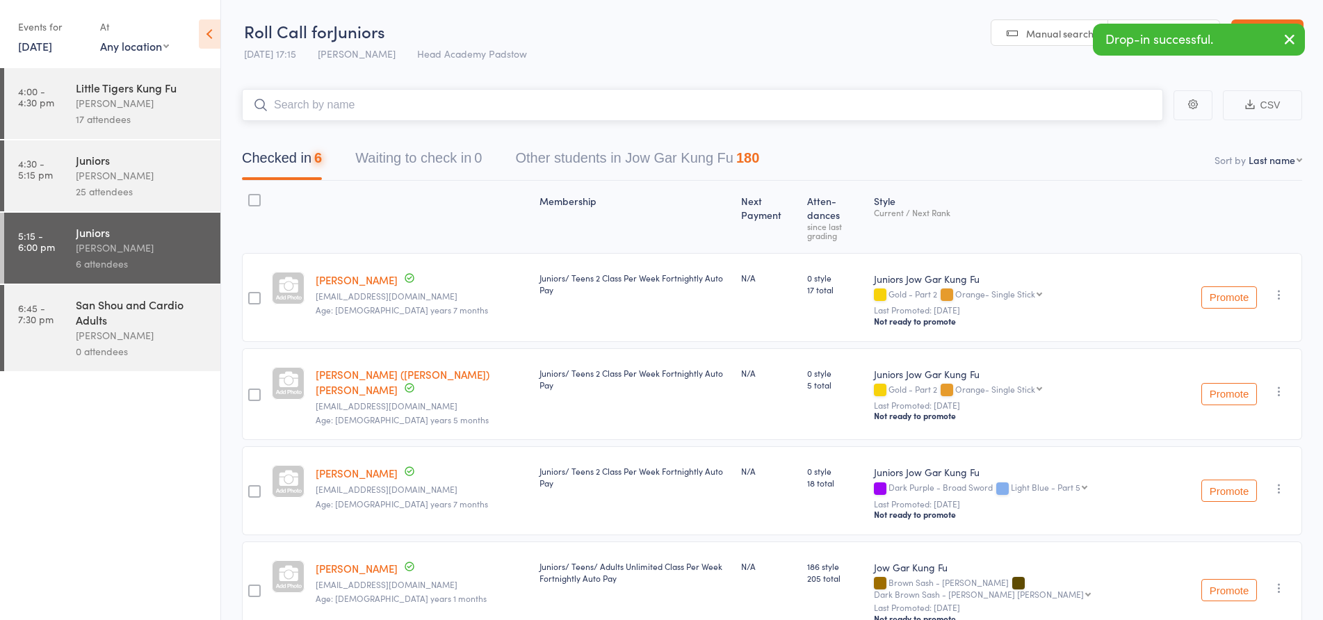
click at [422, 92] on input "search" at bounding box center [702, 105] width 921 height 32
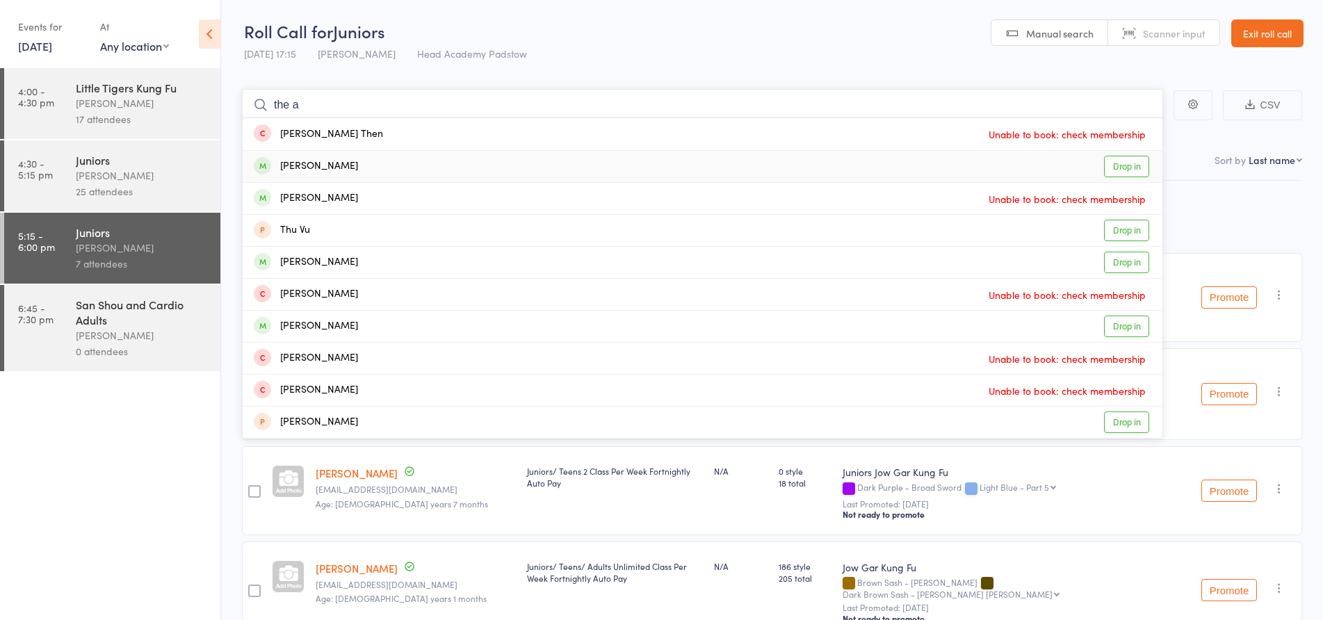
type input "the a"
click at [274, 163] on div "[PERSON_NAME]" at bounding box center [306, 167] width 104 height 16
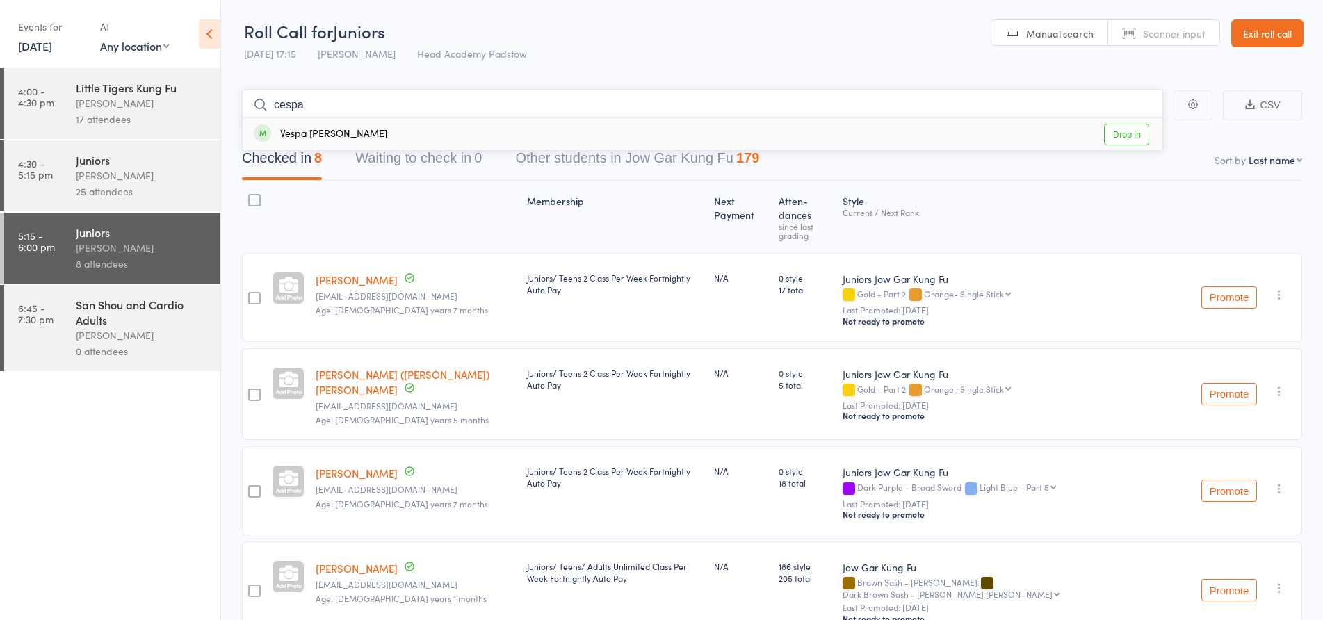
type input "cespa"
click at [325, 140] on div "Vespa [PERSON_NAME]" at bounding box center [320, 135] width 133 height 16
click at [330, 129] on div "Checked in 8 Waiting to check in 0 Other students in Jow Gar Kung Fu 179" at bounding box center [772, 151] width 1060 height 60
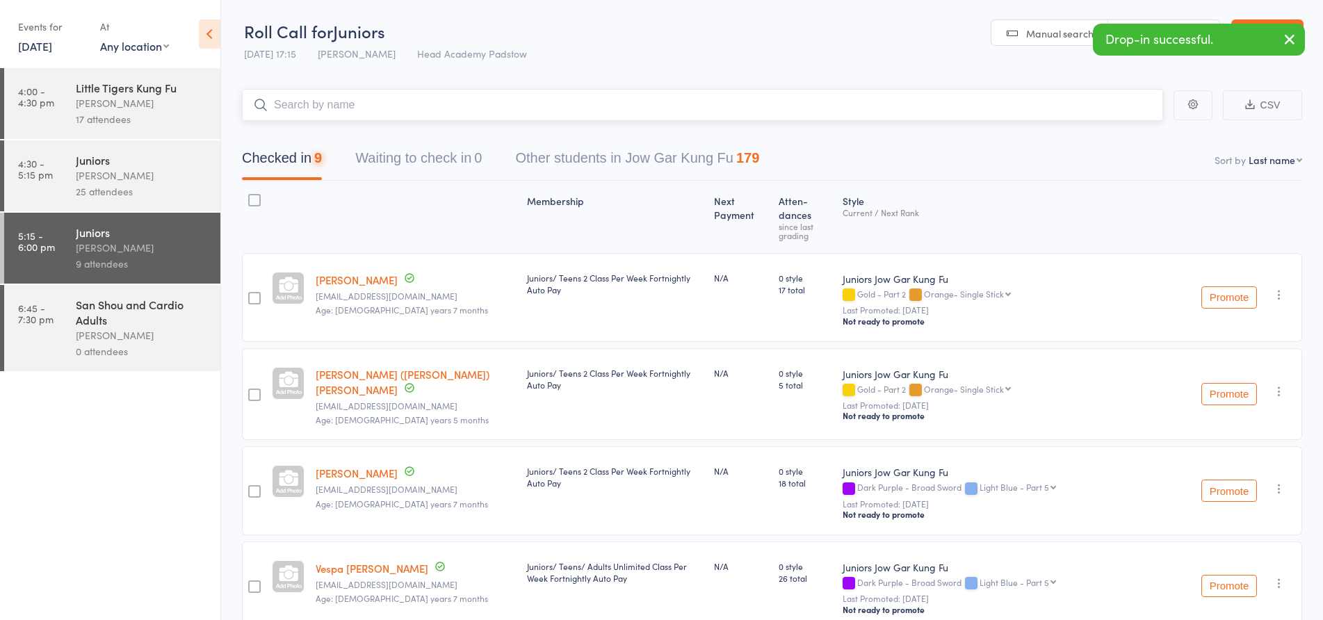
drag, startPoint x: 320, startPoint y: 107, endPoint x: 316, endPoint y: 113, distance: 7.9
click at [316, 113] on input "search" at bounding box center [702, 105] width 921 height 32
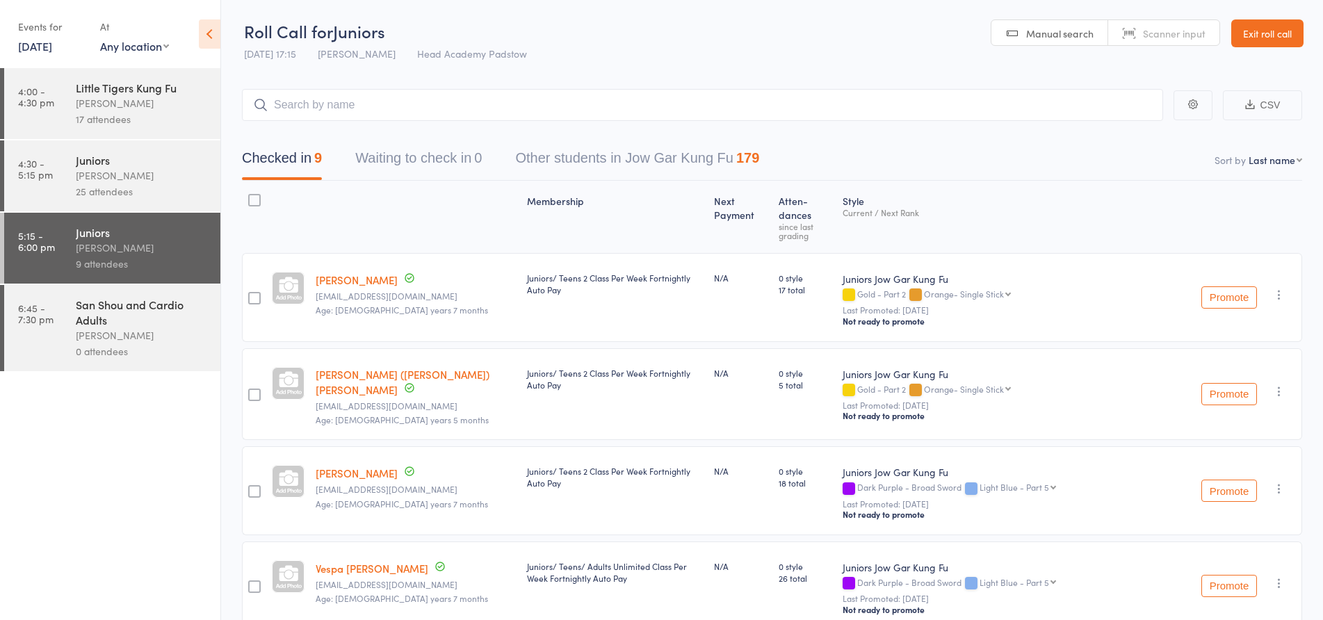
click at [35, 333] on link "6:45 - 7:30 pm San Shou and Cardio Adults [PERSON_NAME] 0 attendees" at bounding box center [112, 328] width 216 height 86
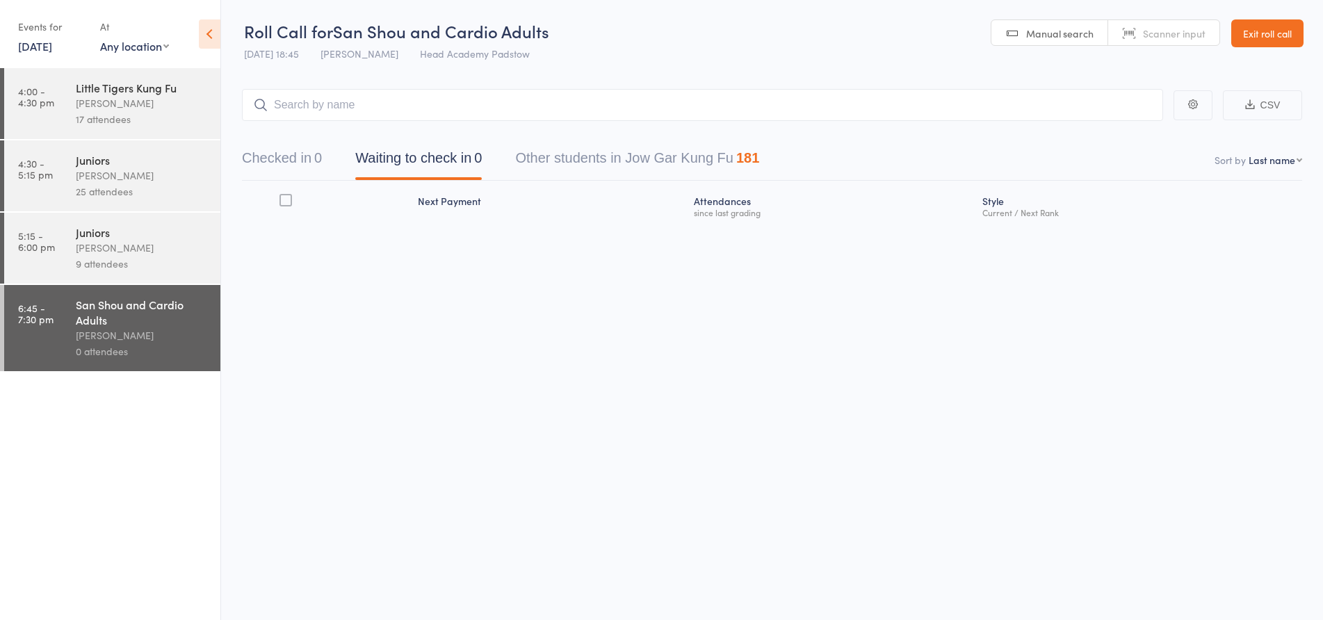
click at [1247, 32] on link "Exit roll call" at bounding box center [1267, 33] width 72 height 28
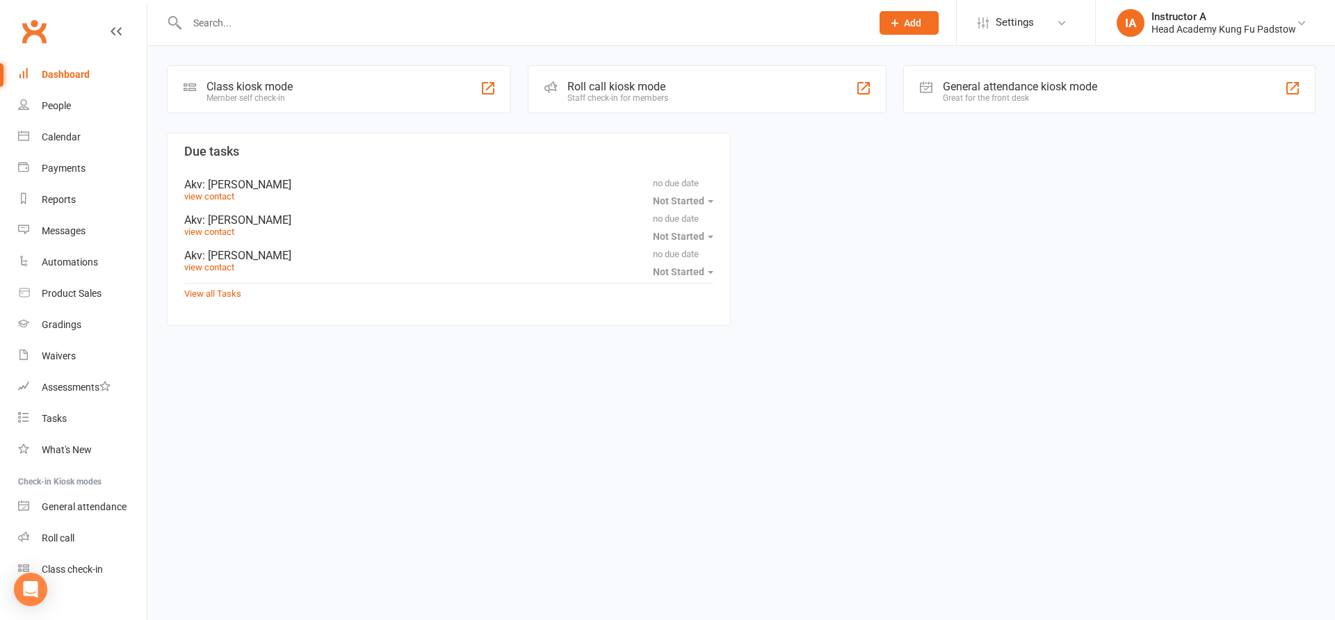
click at [229, 20] on input "text" at bounding box center [522, 22] width 679 height 19
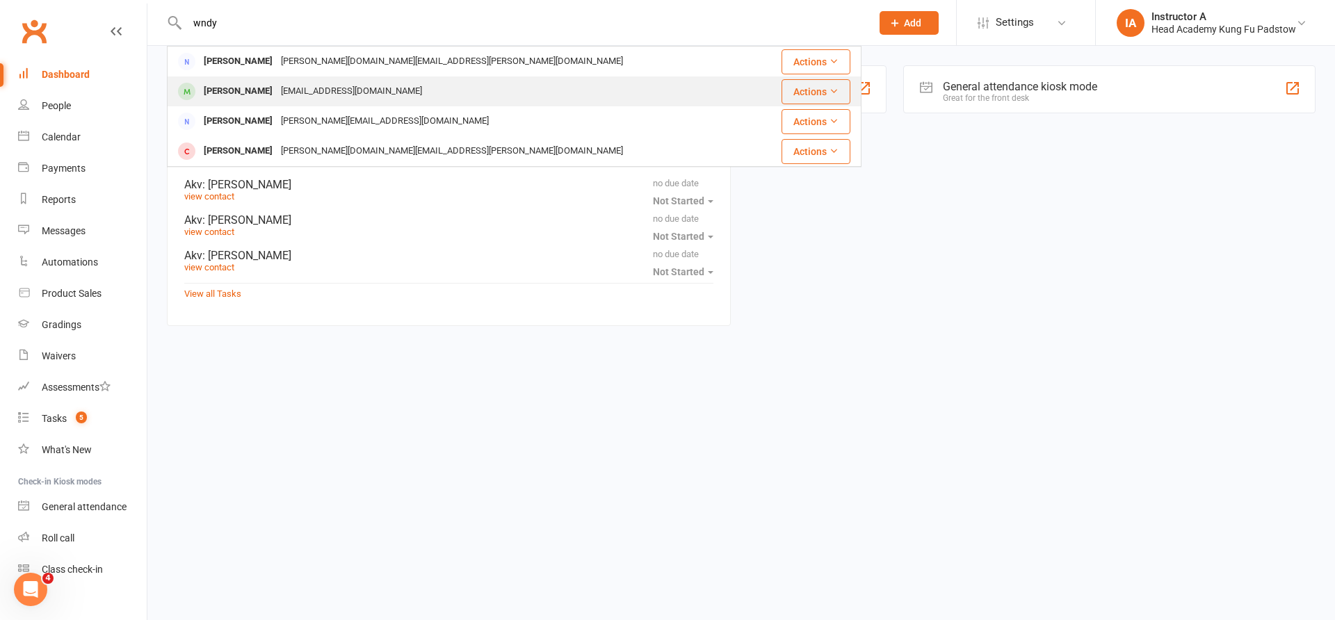
type input "wndy"
click at [231, 97] on div "[PERSON_NAME]" at bounding box center [238, 91] width 77 height 20
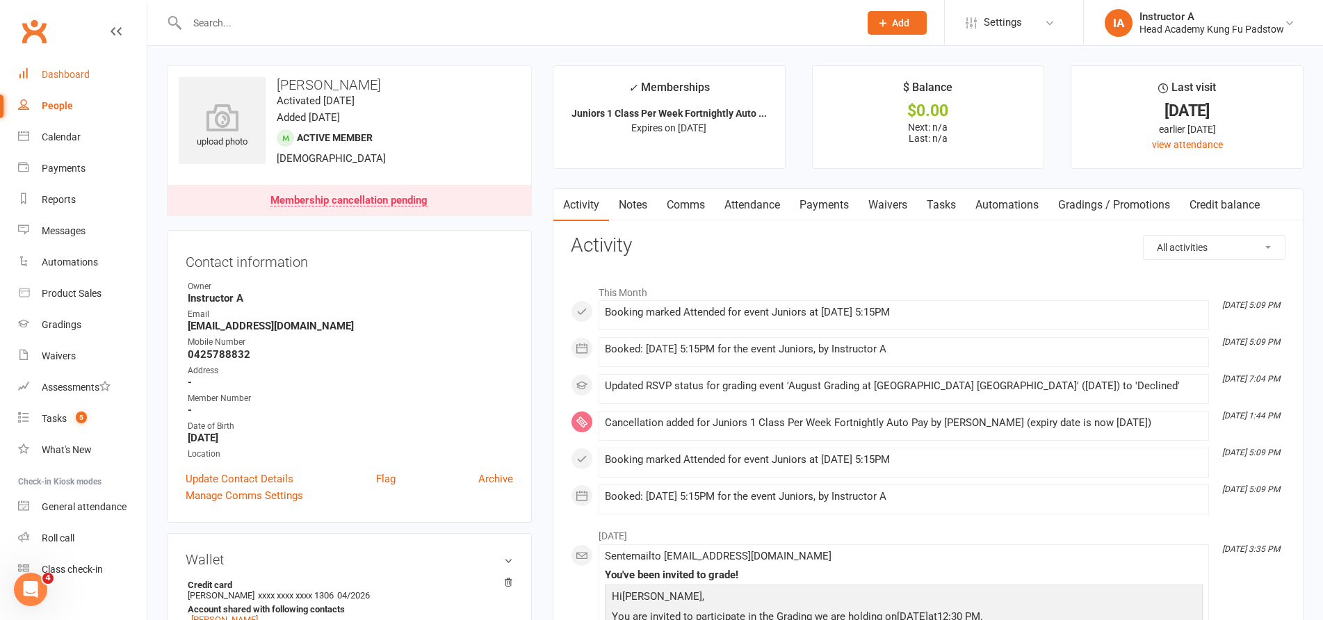
click at [24, 65] on link "Dashboard" at bounding box center [82, 74] width 129 height 31
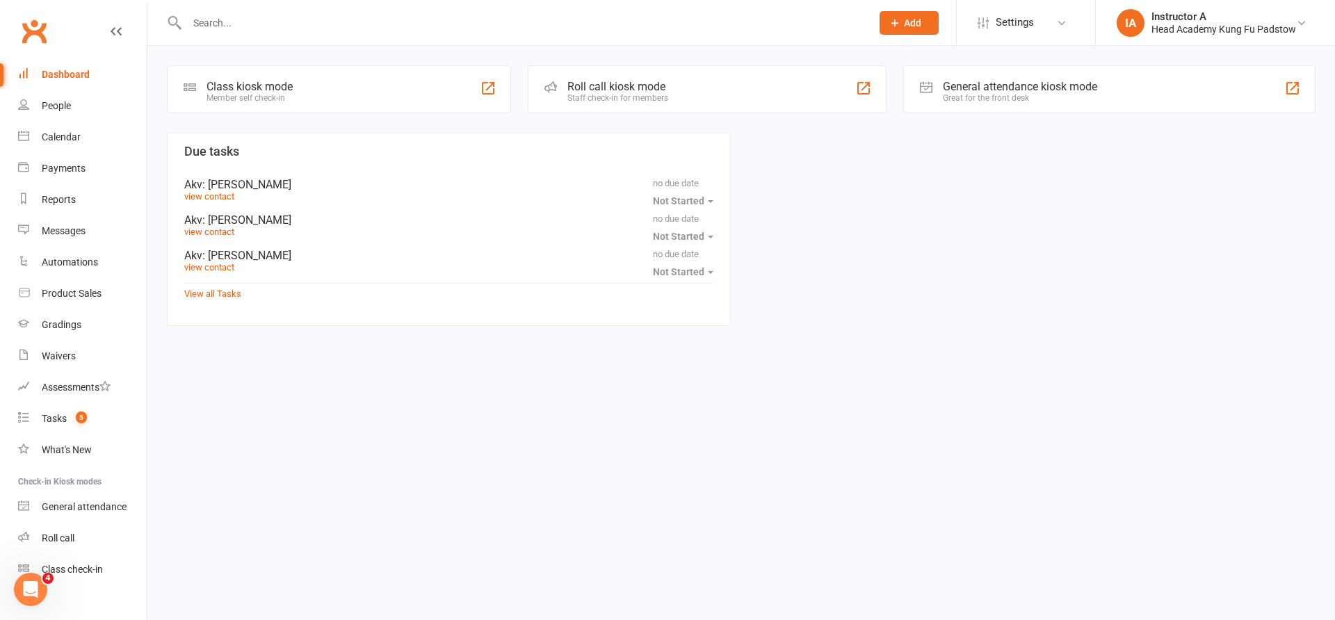
drag, startPoint x: 481, startPoint y: 386, endPoint x: 506, endPoint y: 378, distance: 26.2
click at [482, 368] on html "Prospect Member Non-attending contact Class / event Appointment Grading event T…" at bounding box center [667, 184] width 1335 height 368
